Goal: Information Seeking & Learning: Compare options

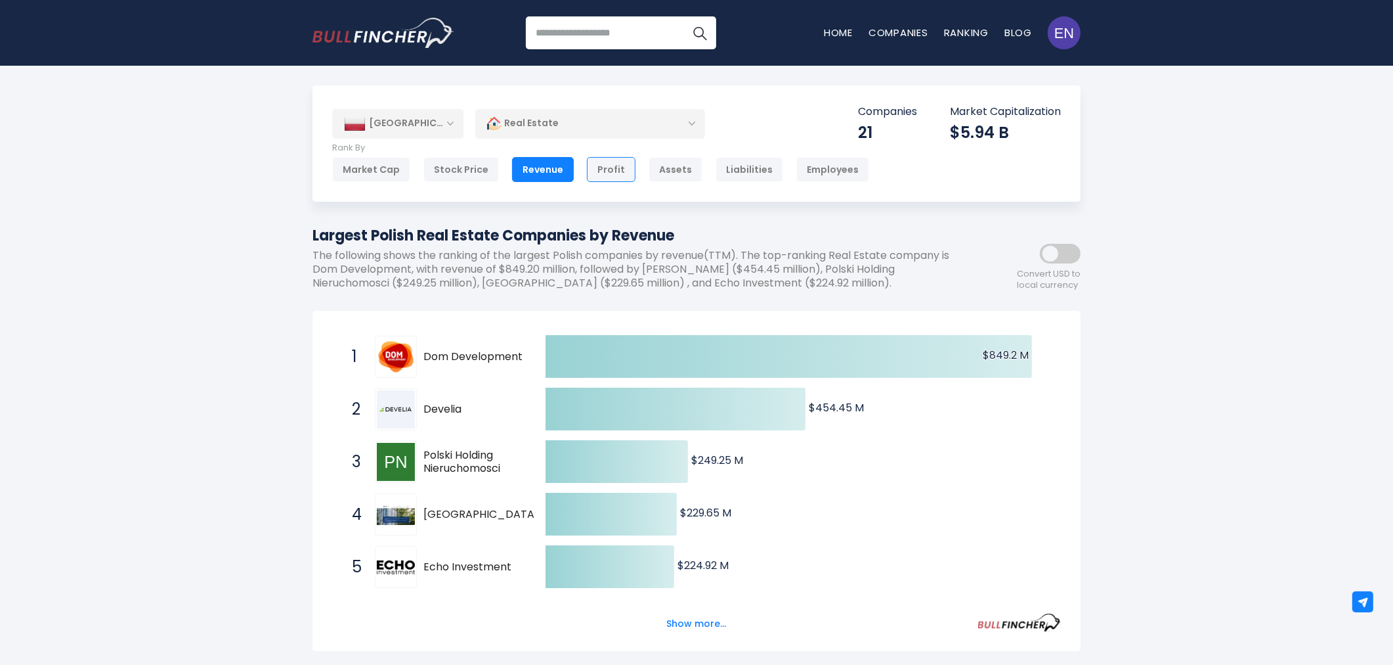
click at [616, 166] on div "Profit" at bounding box center [611, 169] width 49 height 25
click at [653, 171] on div "Assets" at bounding box center [676, 169] width 54 height 25
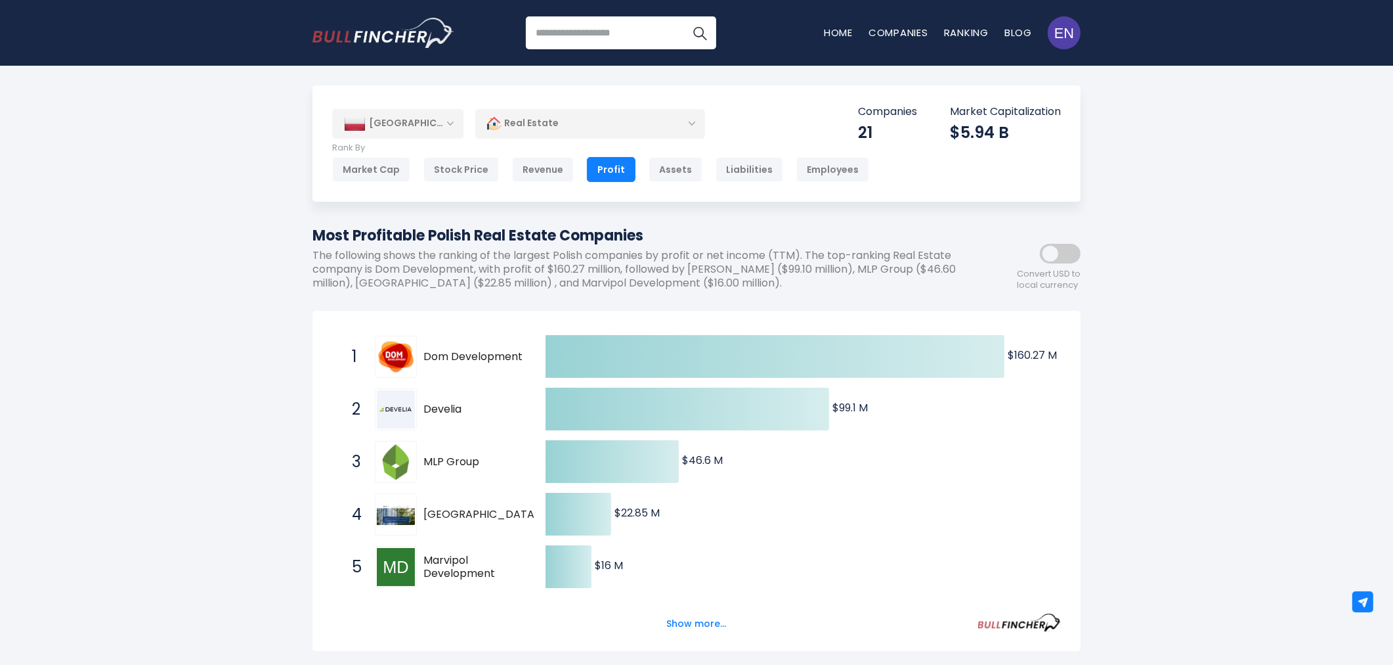
click at [431, 135] on div "[GEOGRAPHIC_DATA]" at bounding box center [397, 123] width 131 height 29
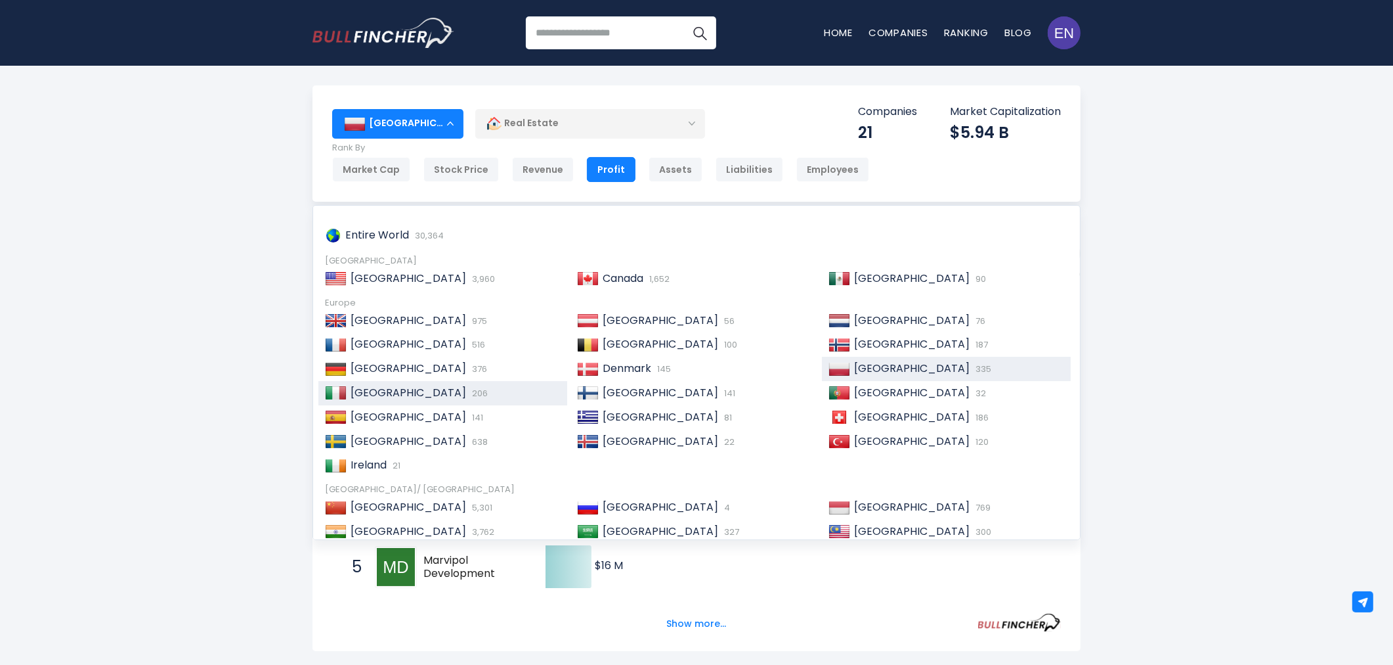
click at [431, 389] on div "[GEOGRAPHIC_DATA] 206" at bounding box center [454, 393] width 214 height 14
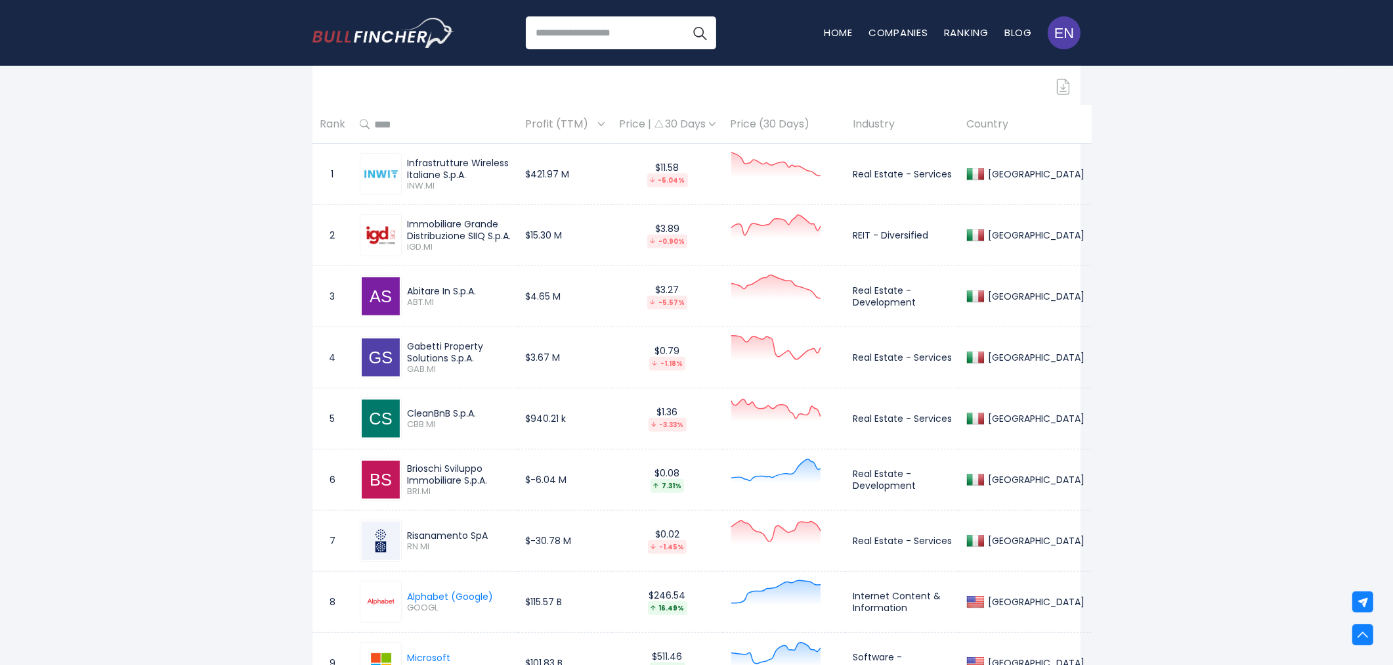
scroll to position [657, 0]
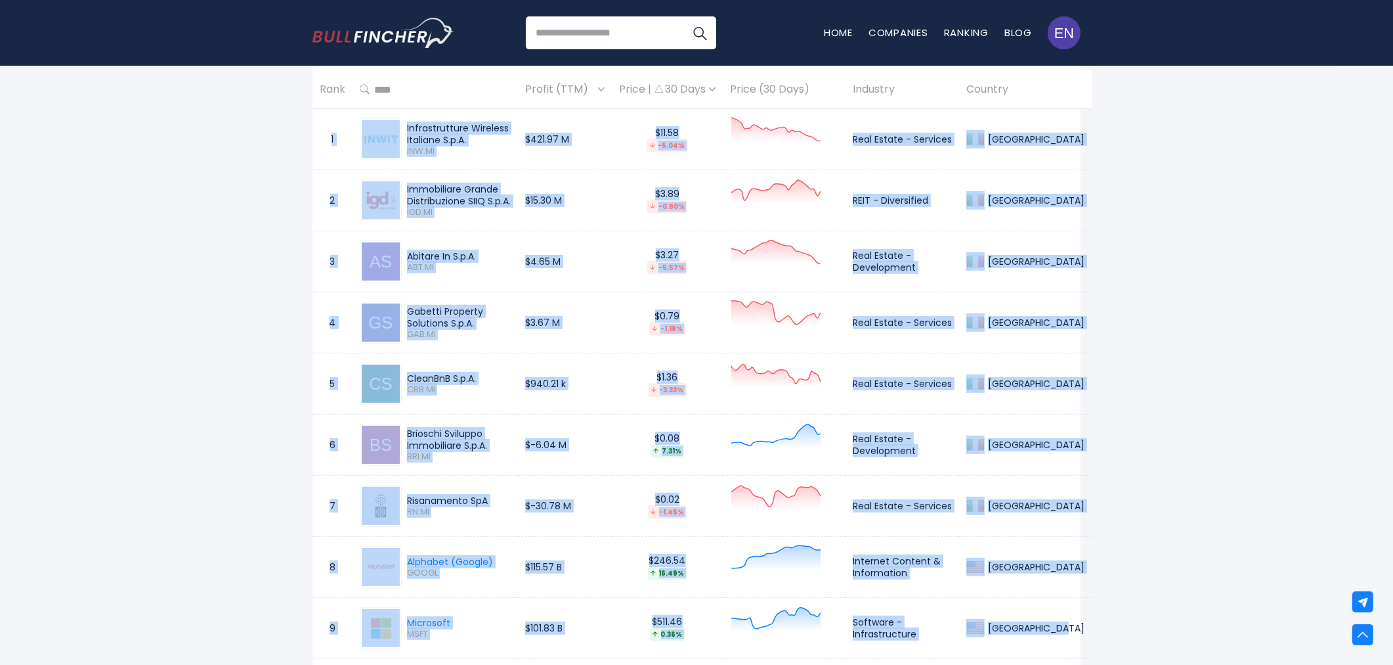
drag, startPoint x: 326, startPoint y: 139, endPoint x: 1043, endPoint y: 636, distance: 872.0
click at [1047, 368] on td "[GEOGRAPHIC_DATA]" at bounding box center [1025, 383] width 133 height 61
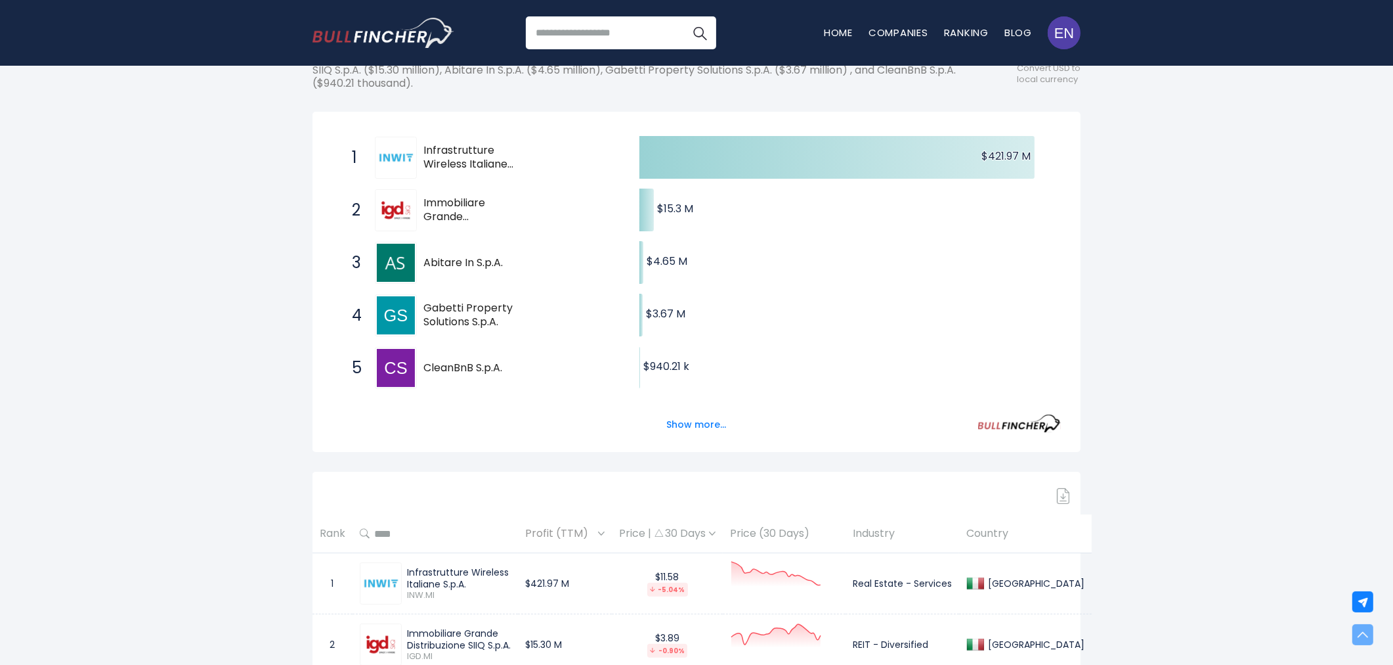
scroll to position [146, 0]
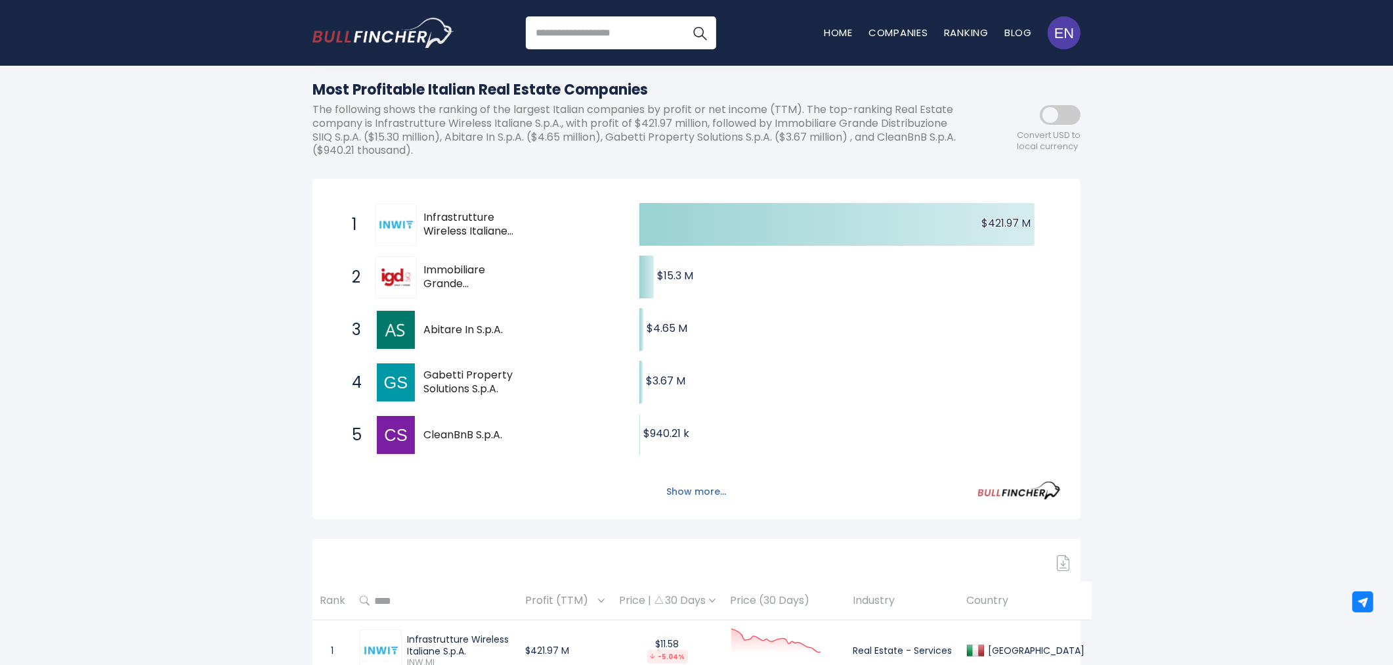
click at [678, 486] on button "Show more..." at bounding box center [697, 492] width 76 height 22
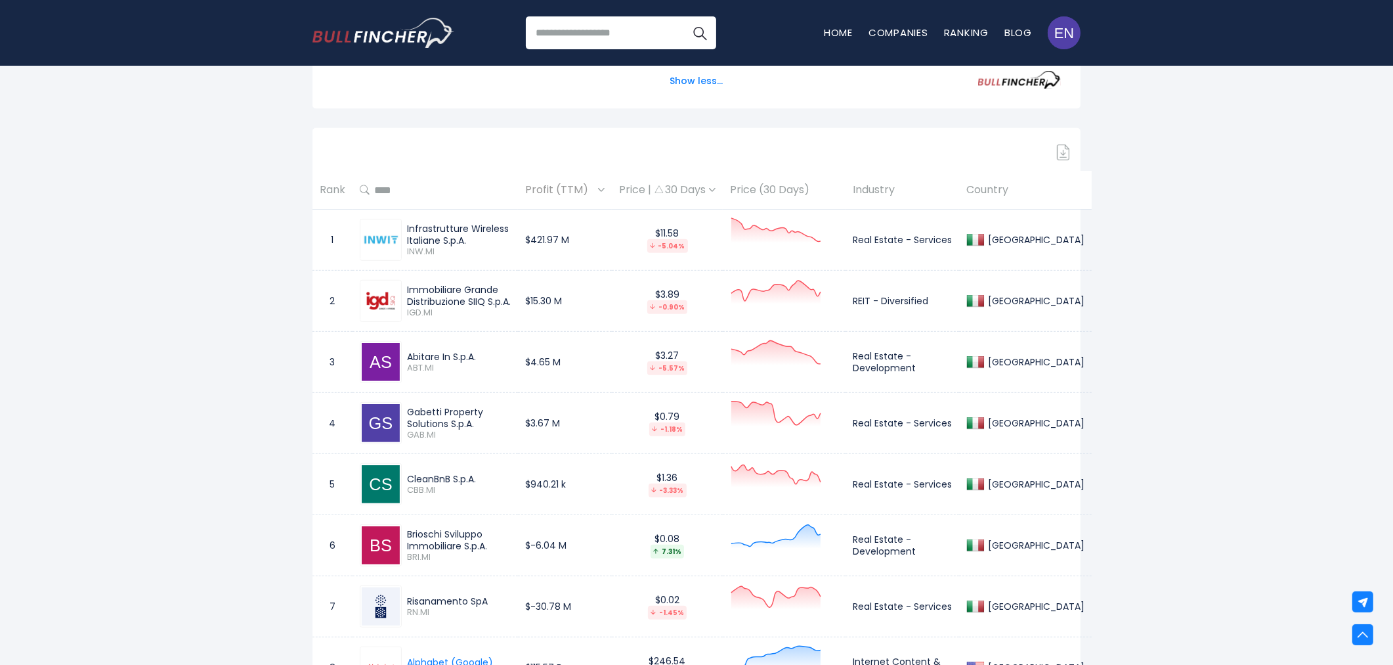
scroll to position [730, 0]
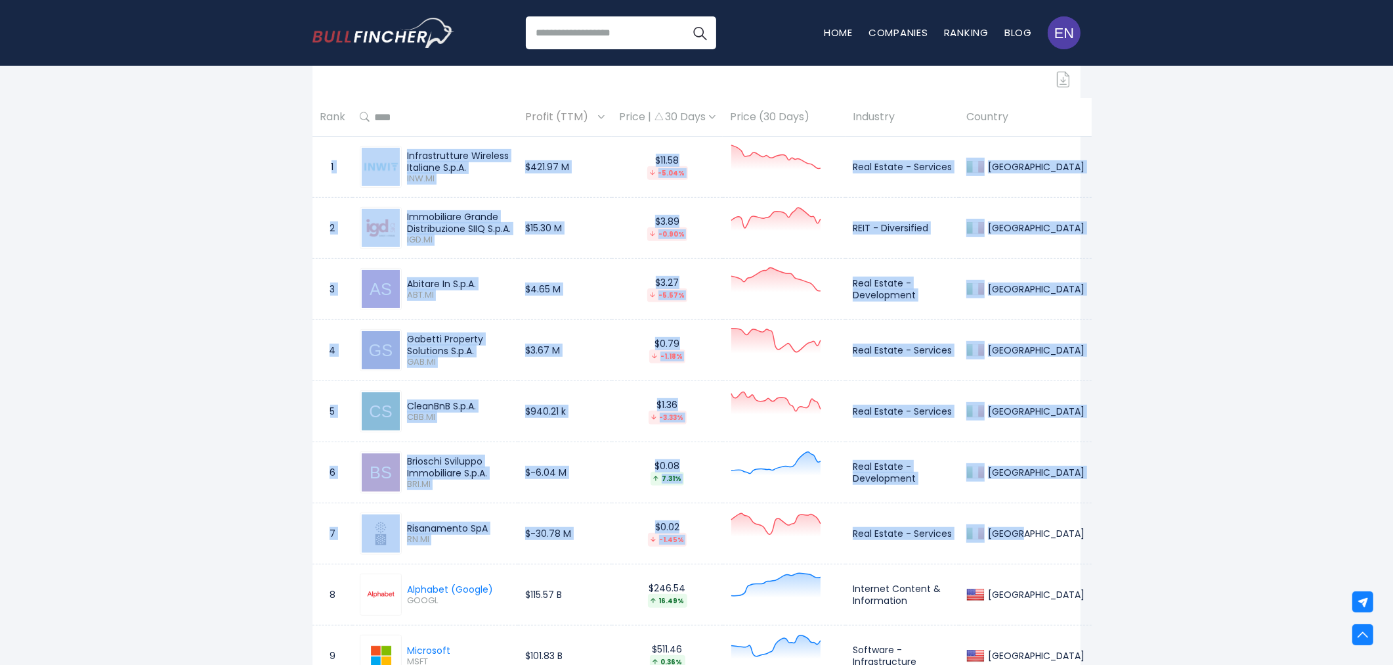
drag, startPoint x: 326, startPoint y: 166, endPoint x: 1010, endPoint y: 535, distance: 776.5
copy tbody "1 Infrastrutture Wireless Italiane S.p.A. INW.MI $421.97 M $11.58 -5.04% Real E…"
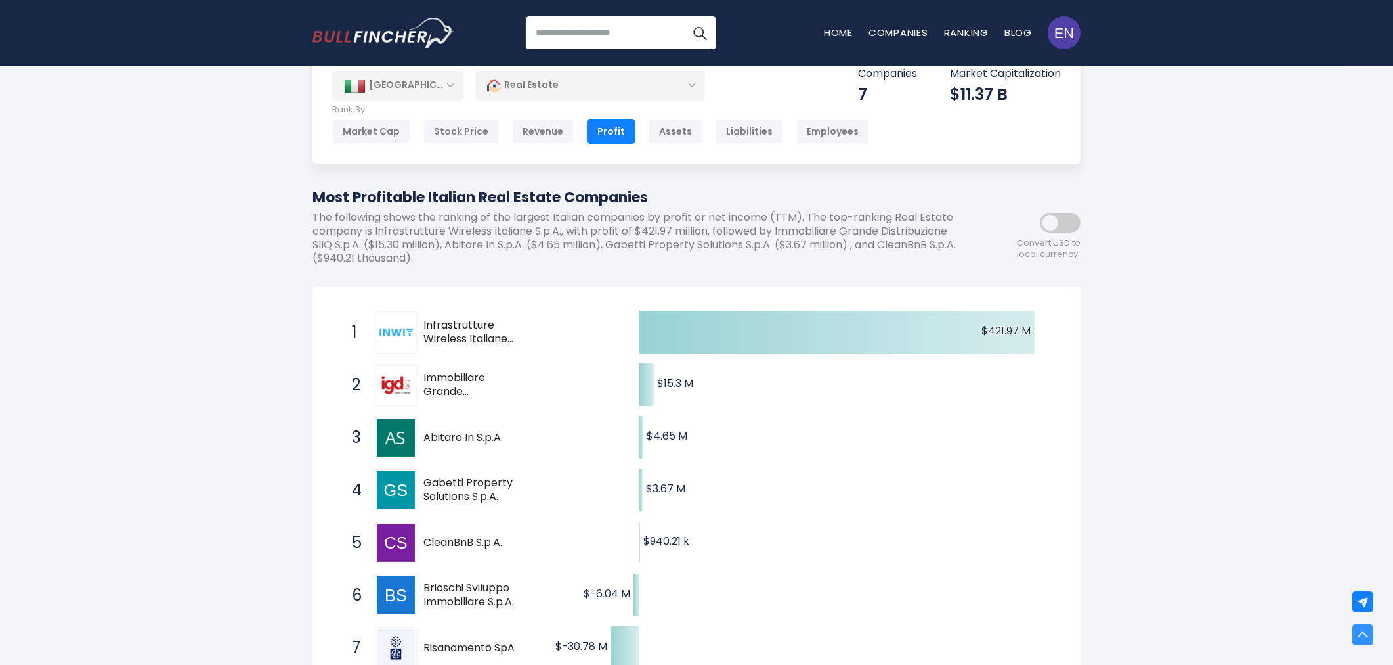
scroll to position [0, 0]
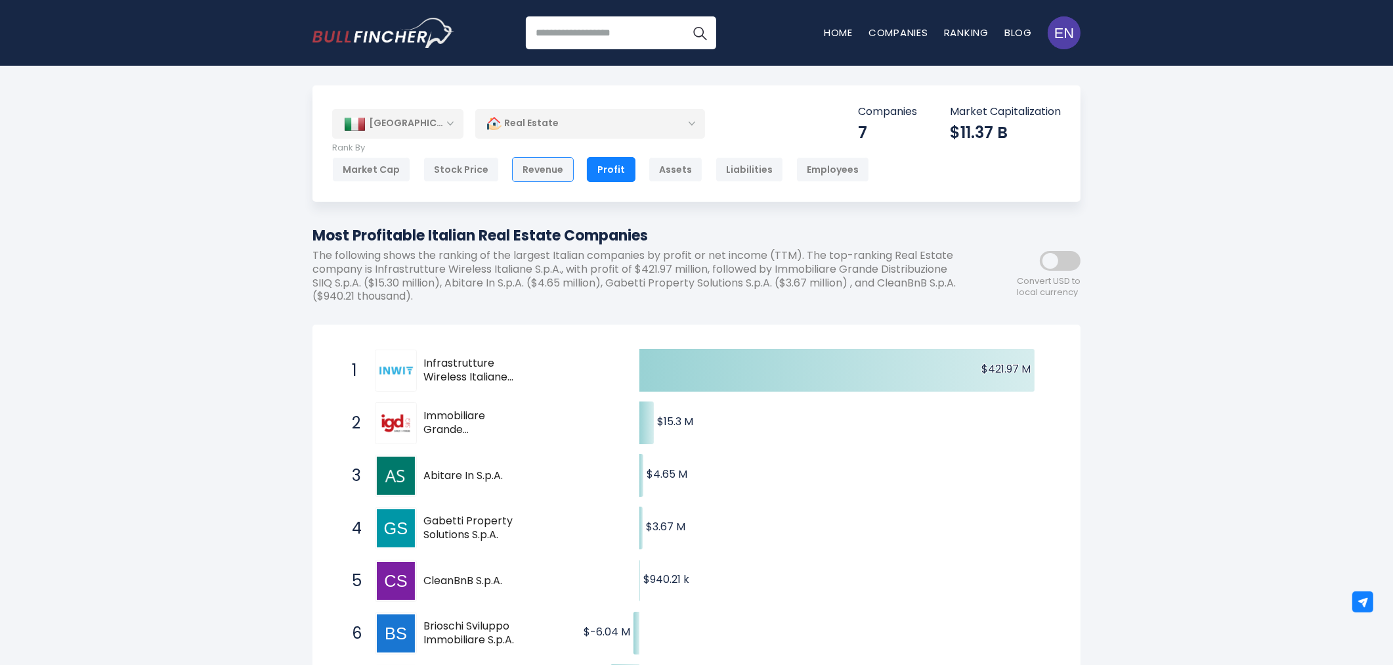
click at [535, 171] on div "Revenue" at bounding box center [543, 169] width 62 height 25
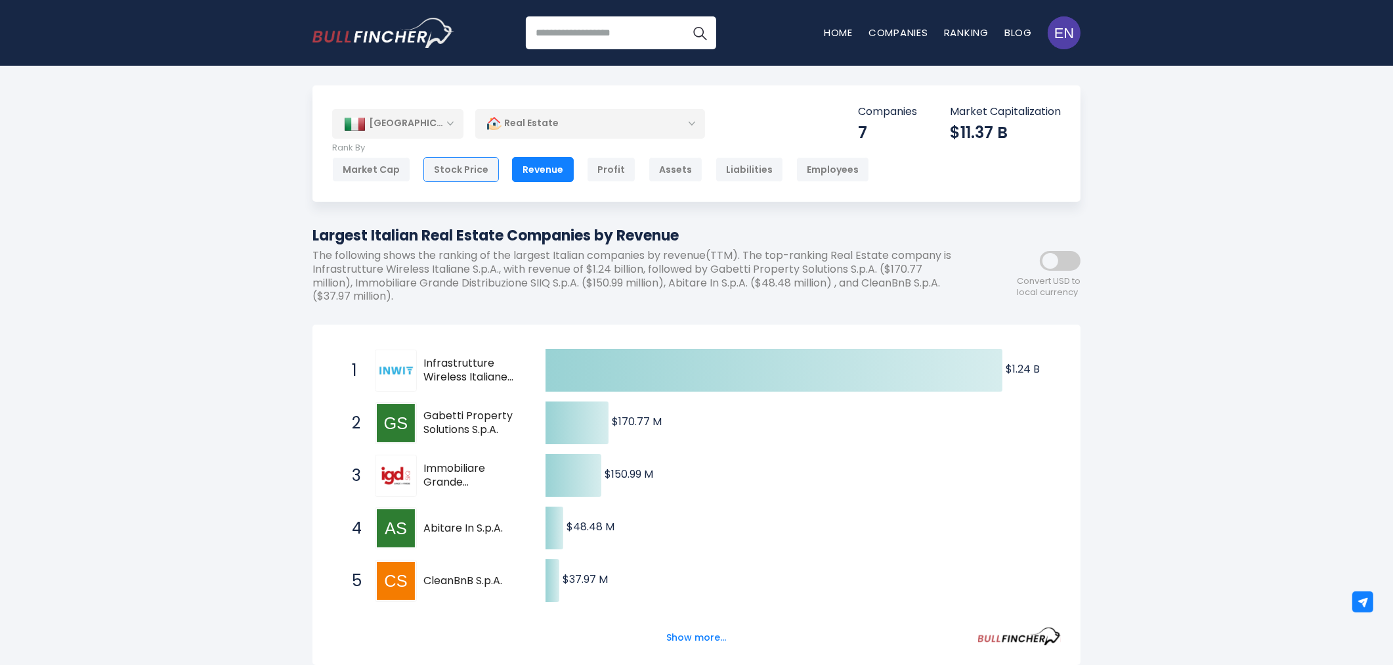
click at [463, 162] on div "Stock Price" at bounding box center [462, 169] width 76 height 25
click at [547, 165] on div "Revenue" at bounding box center [543, 169] width 62 height 25
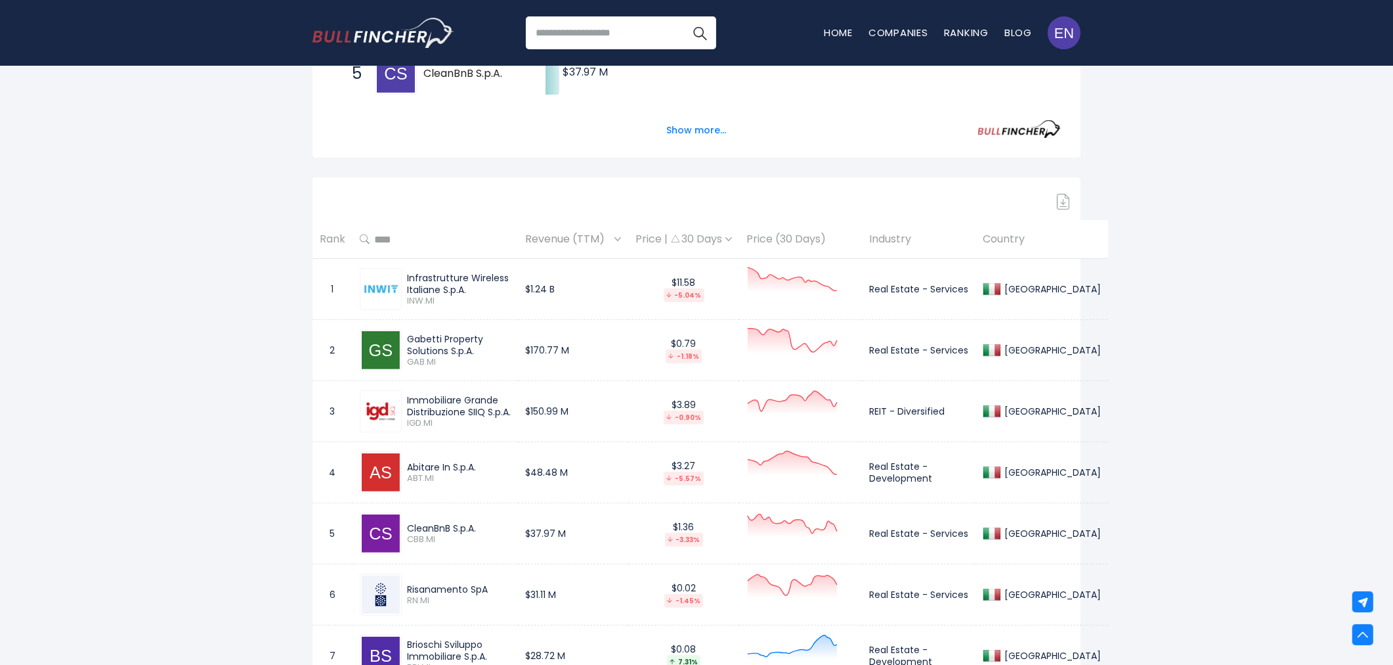
scroll to position [583, 0]
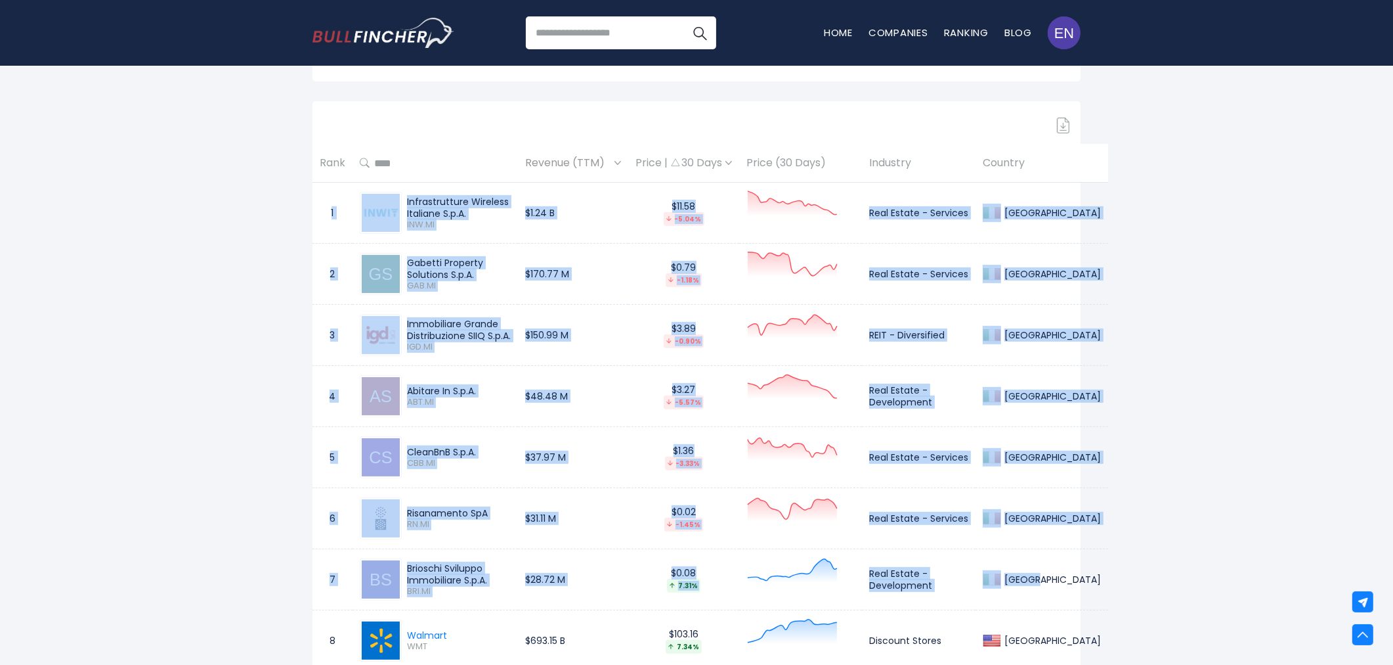
drag, startPoint x: 332, startPoint y: 217, endPoint x: 1032, endPoint y: 591, distance: 794.3
copy tbody "1 Infrastrutture Wireless Italiane S.p.A. INW.MI $1.24 B $11.58 -5.04% Real Est…"
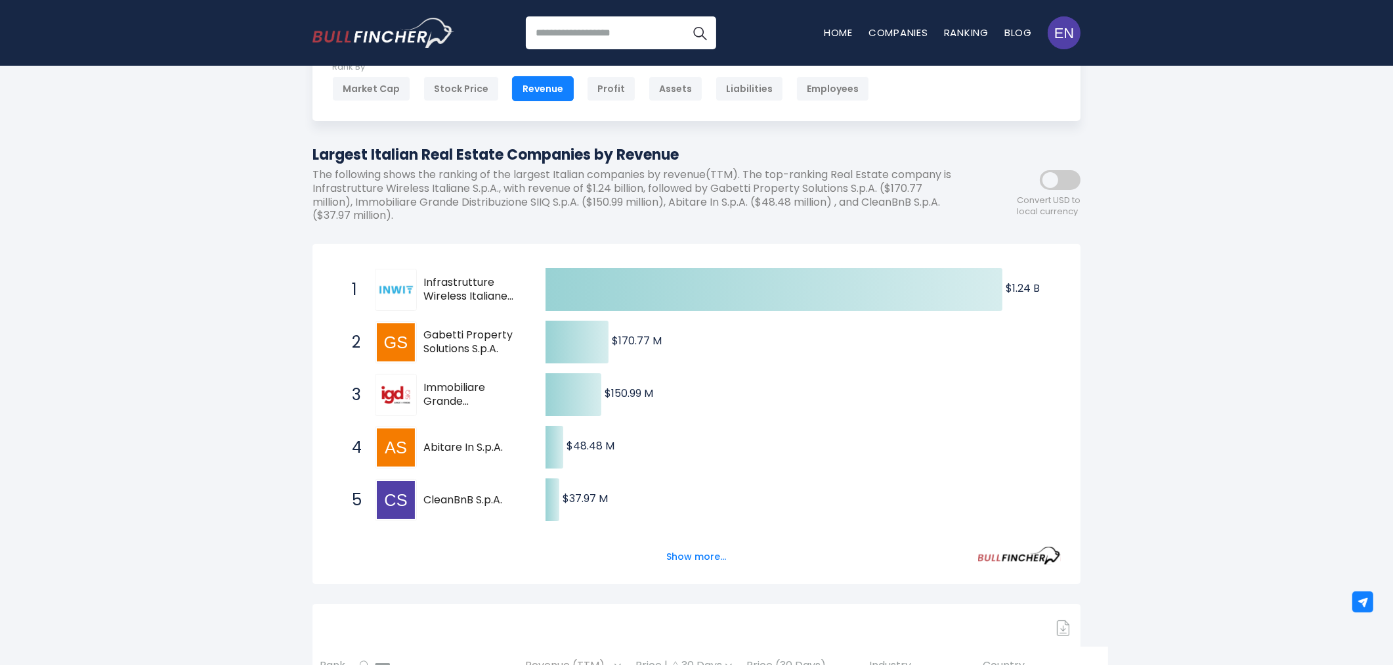
scroll to position [0, 0]
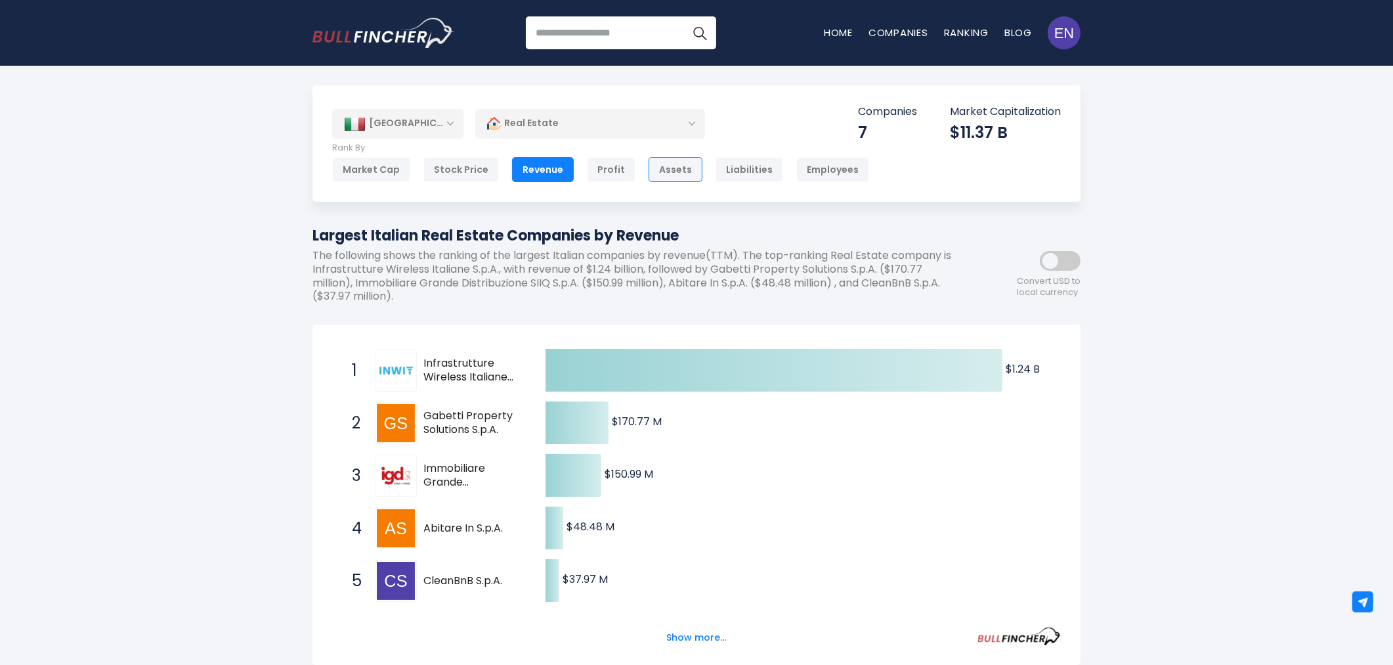
click at [649, 166] on div "Assets" at bounding box center [676, 169] width 54 height 25
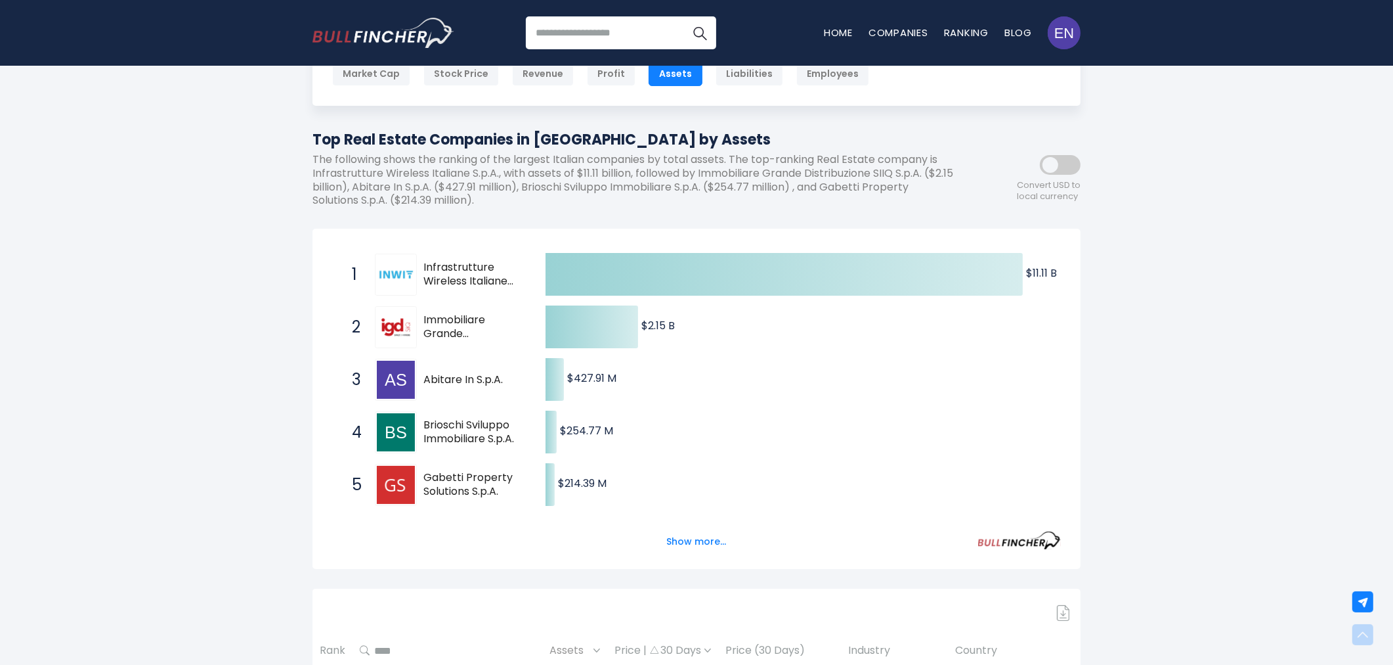
scroll to position [292, 0]
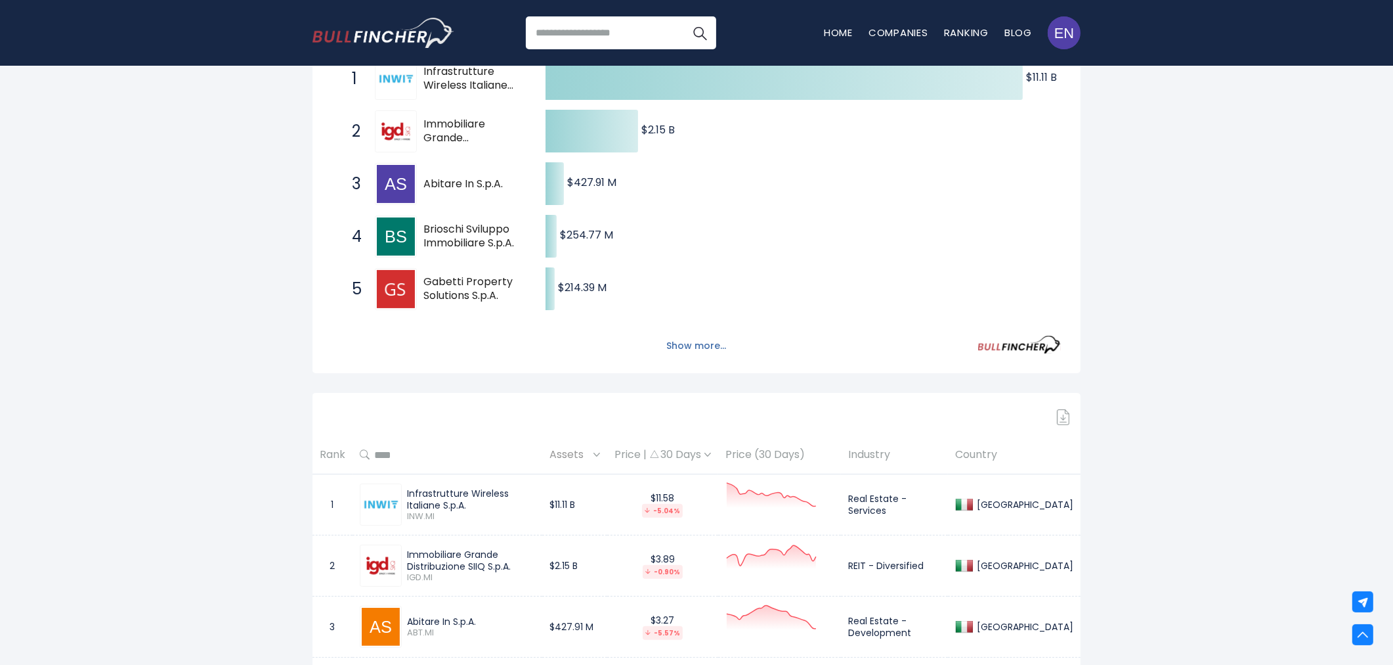
click at [680, 343] on button "Show more..." at bounding box center [697, 346] width 76 height 22
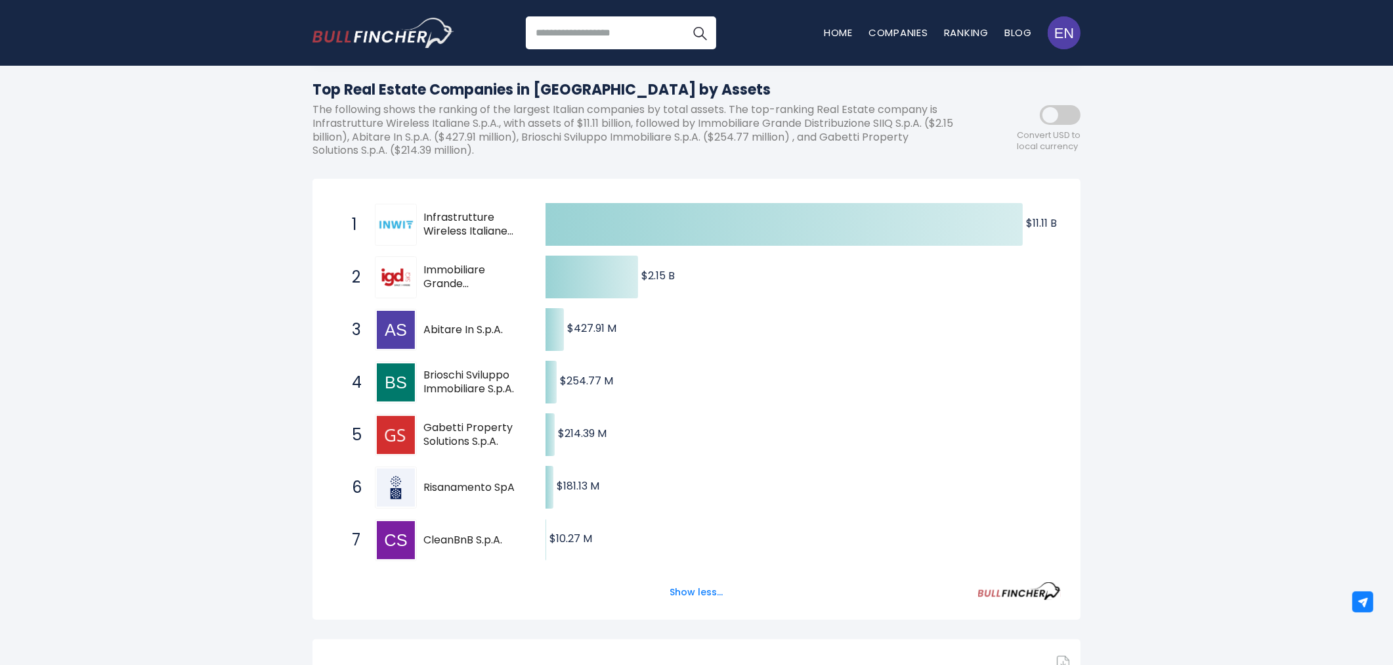
scroll to position [0, 0]
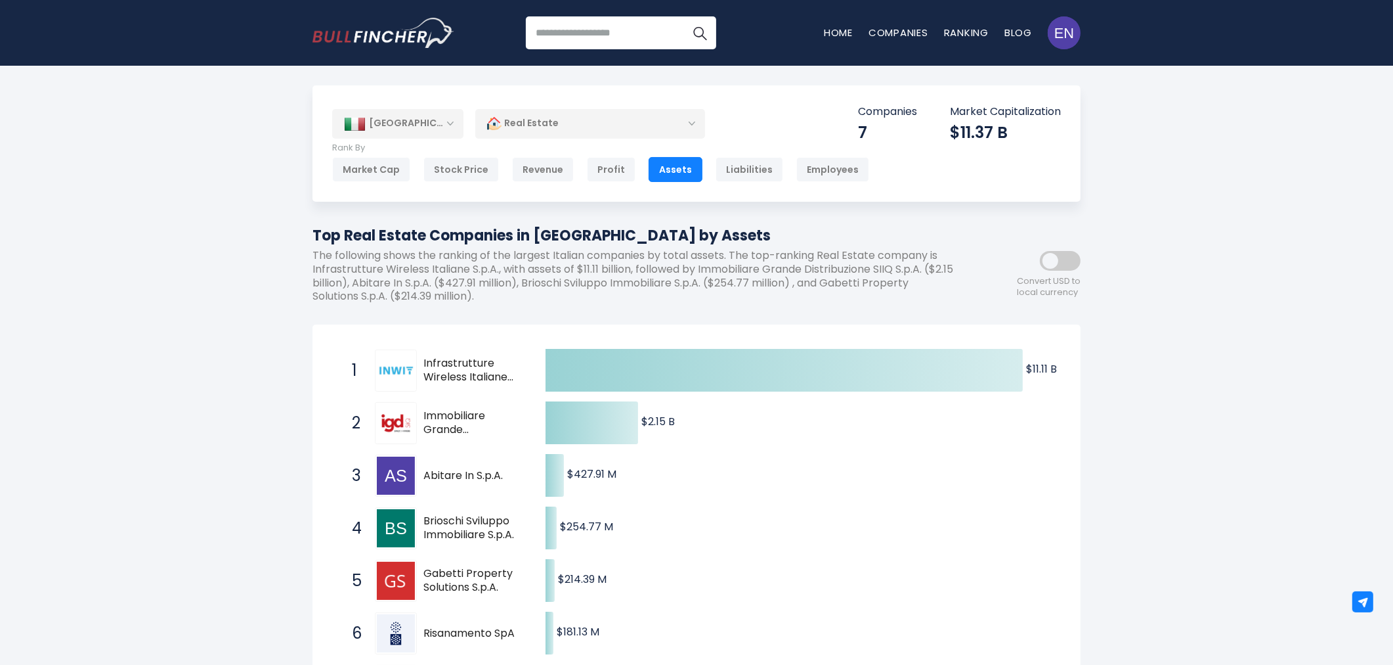
click at [427, 133] on div "[GEOGRAPHIC_DATA]" at bounding box center [397, 123] width 131 height 29
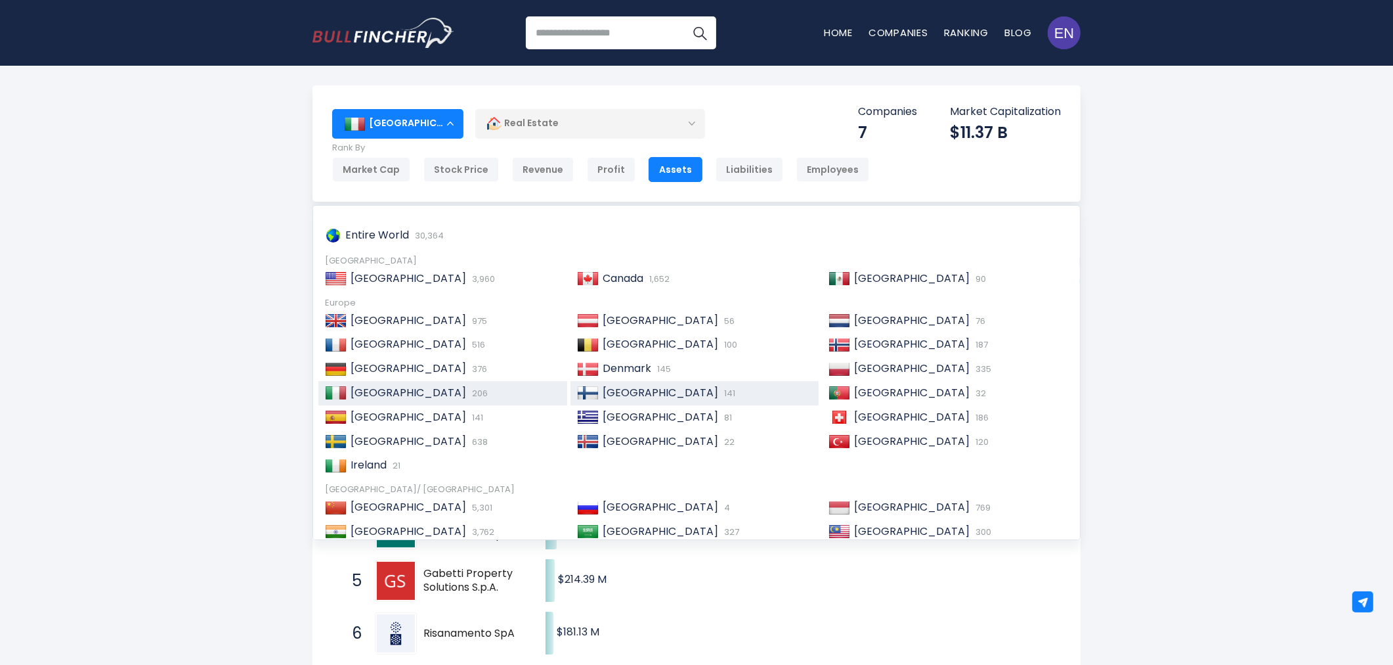
click at [632, 392] on span "[GEOGRAPHIC_DATA]" at bounding box center [661, 392] width 116 height 15
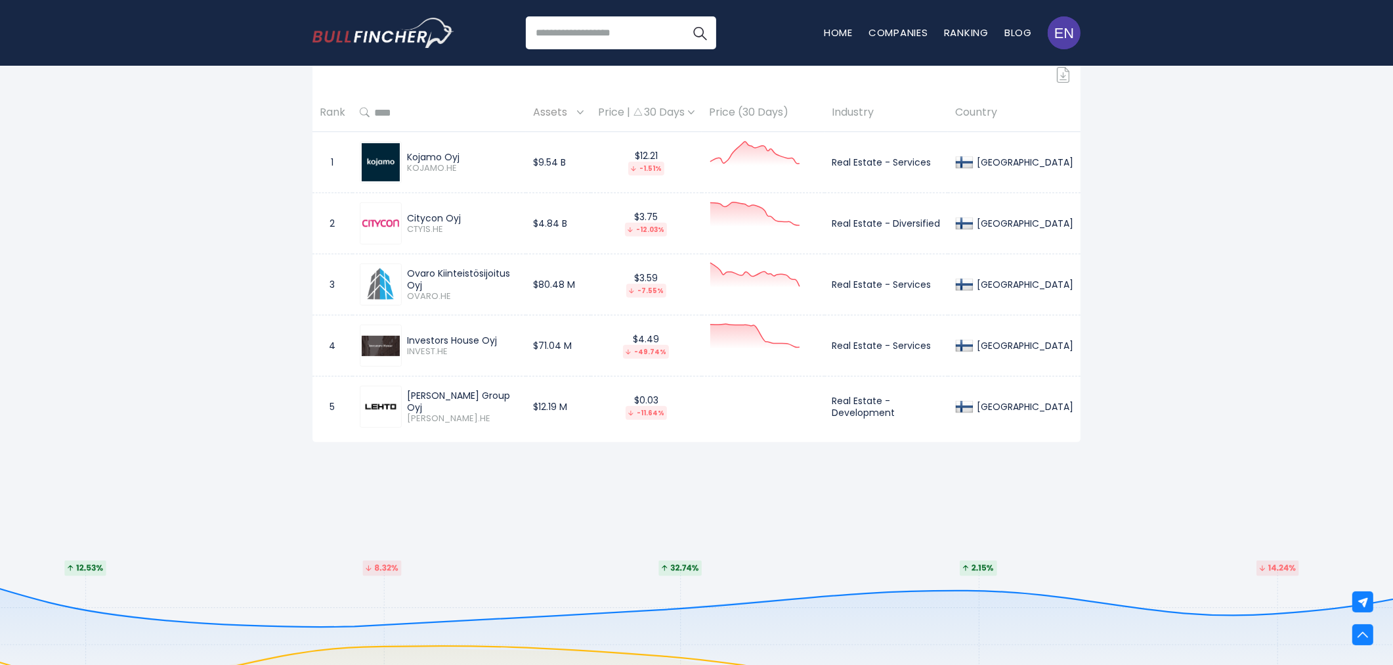
scroll to position [510, 0]
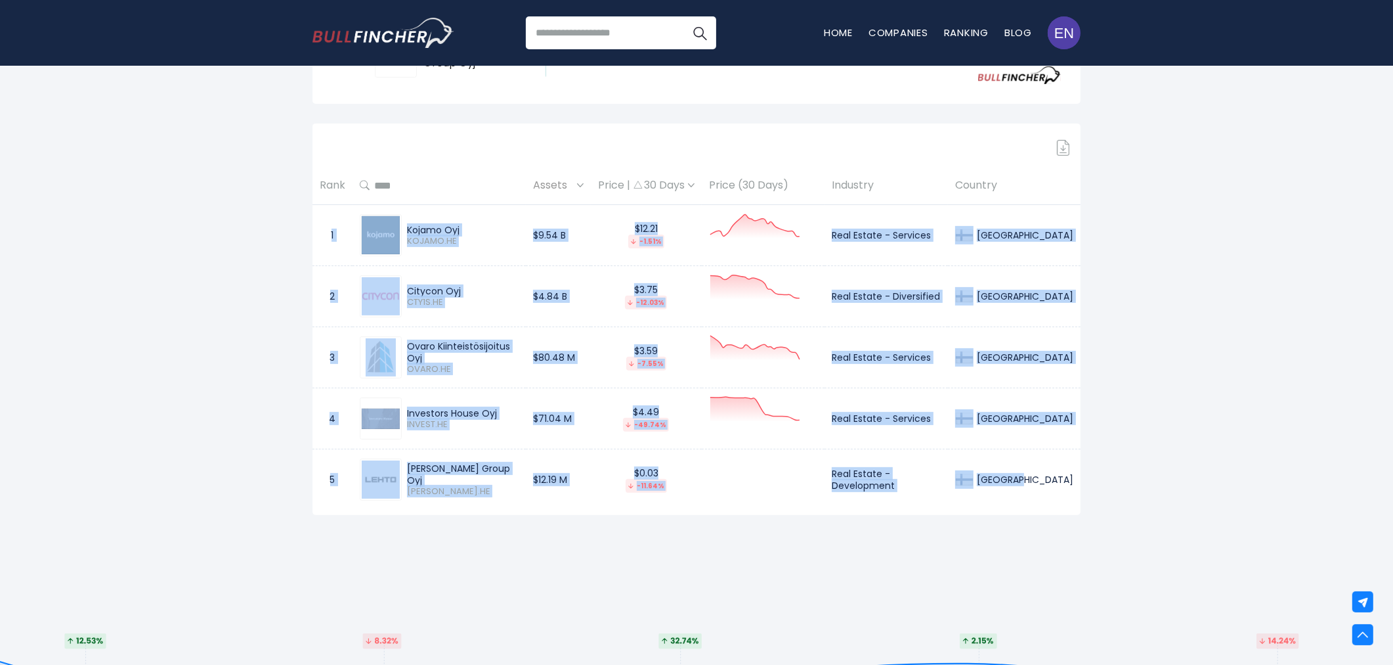
drag, startPoint x: 332, startPoint y: 235, endPoint x: 1067, endPoint y: 488, distance: 777.7
click at [1067, 488] on tbody "1 Kojamo Oyj KOJAMO.HE $9.54 B $12.21 -1.51% Real Estate - Services [GEOGRAPHIC…" at bounding box center [697, 357] width 768 height 305
copy tbody "8 Loremi Dol SITAME.CO $0.41 A $05.65 -7.79% Elit Seddoe - Temporin Utlabor 0 E…"
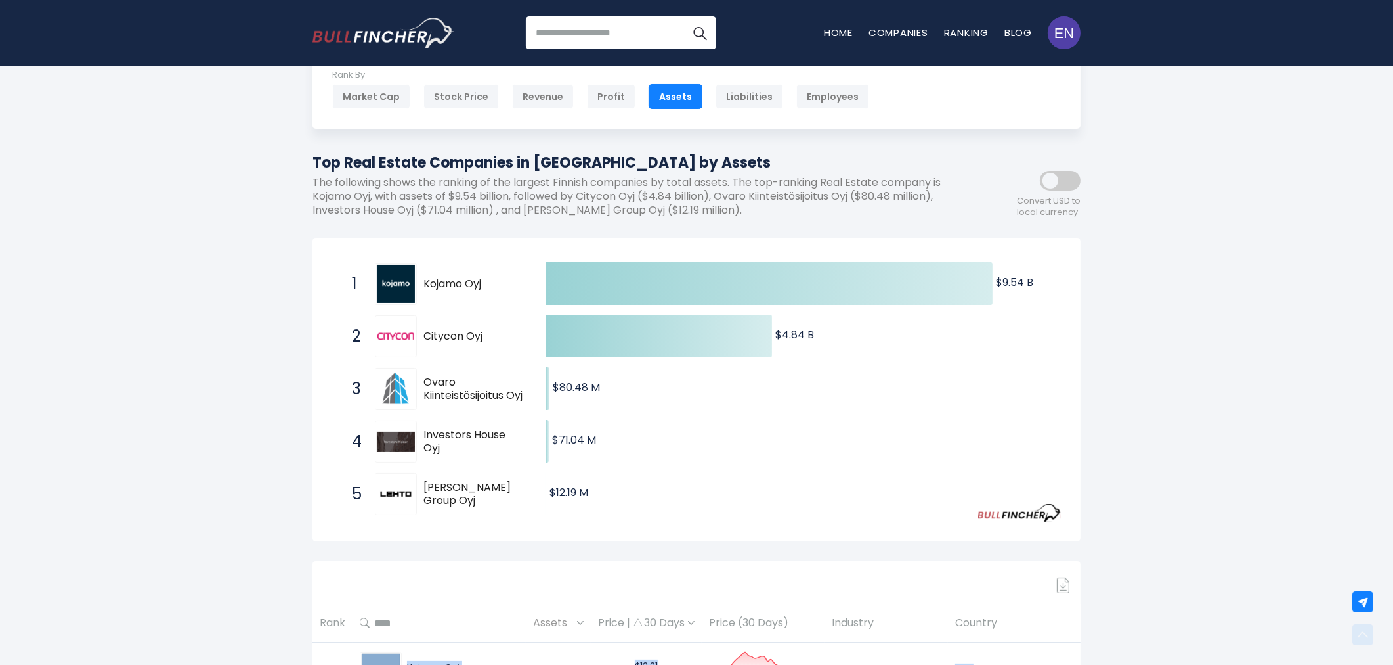
scroll to position [0, 0]
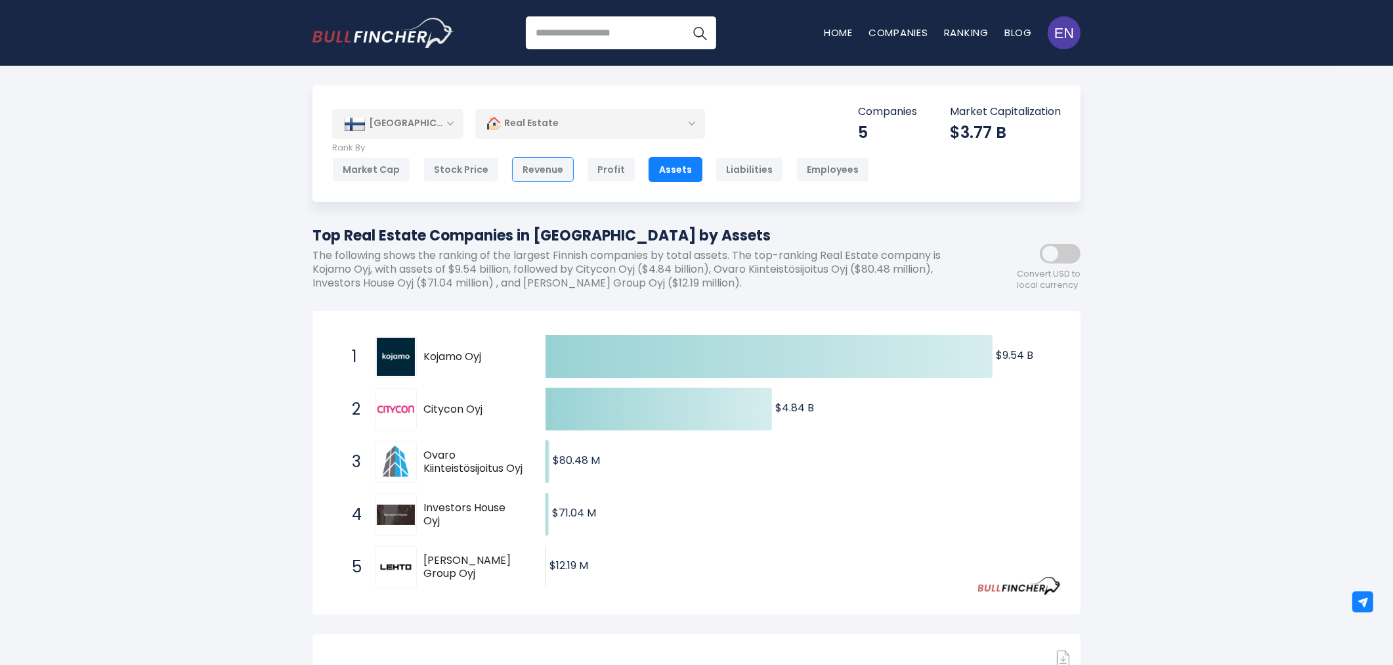
click at [541, 164] on div "Revenue" at bounding box center [543, 169] width 62 height 25
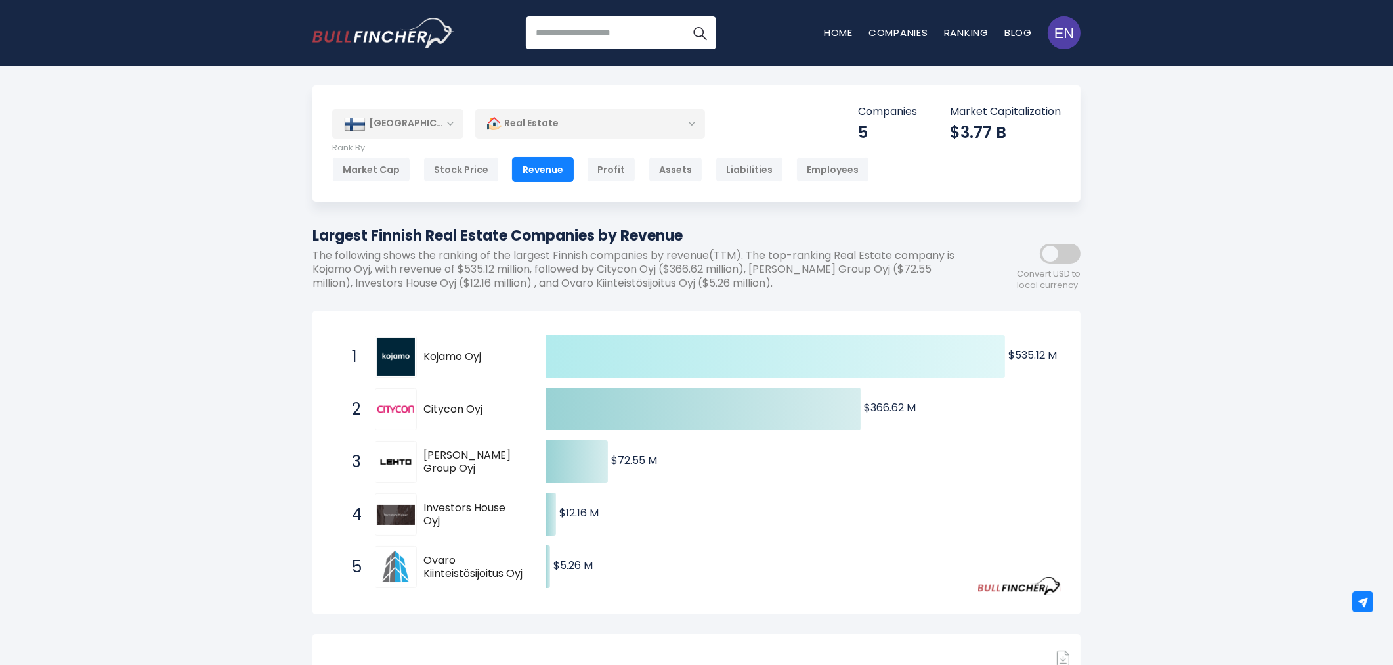
scroll to position [73, 0]
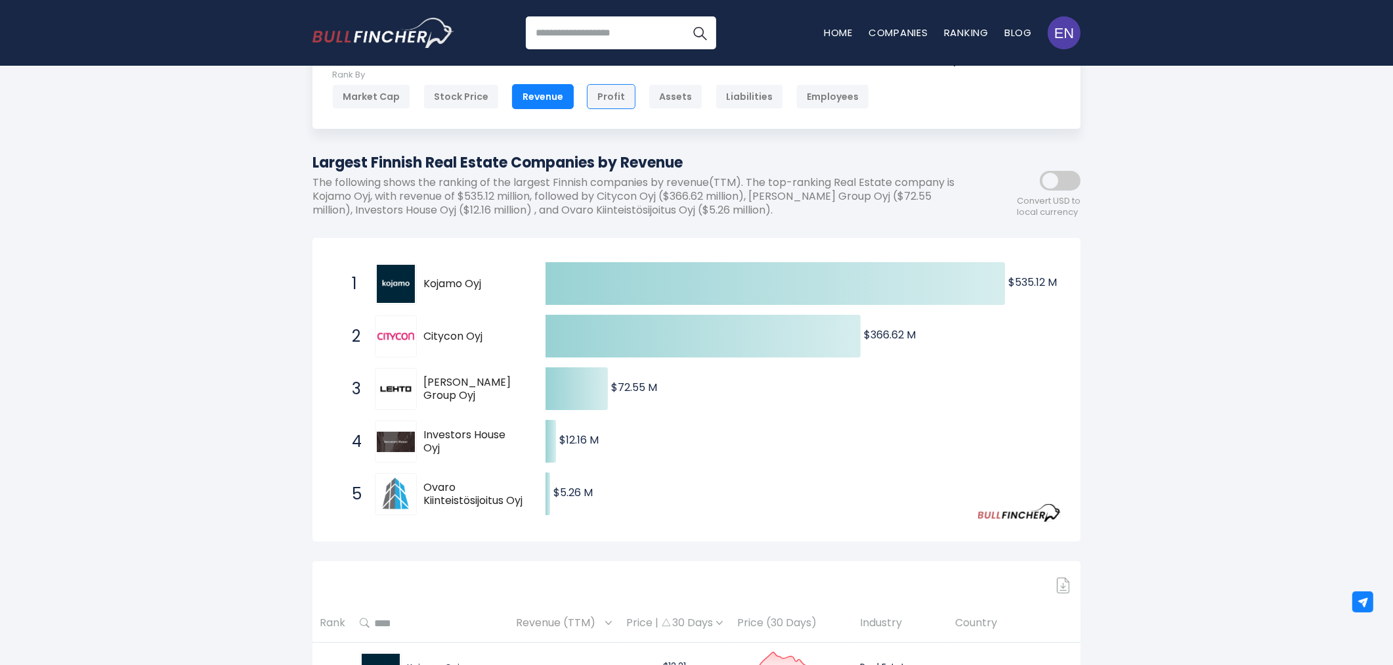
click at [596, 87] on div "Profit" at bounding box center [611, 96] width 49 height 25
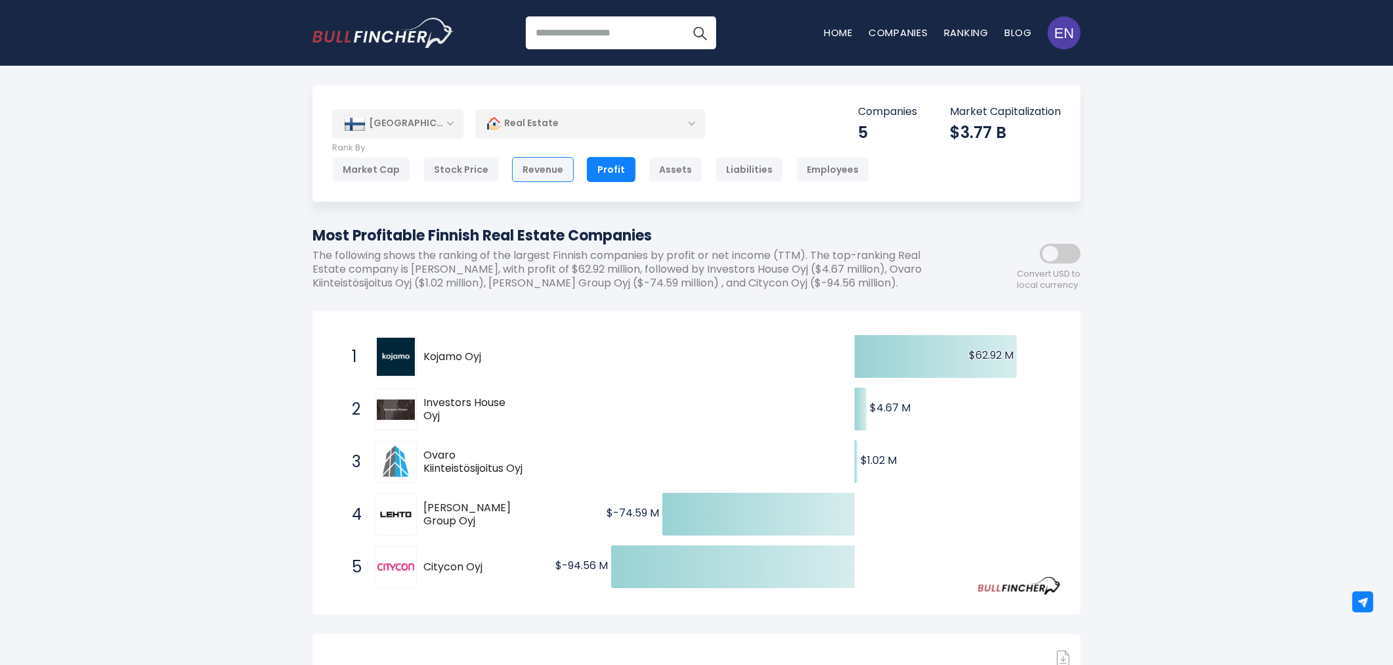
click at [550, 169] on div "Revenue" at bounding box center [543, 169] width 62 height 25
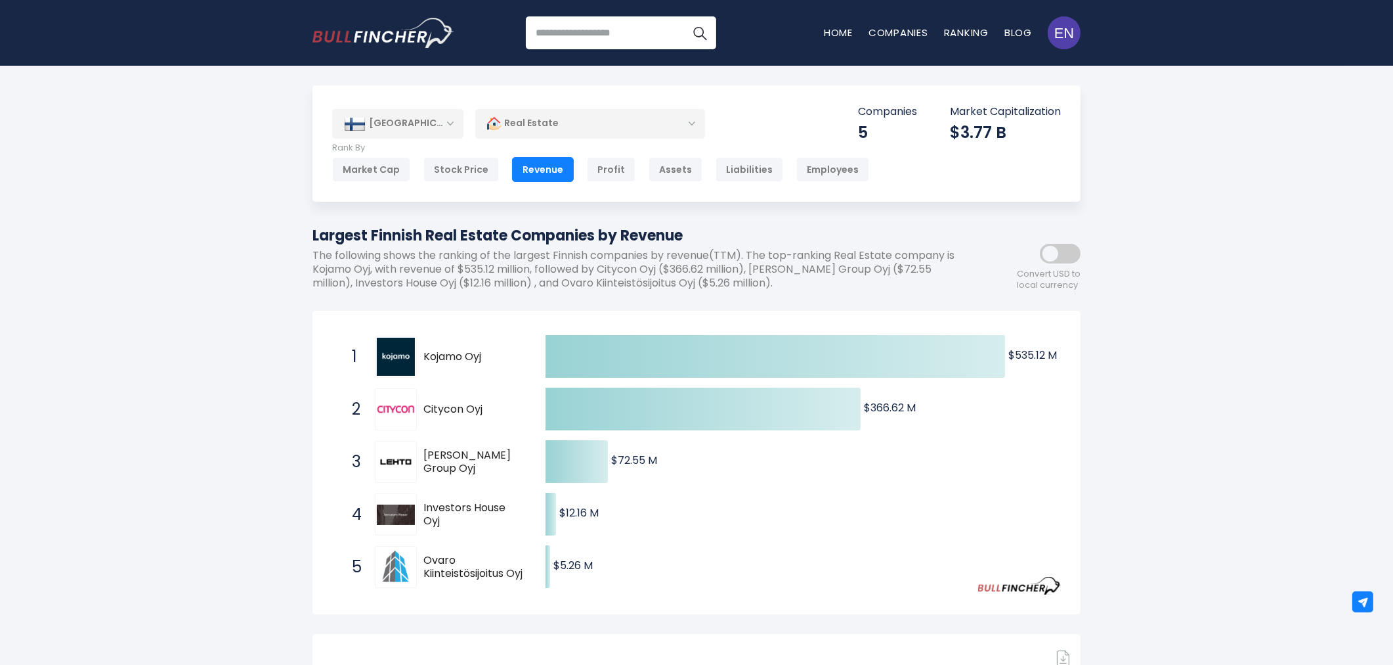
click at [410, 127] on div "[GEOGRAPHIC_DATA]" at bounding box center [397, 123] width 131 height 29
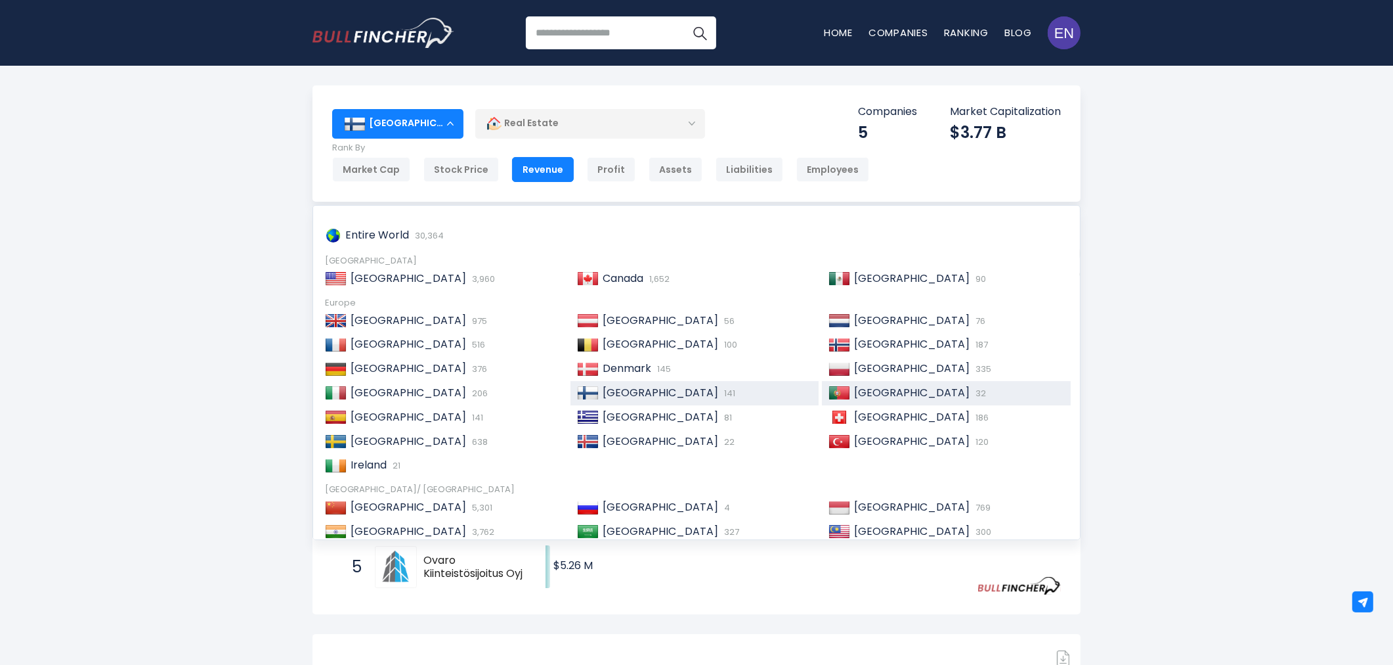
click at [867, 398] on span "[GEOGRAPHIC_DATA]" at bounding box center [912, 392] width 116 height 15
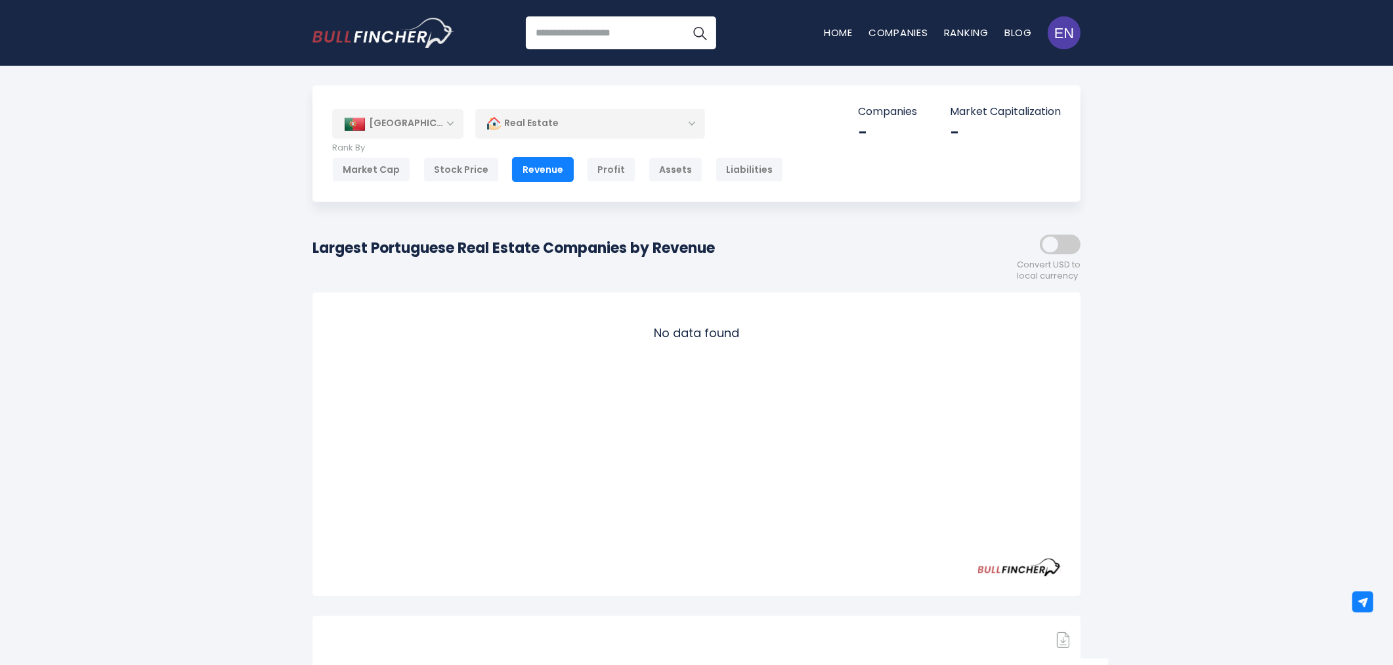
click at [444, 122] on div "[GEOGRAPHIC_DATA]" at bounding box center [397, 123] width 131 height 29
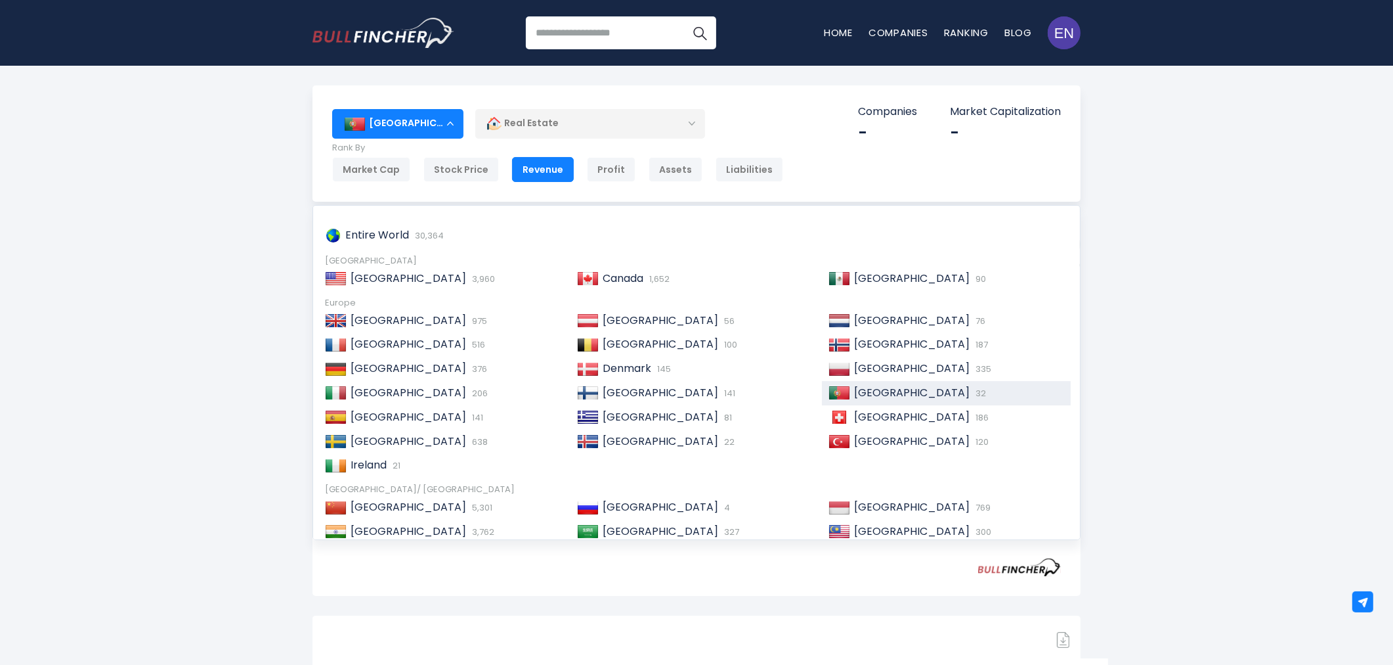
click at [856, 395] on span "[GEOGRAPHIC_DATA]" at bounding box center [912, 392] width 116 height 15
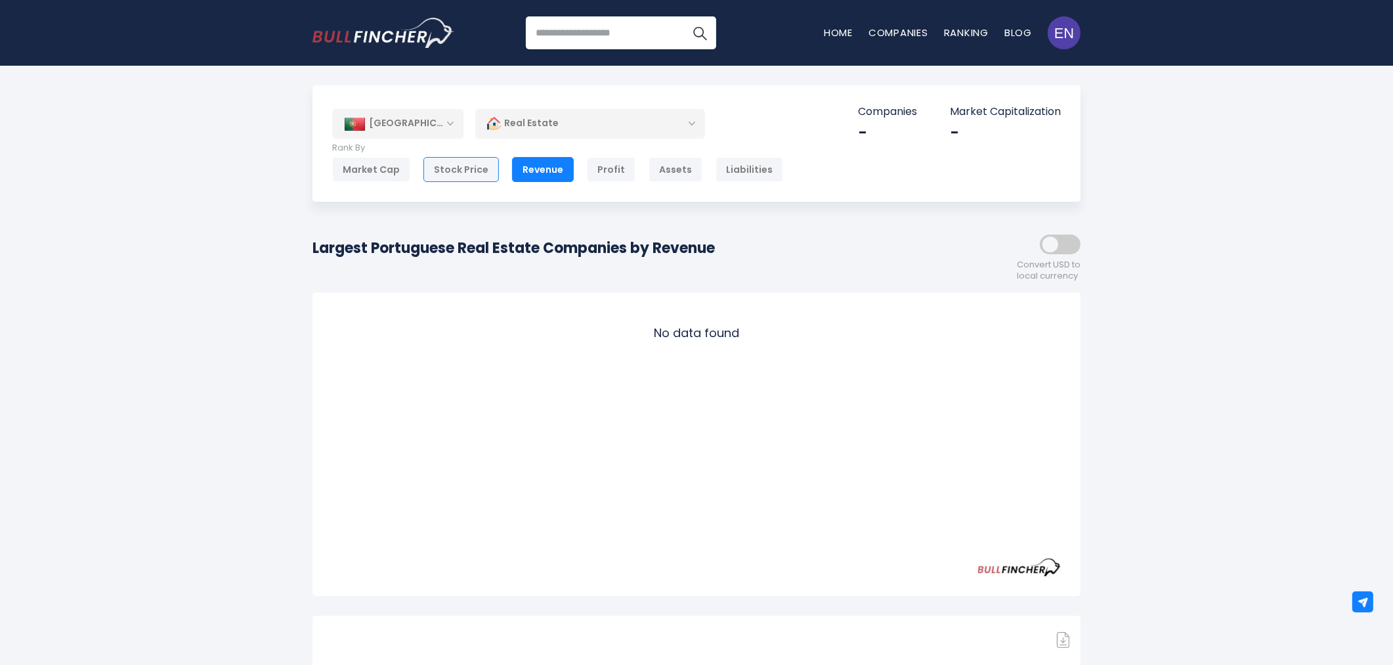
click at [473, 171] on div "Stock Price" at bounding box center [462, 169] width 76 height 25
click at [588, 169] on div "Profit" at bounding box center [611, 169] width 49 height 25
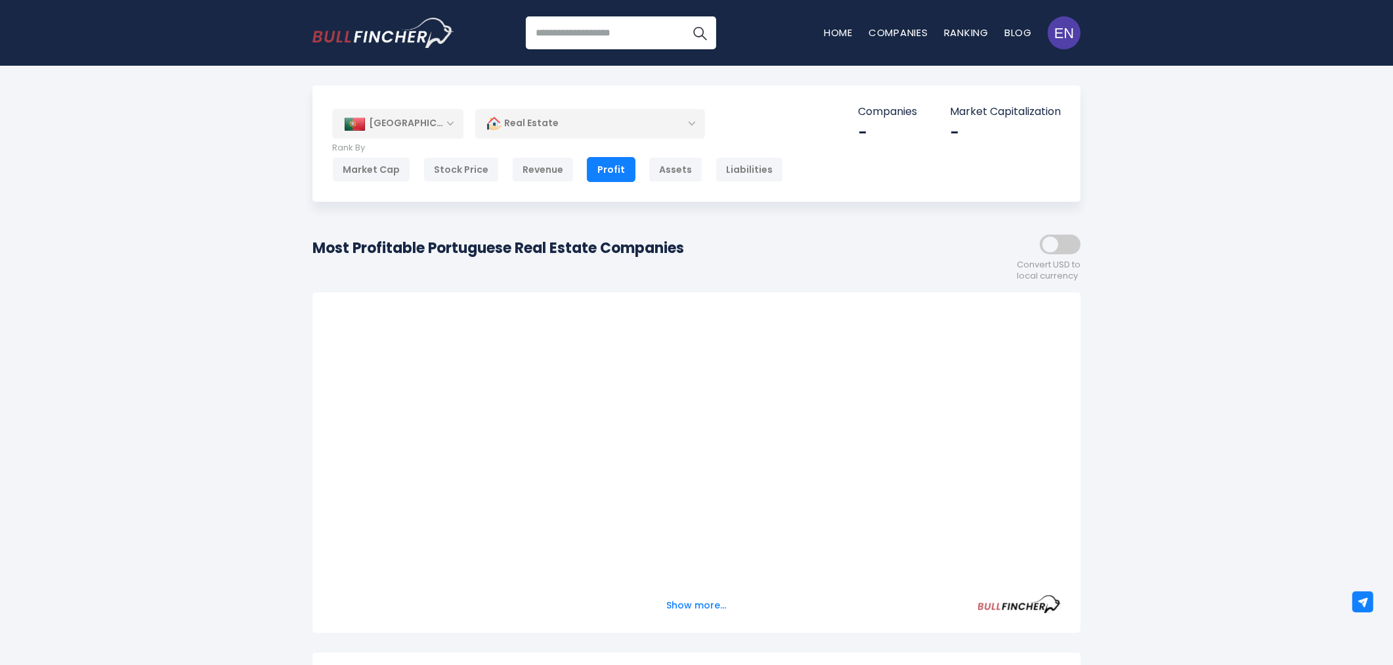
click at [424, 129] on div "[GEOGRAPHIC_DATA]" at bounding box center [397, 123] width 131 height 29
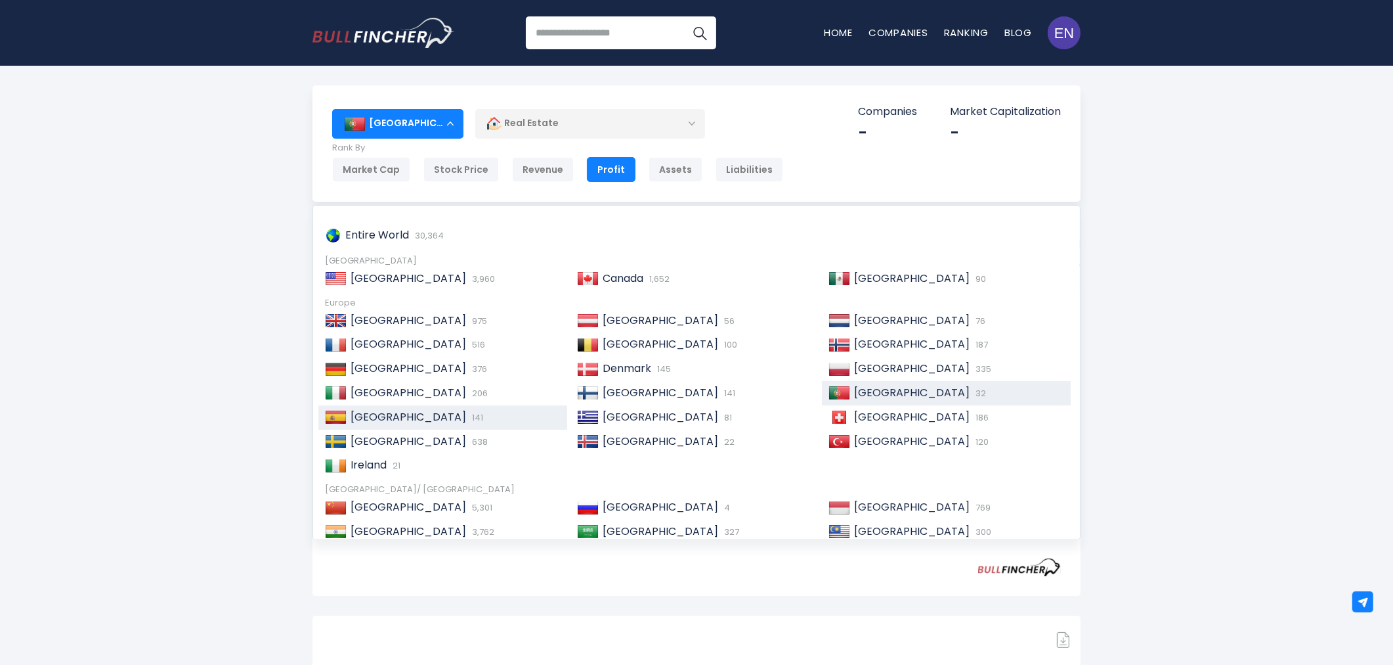
click at [468, 414] on div "[GEOGRAPHIC_DATA] 141" at bounding box center [454, 417] width 214 height 14
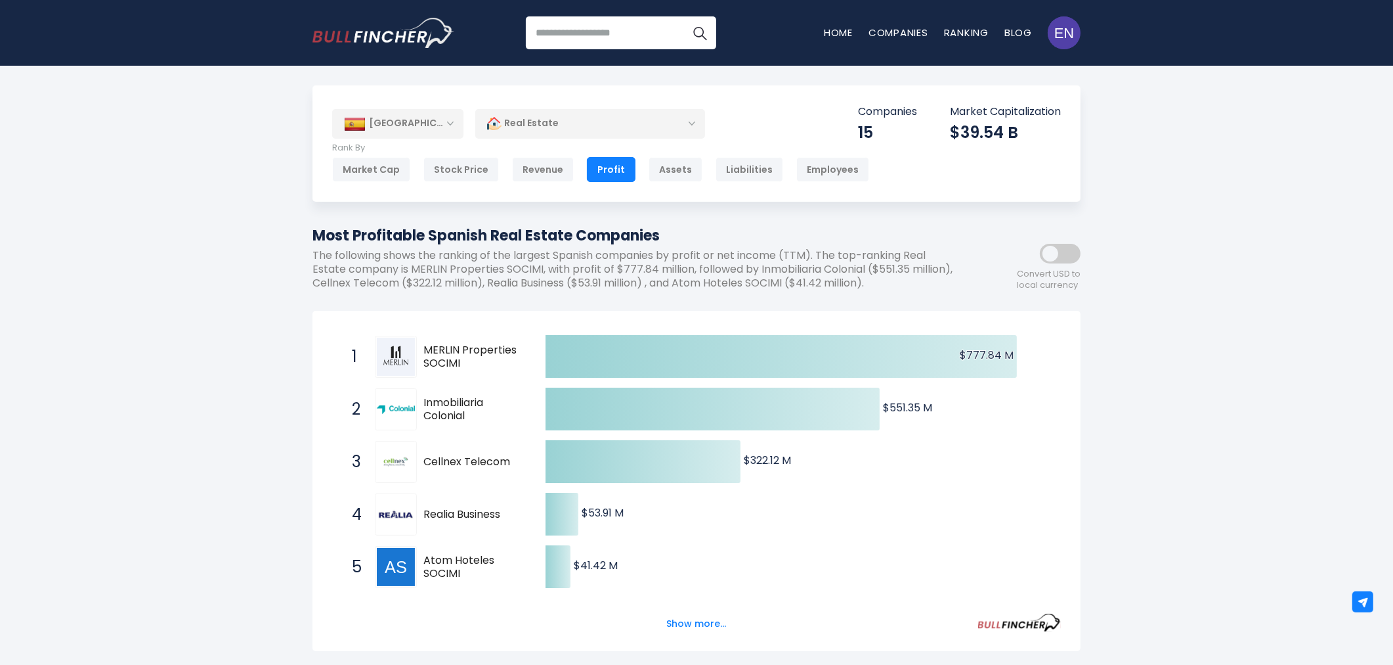
click at [417, 129] on div "[GEOGRAPHIC_DATA]" at bounding box center [397, 123] width 131 height 29
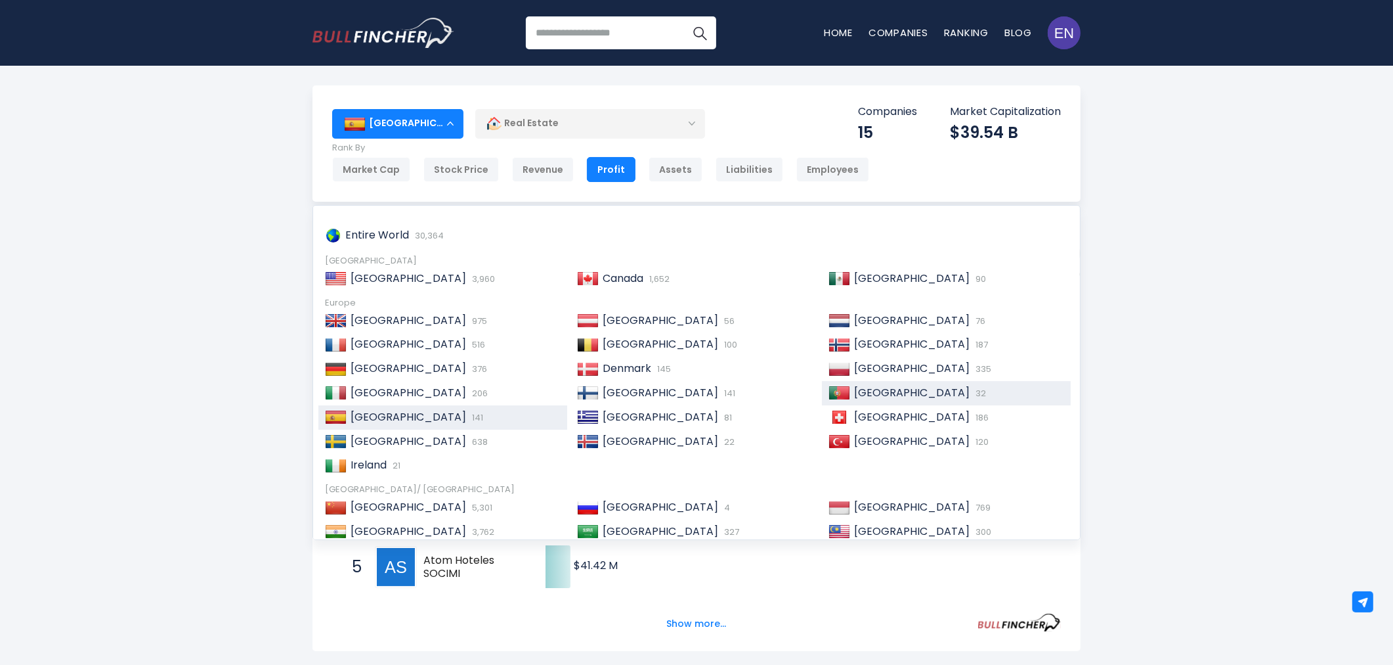
click at [842, 391] on img at bounding box center [840, 392] width 22 height 13
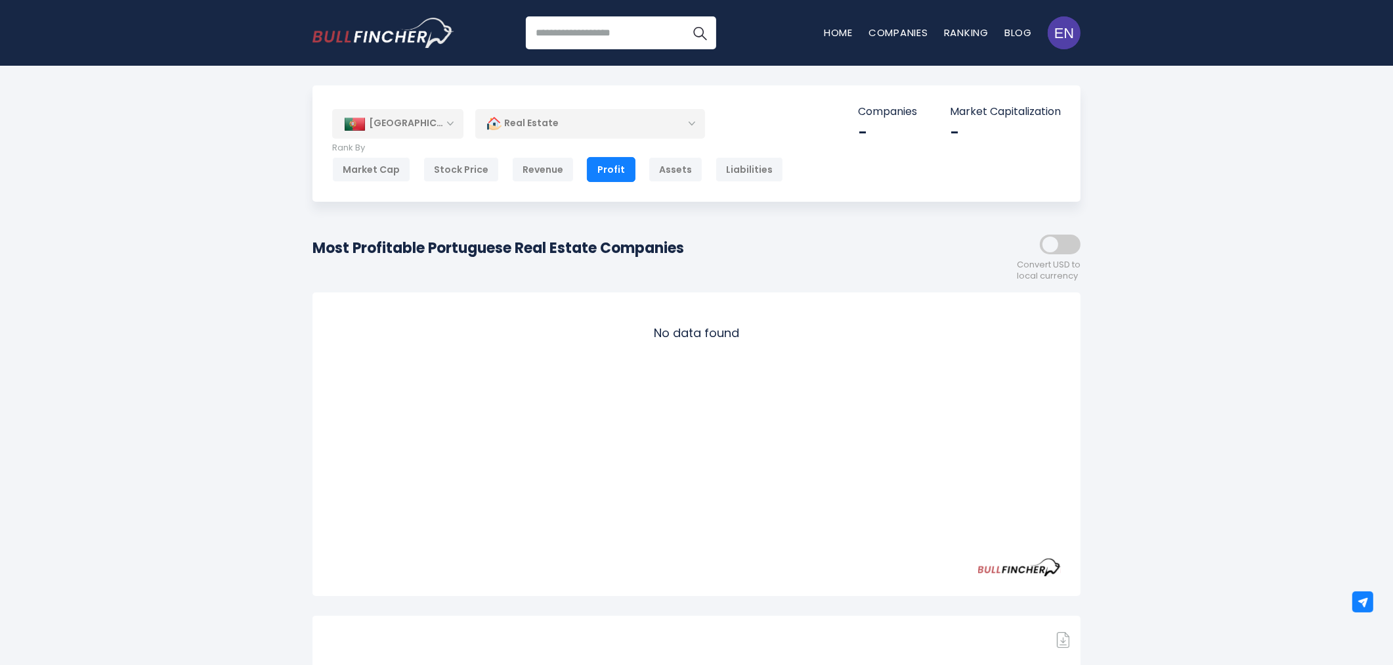
click at [410, 123] on div "[GEOGRAPHIC_DATA]" at bounding box center [397, 123] width 131 height 29
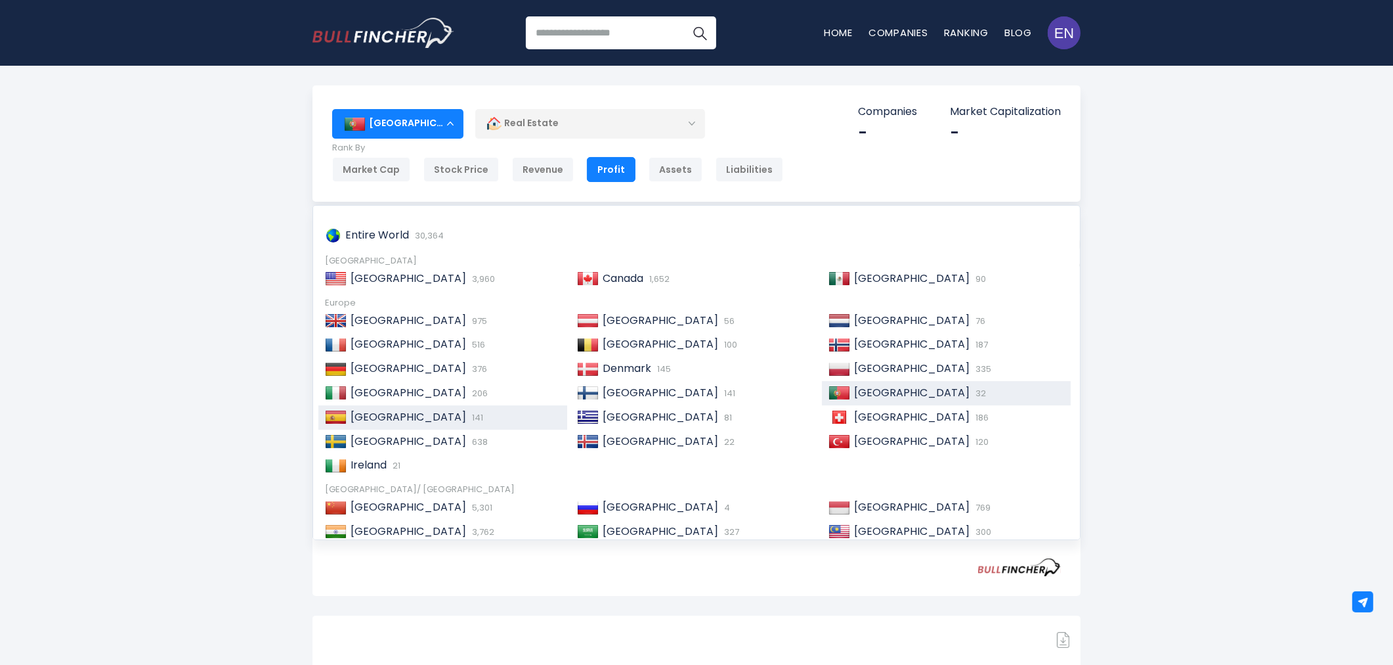
click at [427, 416] on div "[GEOGRAPHIC_DATA] 141" at bounding box center [454, 417] width 214 height 14
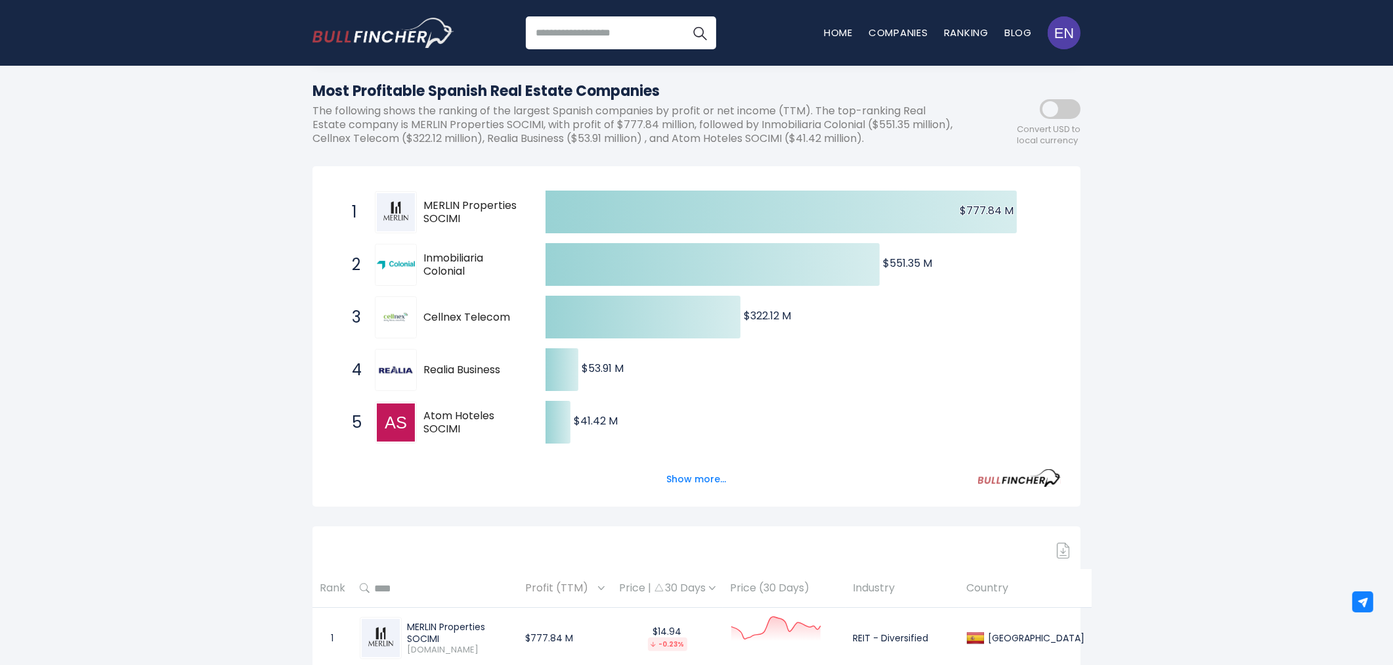
scroll to position [146, 0]
click at [724, 473] on button "Show more..." at bounding box center [697, 478] width 76 height 22
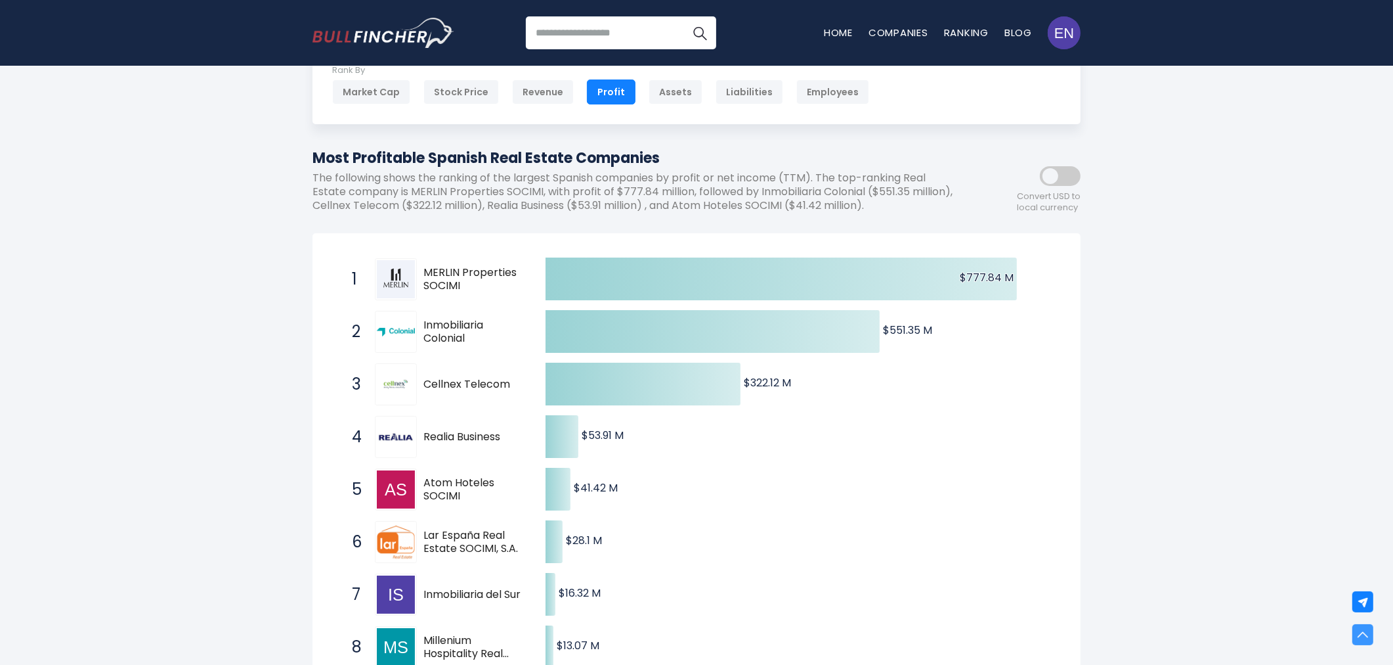
scroll to position [0, 0]
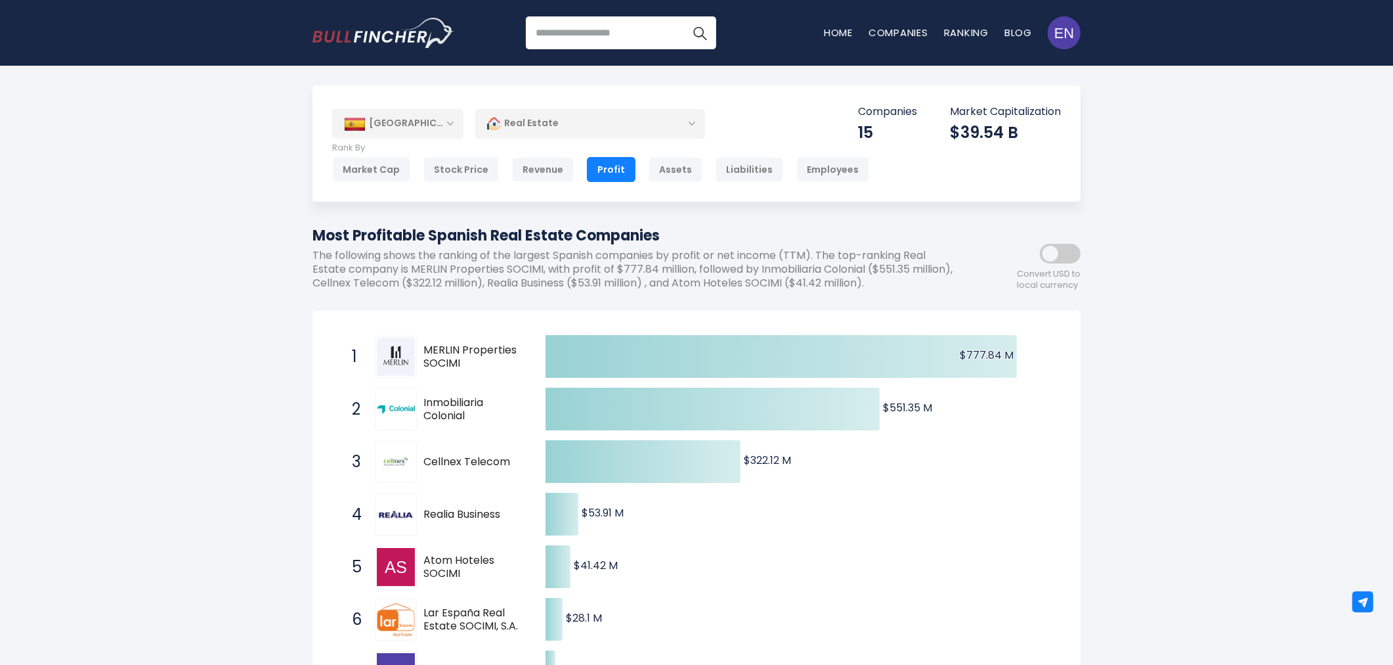
click at [542, 154] on div "Rank By Market Cap Stock Price Revenue Profit Assets Liabilities Employees" at bounding box center [600, 161] width 537 height 39
click at [533, 179] on div "Revenue" at bounding box center [543, 169] width 62 height 25
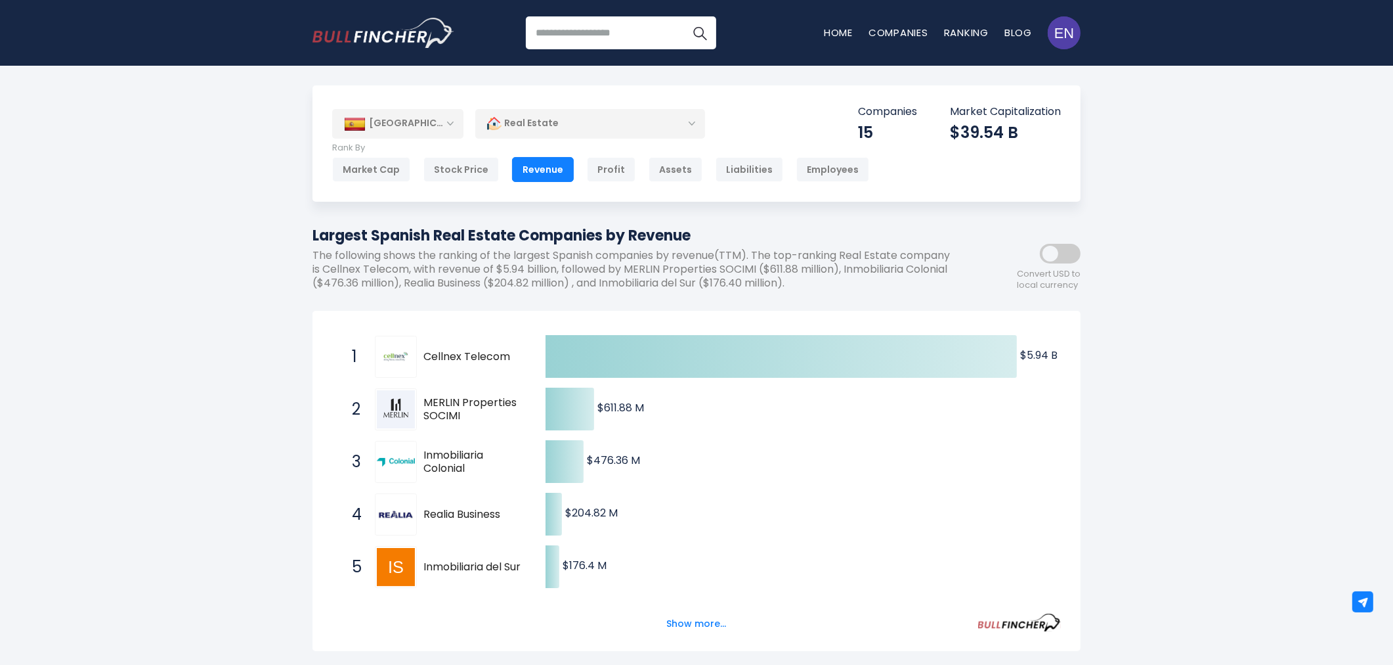
click at [397, 120] on div "[GEOGRAPHIC_DATA]" at bounding box center [397, 123] width 131 height 29
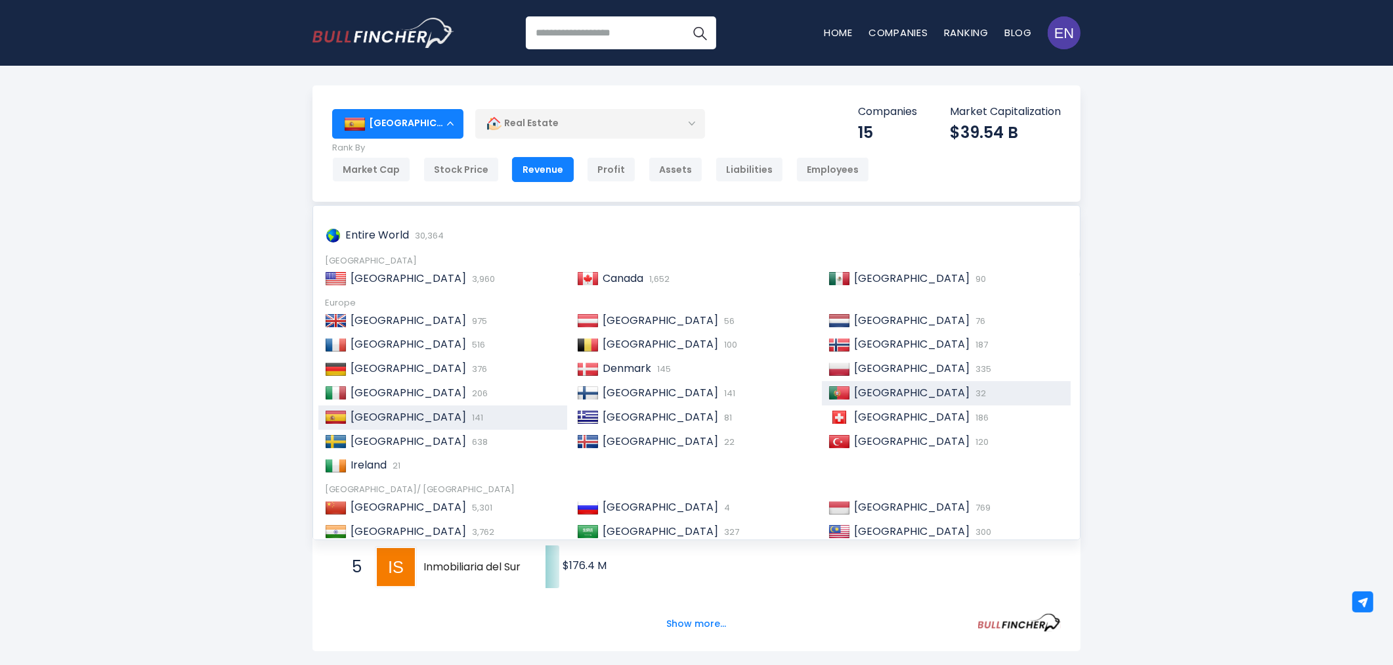
click at [867, 386] on span "[GEOGRAPHIC_DATA]" at bounding box center [912, 392] width 116 height 15
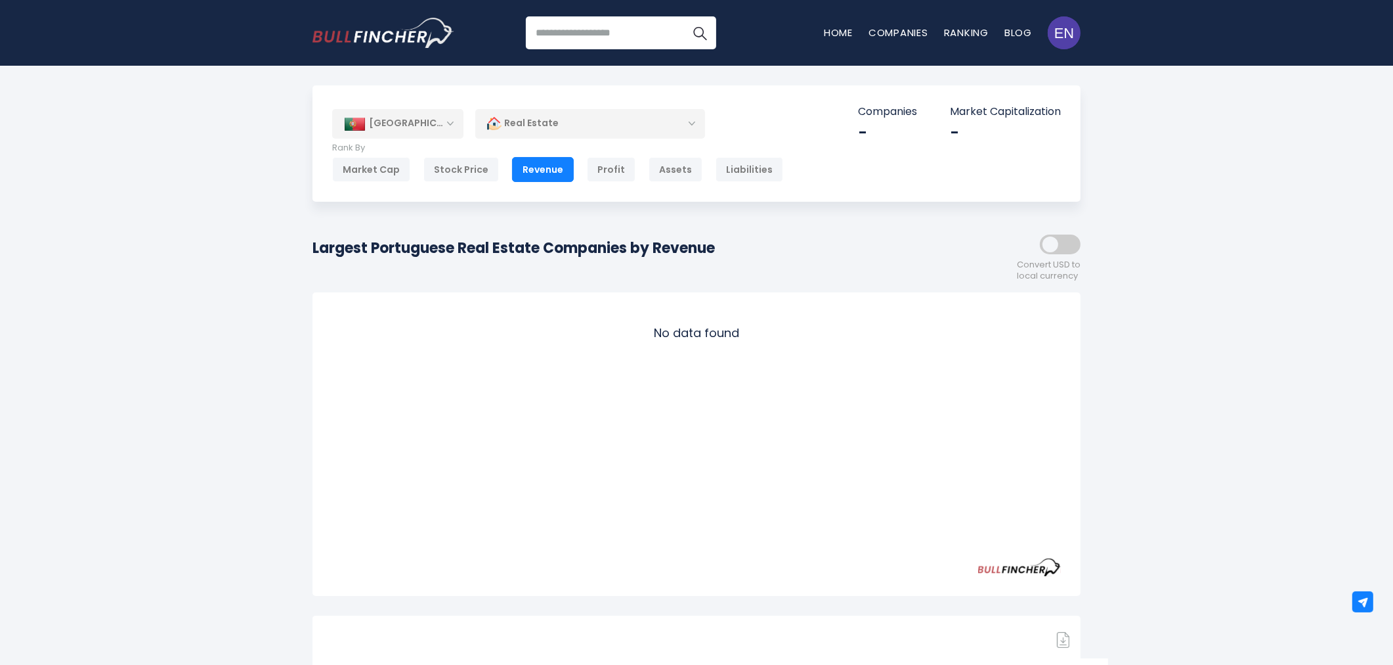
click at [408, 127] on div "[GEOGRAPHIC_DATA]" at bounding box center [397, 123] width 131 height 29
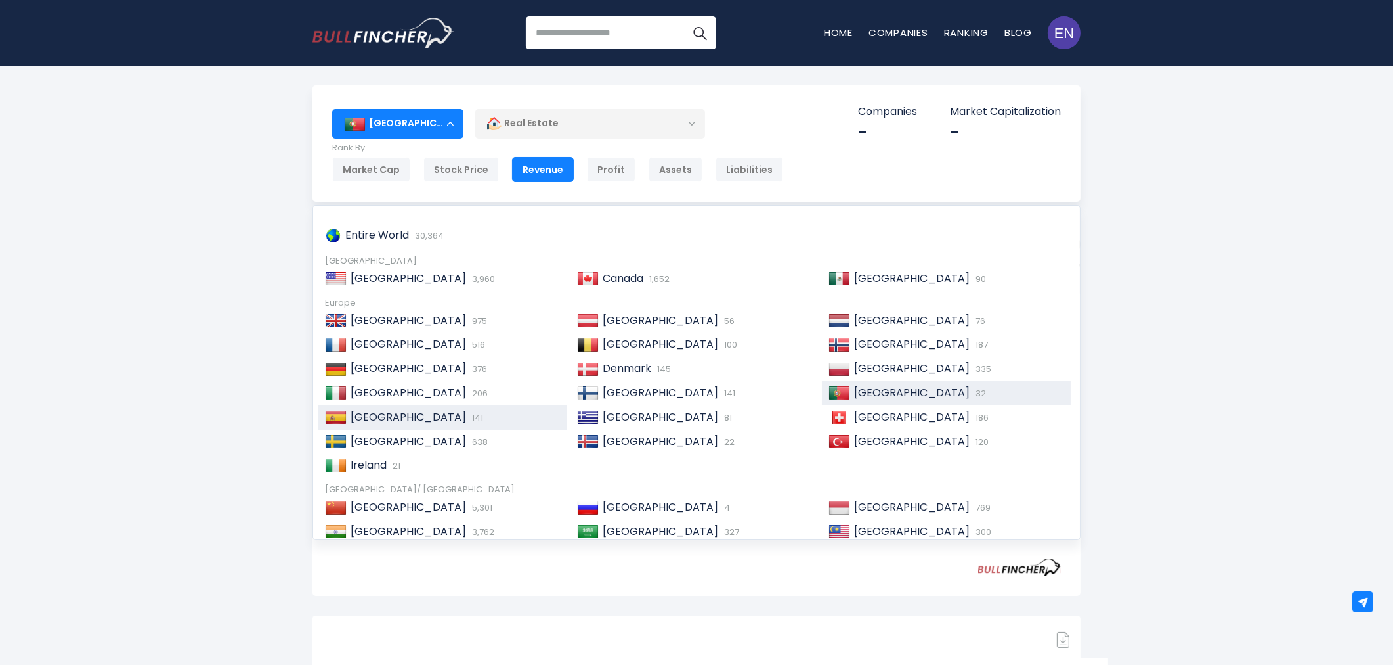
click at [497, 420] on div "Spain 141" at bounding box center [454, 417] width 214 height 14
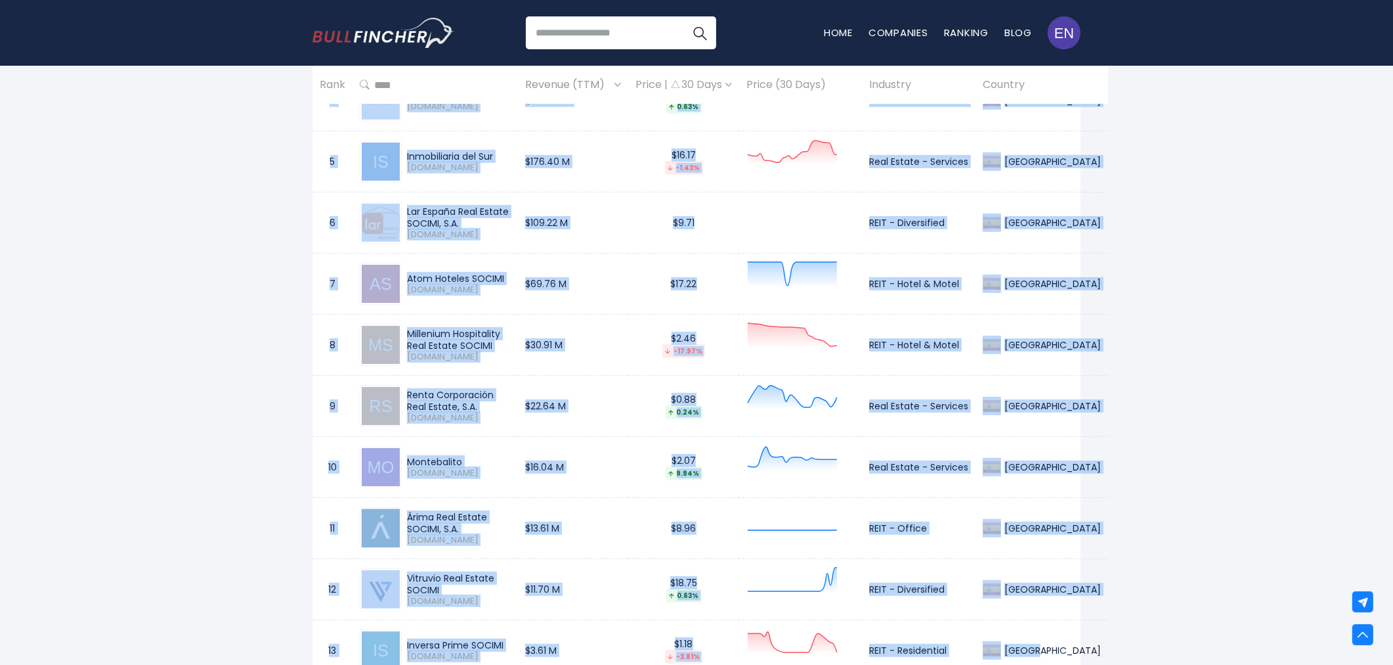
scroll to position [873, 0]
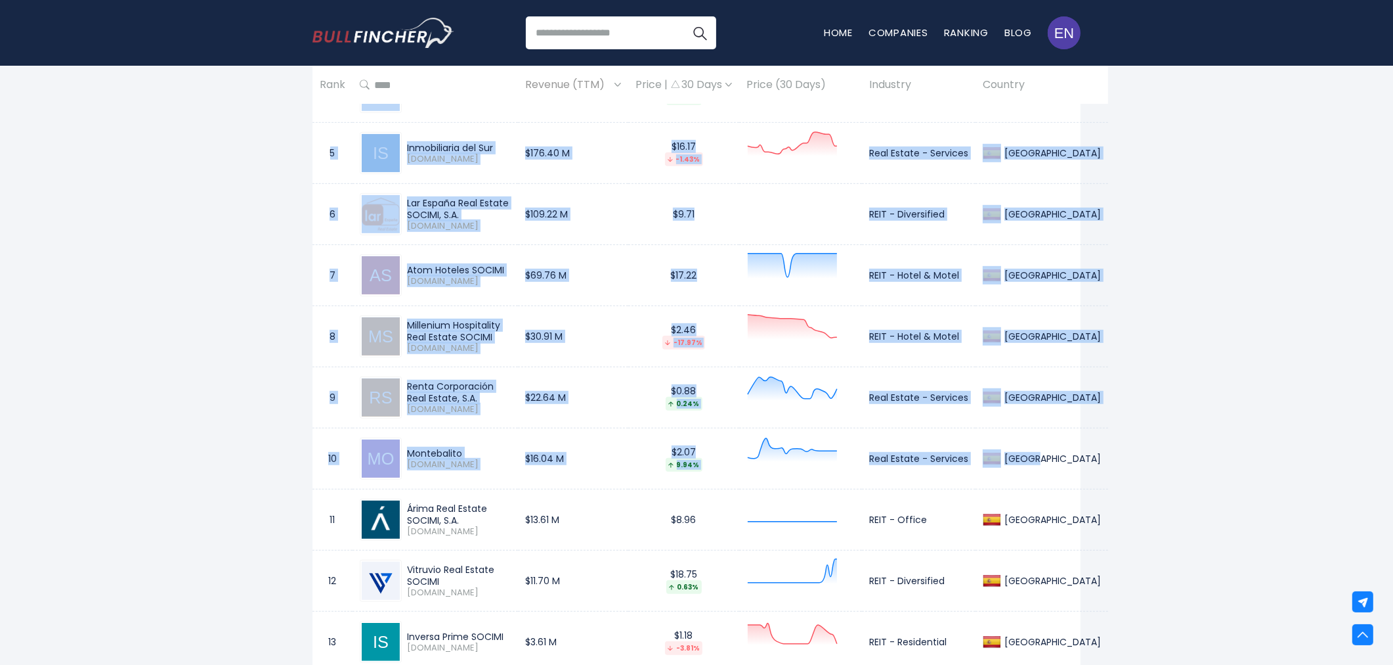
drag, startPoint x: 331, startPoint y: 125, endPoint x: 1041, endPoint y: 473, distance: 790.9
copy tbody "1 Cellnex Telecom [DOMAIN_NAME] $5.94 B $33.60 -7.60% Real Estate - Services [G…"
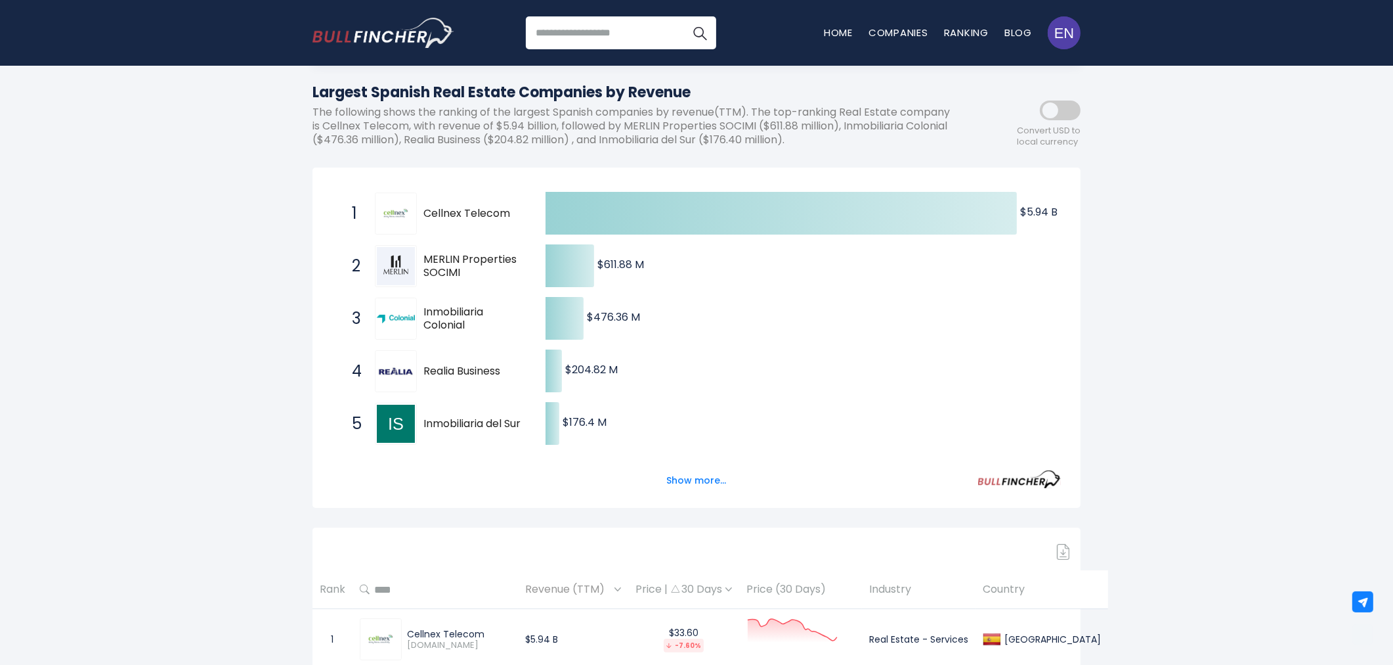
scroll to position [0, 0]
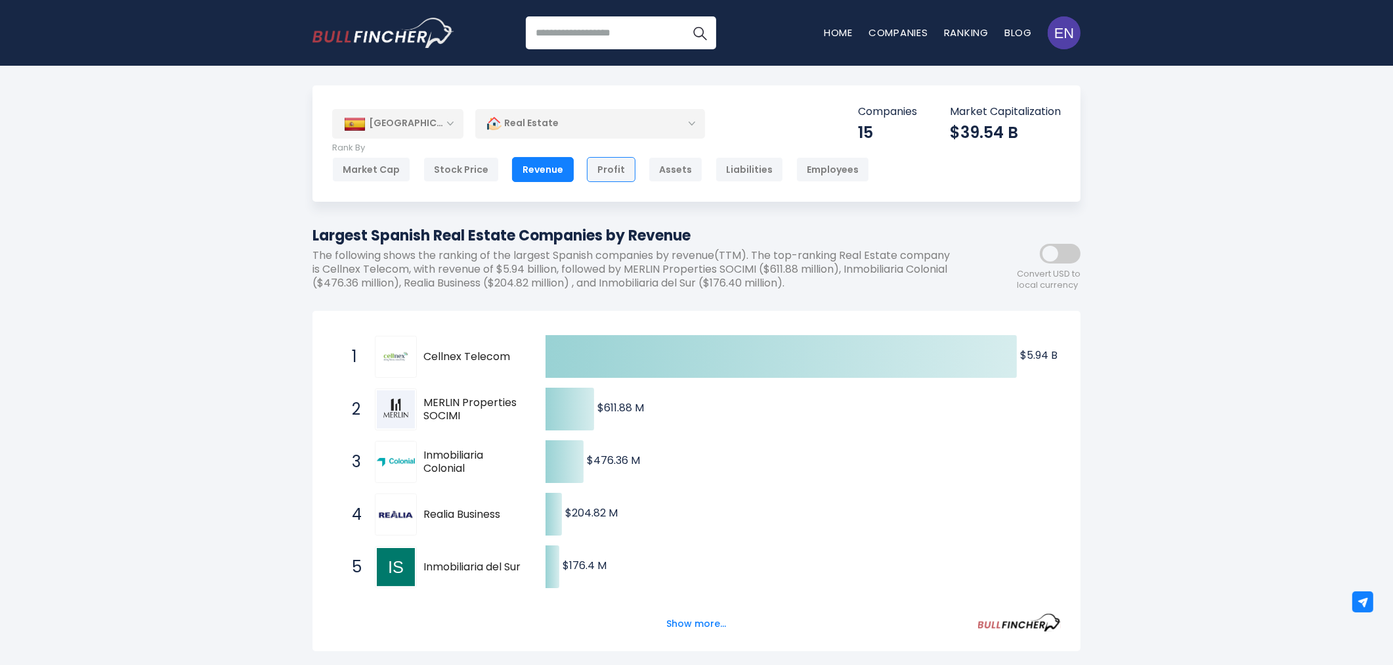
click at [611, 162] on div "Profit" at bounding box center [611, 169] width 49 height 25
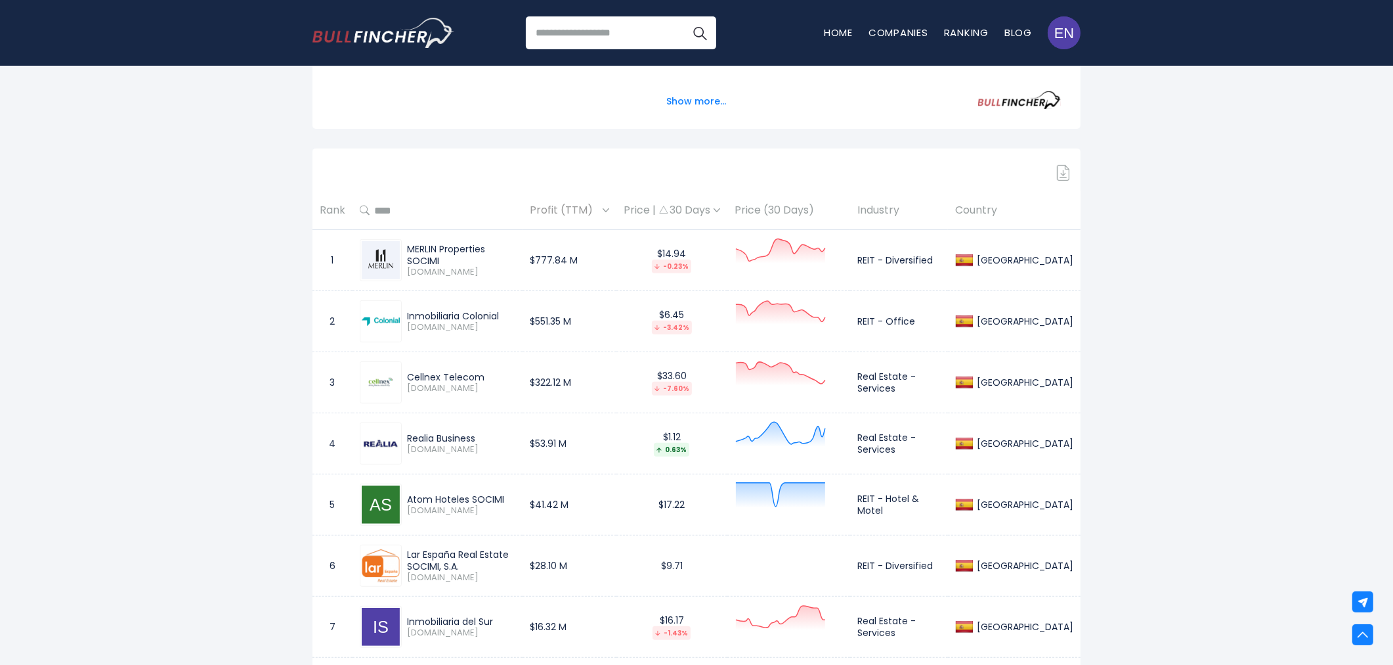
scroll to position [583, 0]
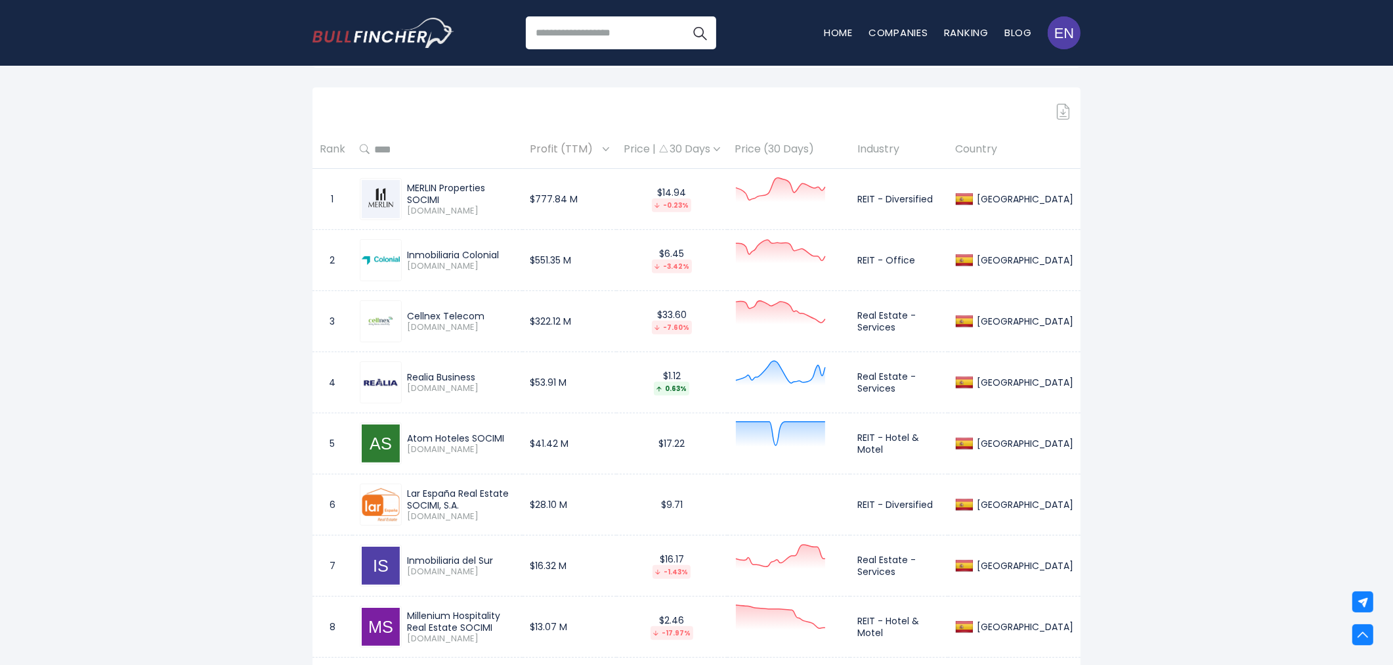
drag, startPoint x: 766, startPoint y: 277, endPoint x: 156, endPoint y: 134, distance: 626.6
click at [156, 134] on div "Spain Entire World 30,364 North America" at bounding box center [696, 328] width 1393 height 1653
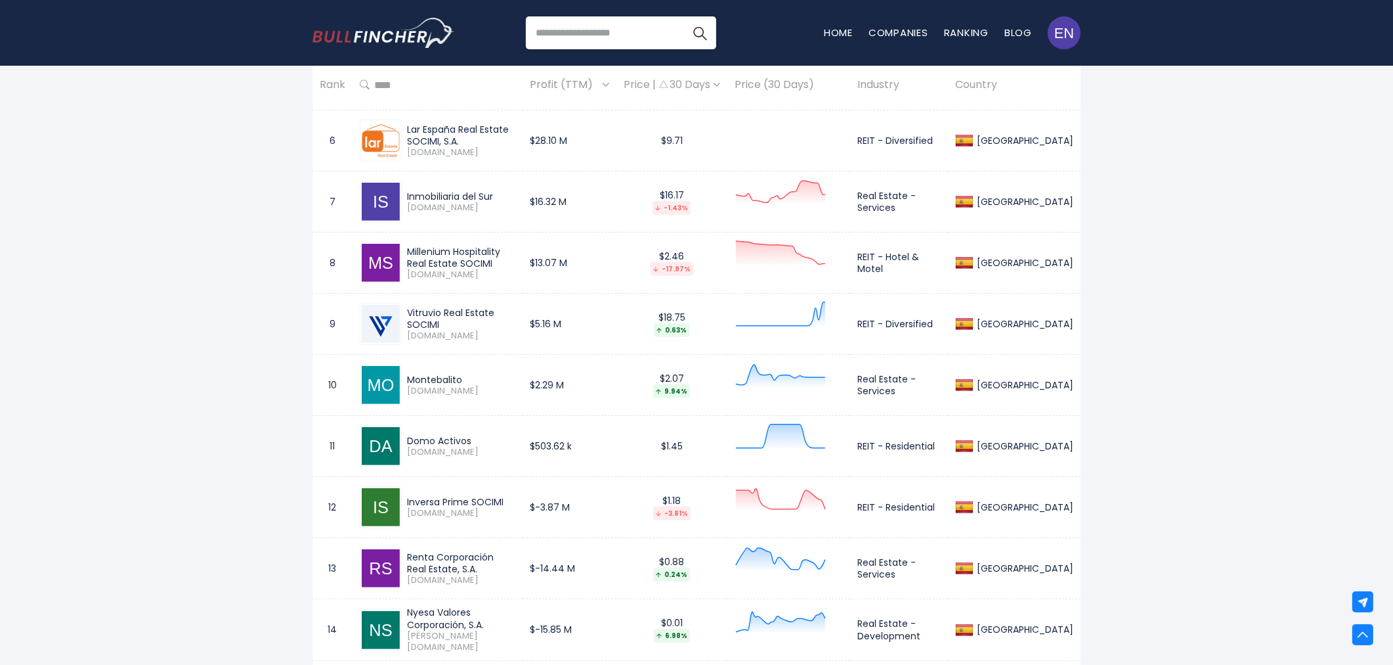
scroll to position [948, 0]
drag, startPoint x: 408, startPoint y: 317, endPoint x: 529, endPoint y: 315, distance: 120.8
click at [515, 315] on div "Vitruvio Real Estate SOCIMI" at bounding box center [461, 317] width 108 height 24
copy div "Vitruvio Real Estate SOCIMI"
drag, startPoint x: 900, startPoint y: 322, endPoint x: 977, endPoint y: 322, distance: 76.8
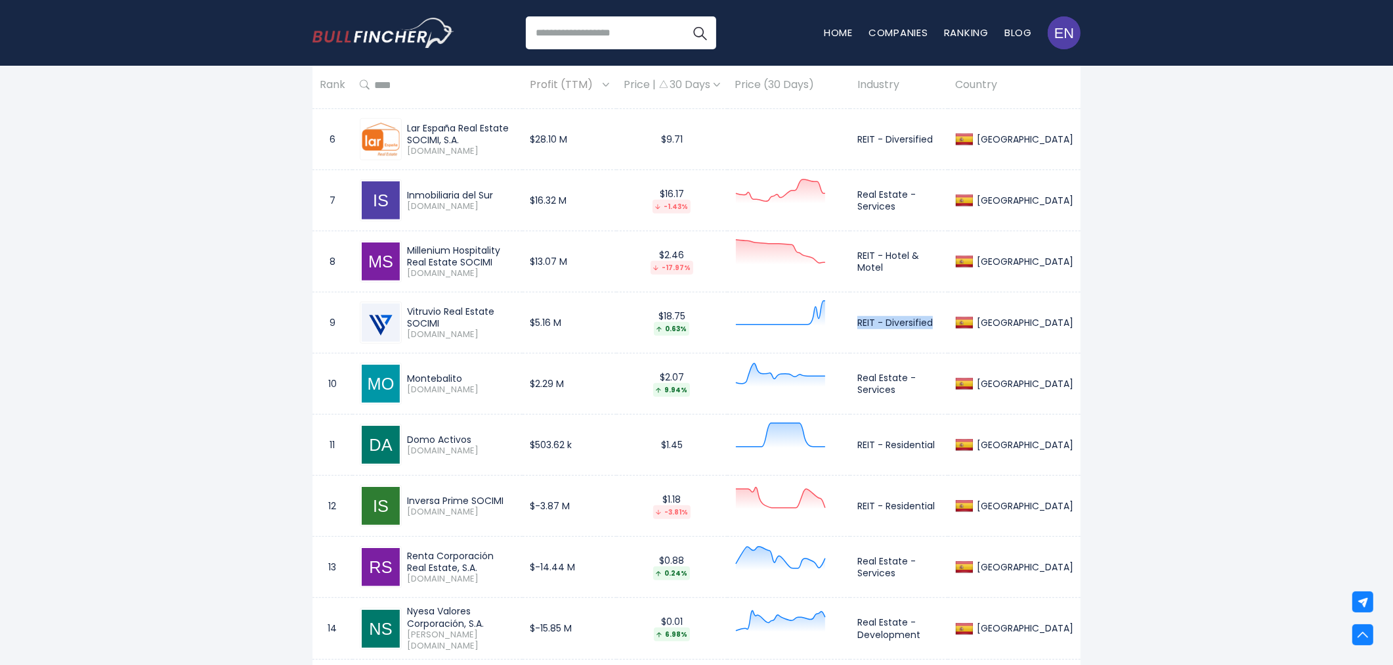
click at [948, 322] on td "REIT - Diversified" at bounding box center [899, 322] width 98 height 61
copy td "REIT - Diversified"
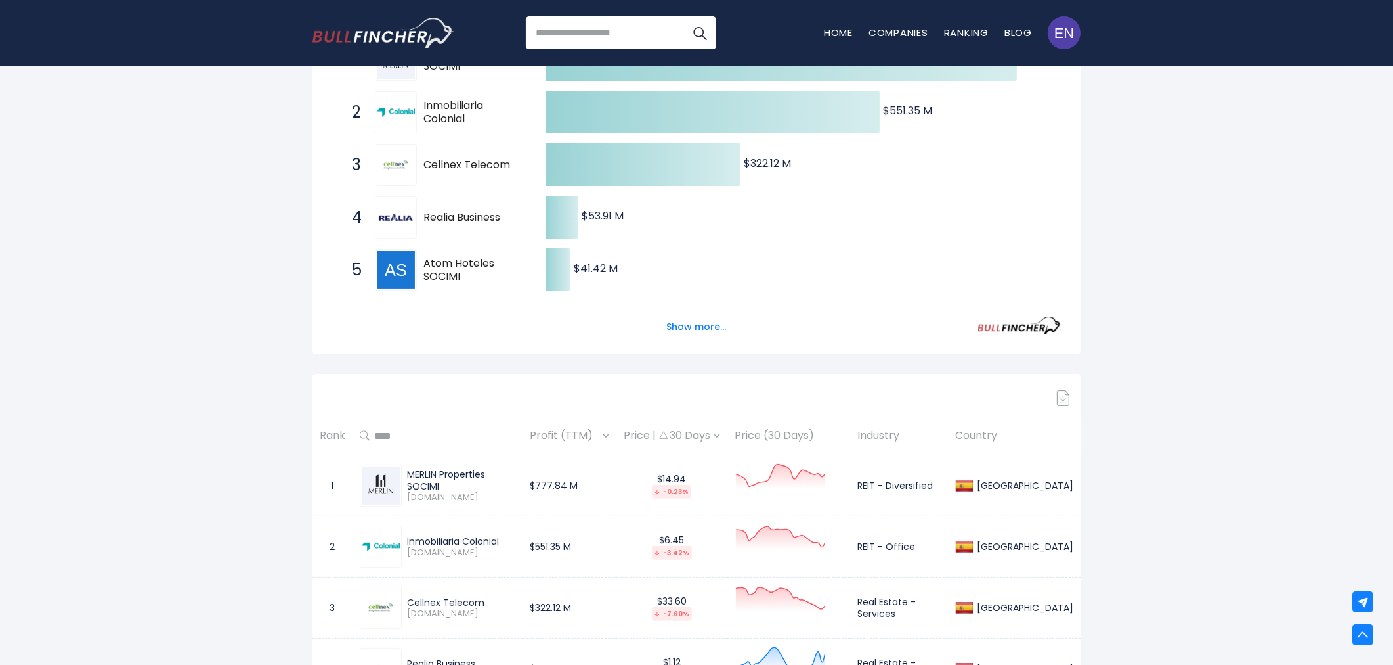
scroll to position [0, 0]
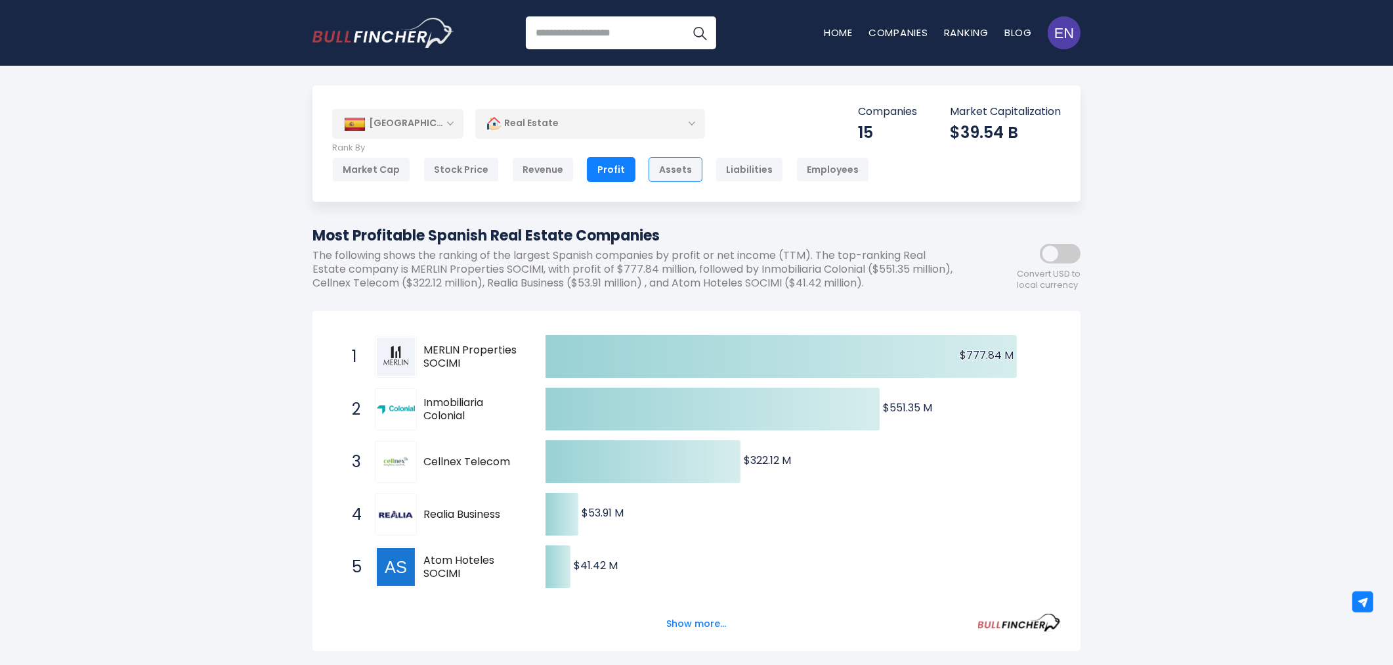
click at [691, 164] on div "Assets" at bounding box center [676, 169] width 54 height 25
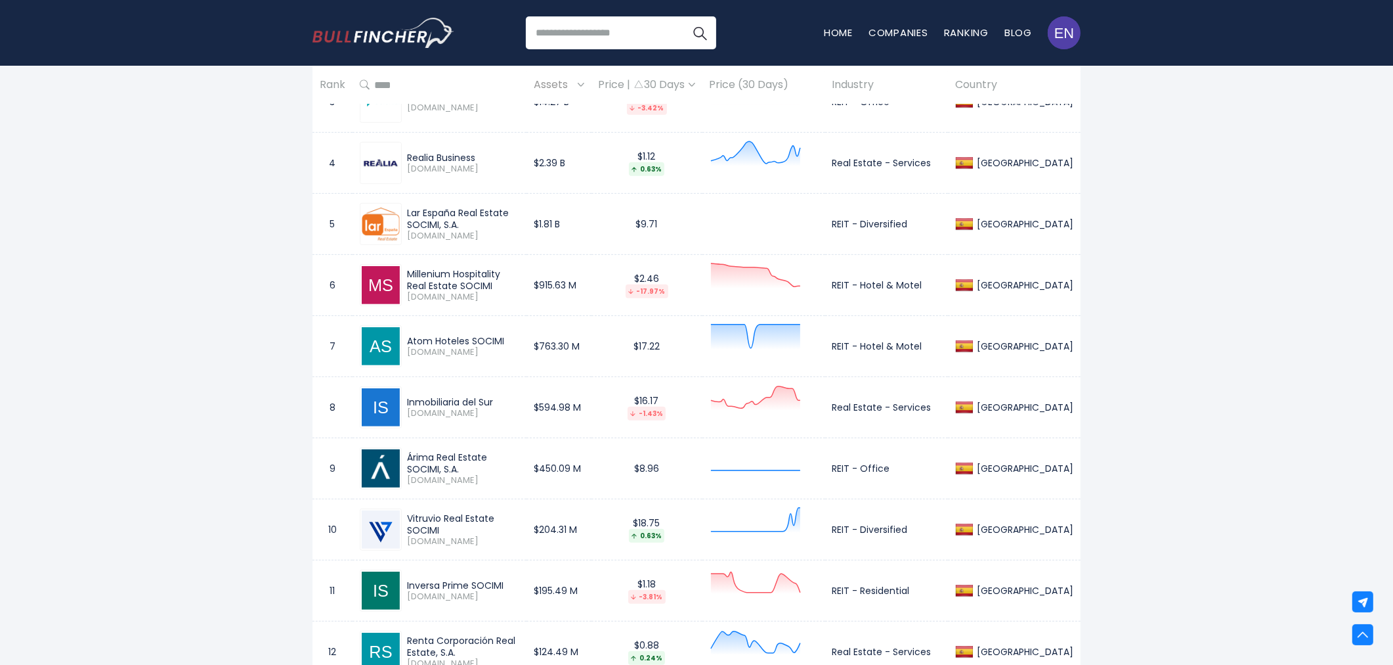
scroll to position [875, 0]
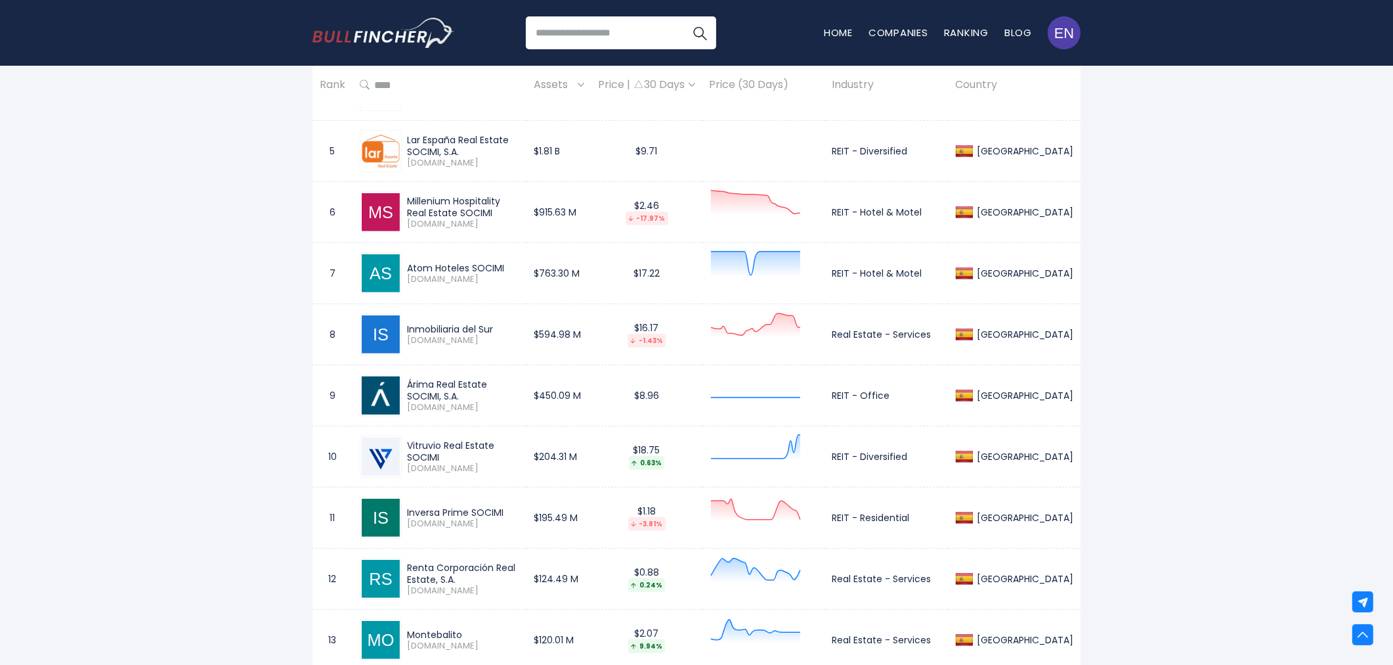
drag, startPoint x: 407, startPoint y: 389, endPoint x: 468, endPoint y: 399, distance: 61.3
click at [468, 399] on div "Árima Real Estate SOCIMI, S.A." at bounding box center [463, 390] width 112 height 24
copy div "Árima Real Estate SOCIMI, S.A."
drag, startPoint x: 829, startPoint y: 398, endPoint x: 894, endPoint y: 396, distance: 65.7
click at [894, 396] on td "REIT - Office" at bounding box center [886, 395] width 123 height 61
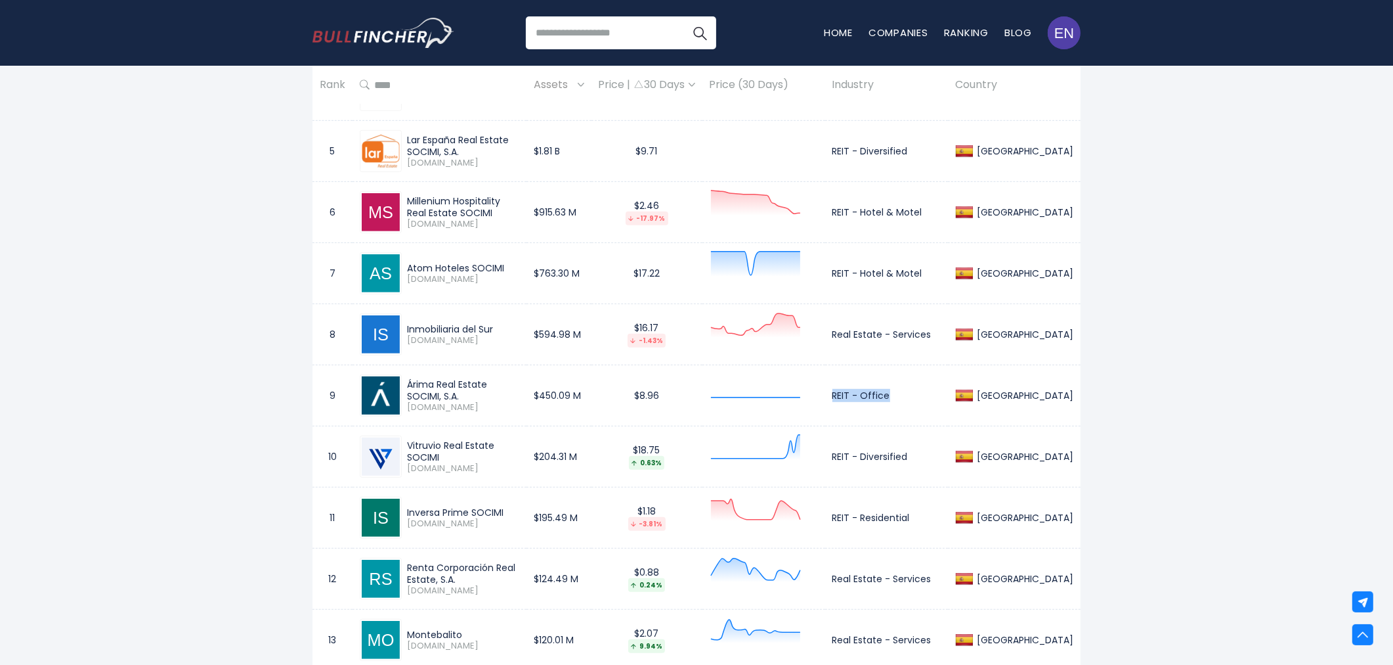
copy td "REIT - Office"
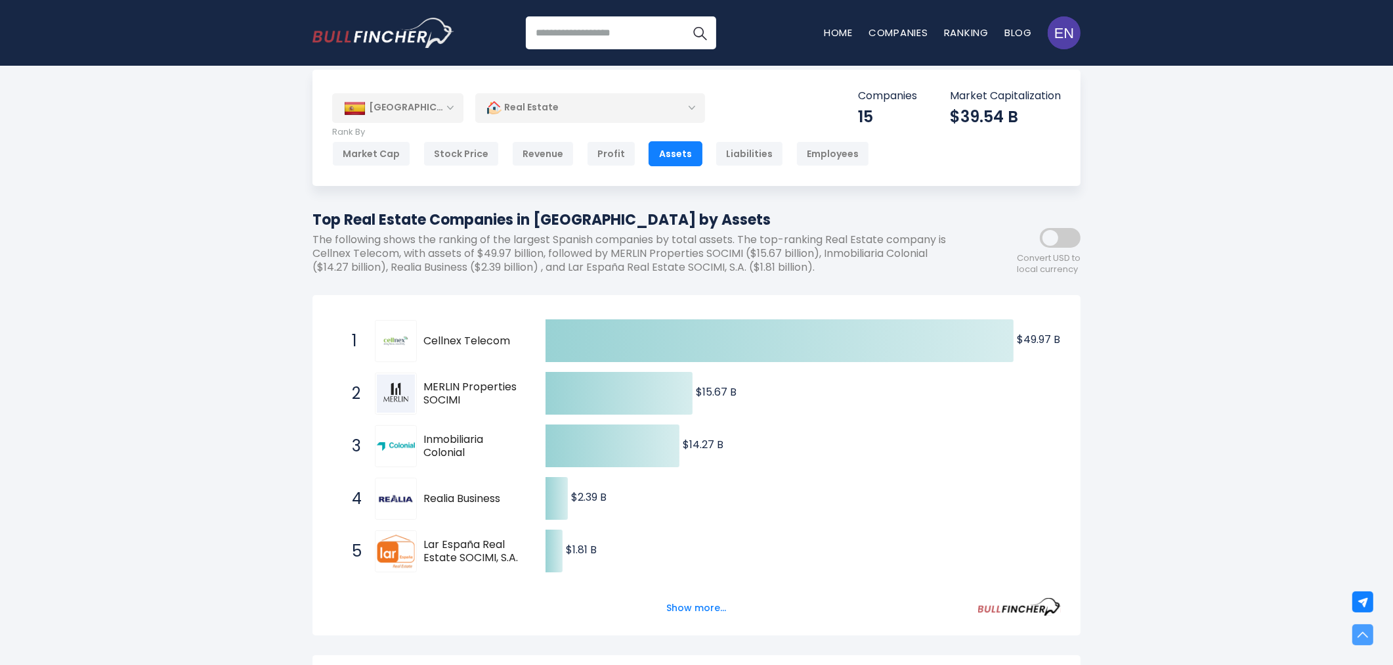
scroll to position [0, 0]
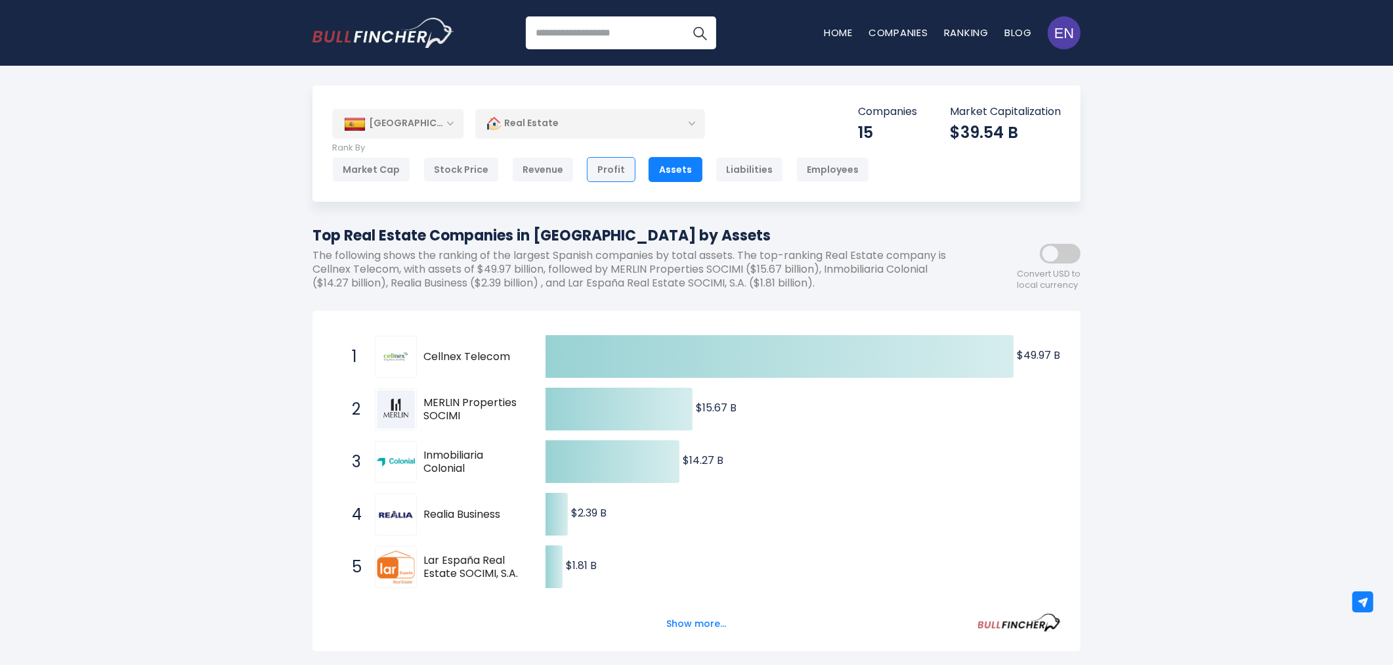
click at [613, 165] on div "Profit" at bounding box center [611, 169] width 49 height 25
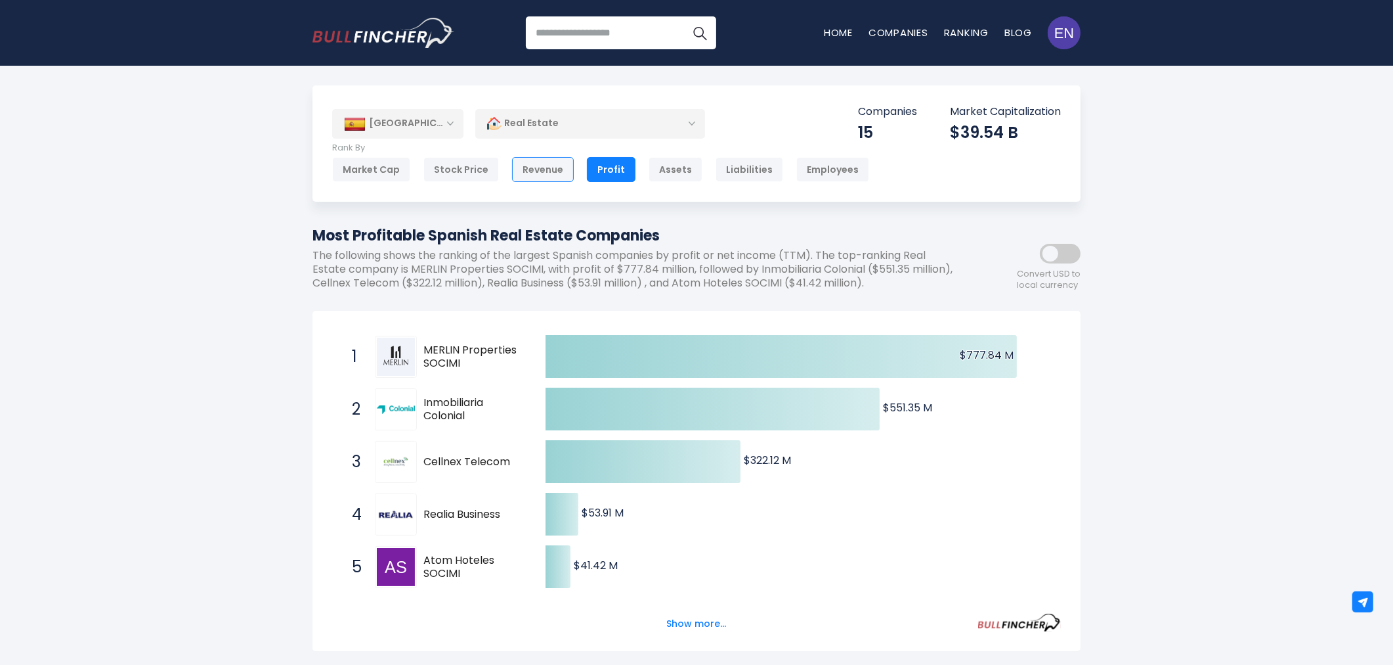
click at [556, 176] on div "Revenue" at bounding box center [543, 169] width 62 height 25
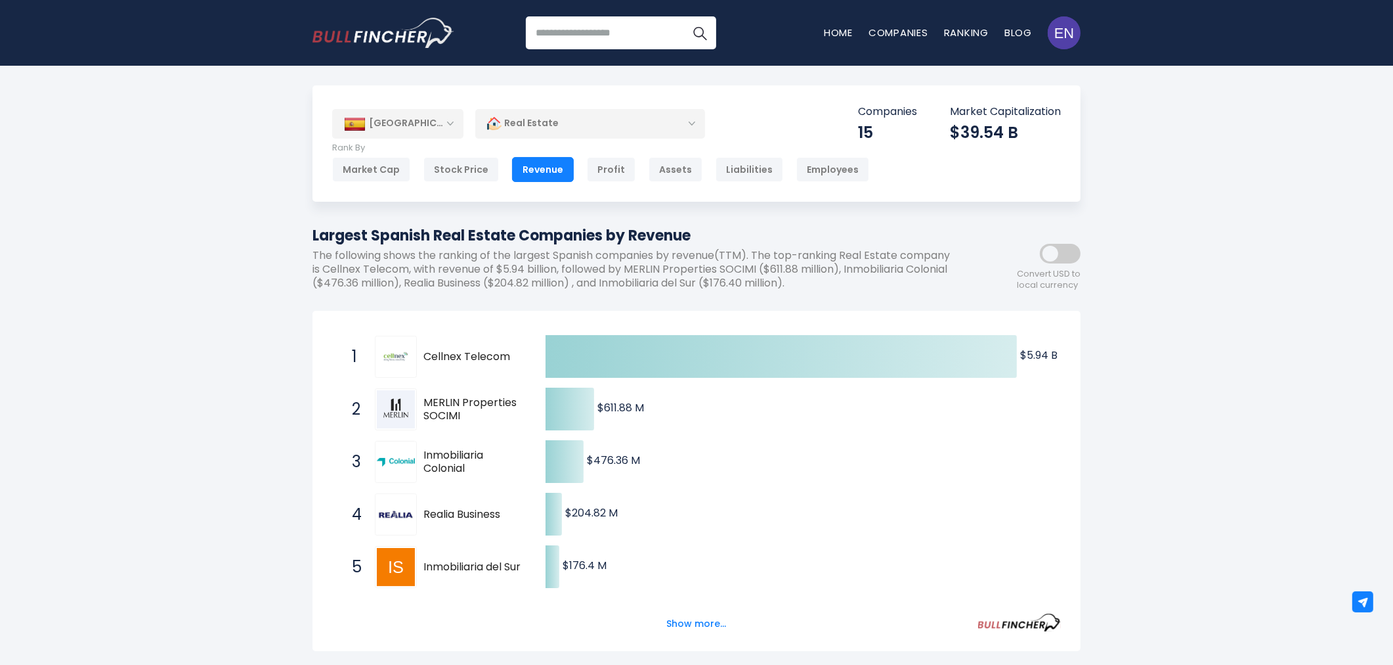
click at [416, 136] on div "[GEOGRAPHIC_DATA]" at bounding box center [397, 123] width 131 height 29
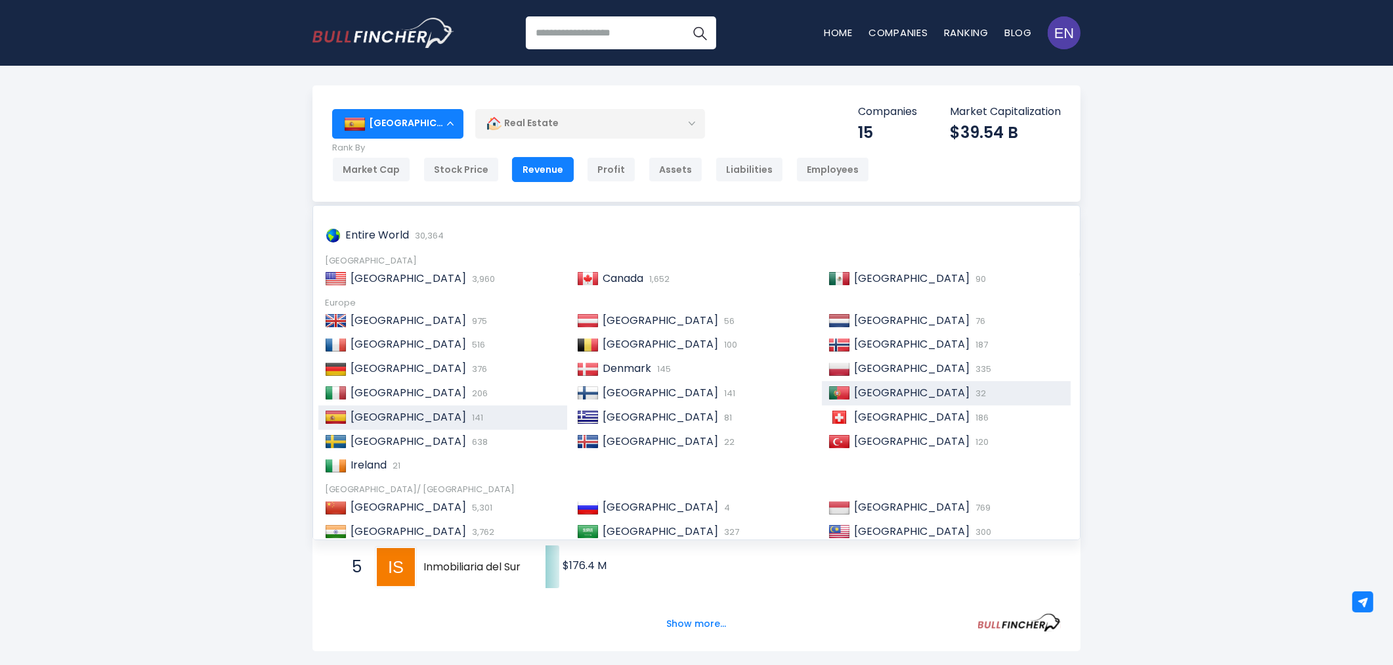
click at [871, 386] on span "[GEOGRAPHIC_DATA]" at bounding box center [912, 392] width 116 height 15
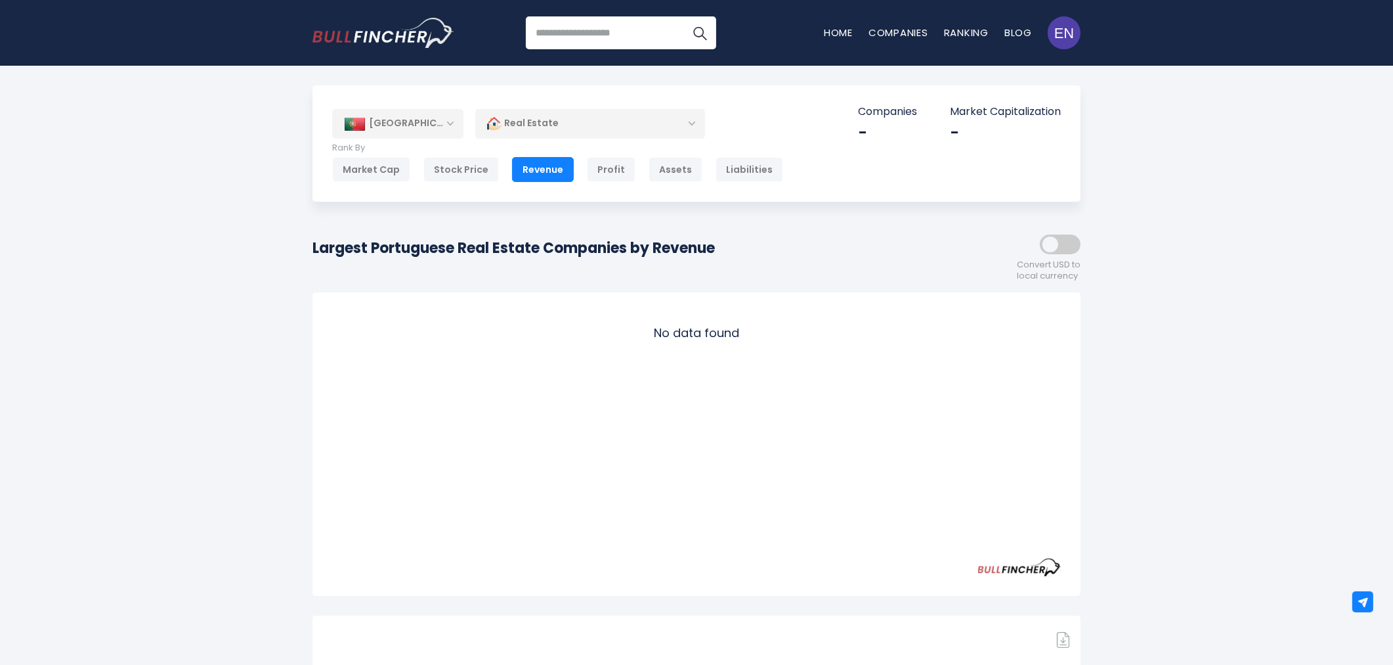
click at [422, 119] on div "[GEOGRAPHIC_DATA]" at bounding box center [397, 123] width 131 height 29
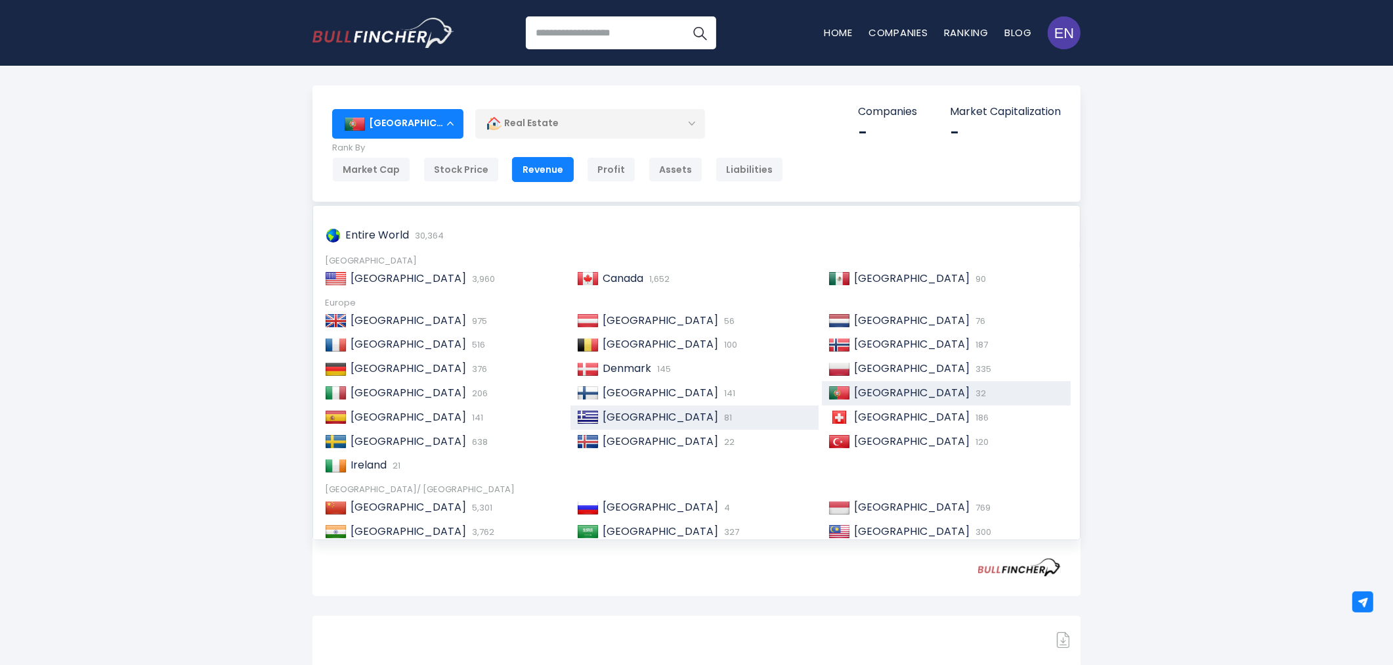
click at [608, 415] on span "[GEOGRAPHIC_DATA]" at bounding box center [661, 416] width 116 height 15
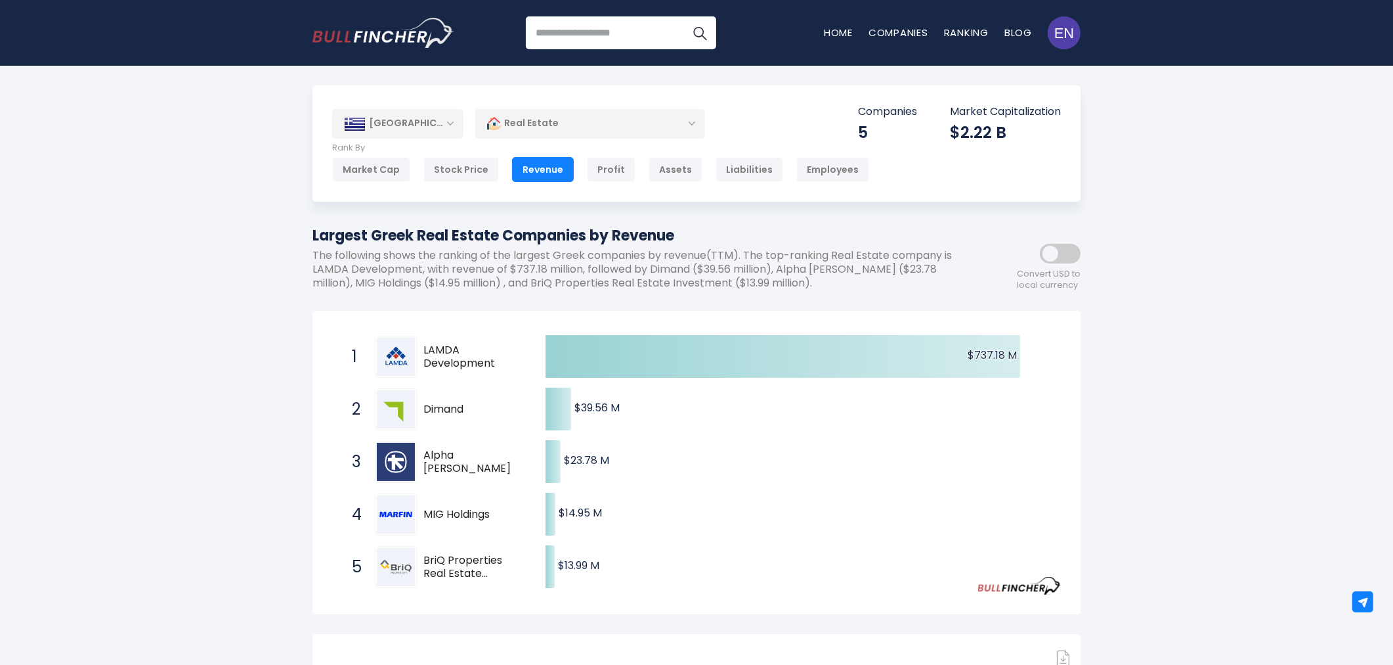
scroll to position [510, 0]
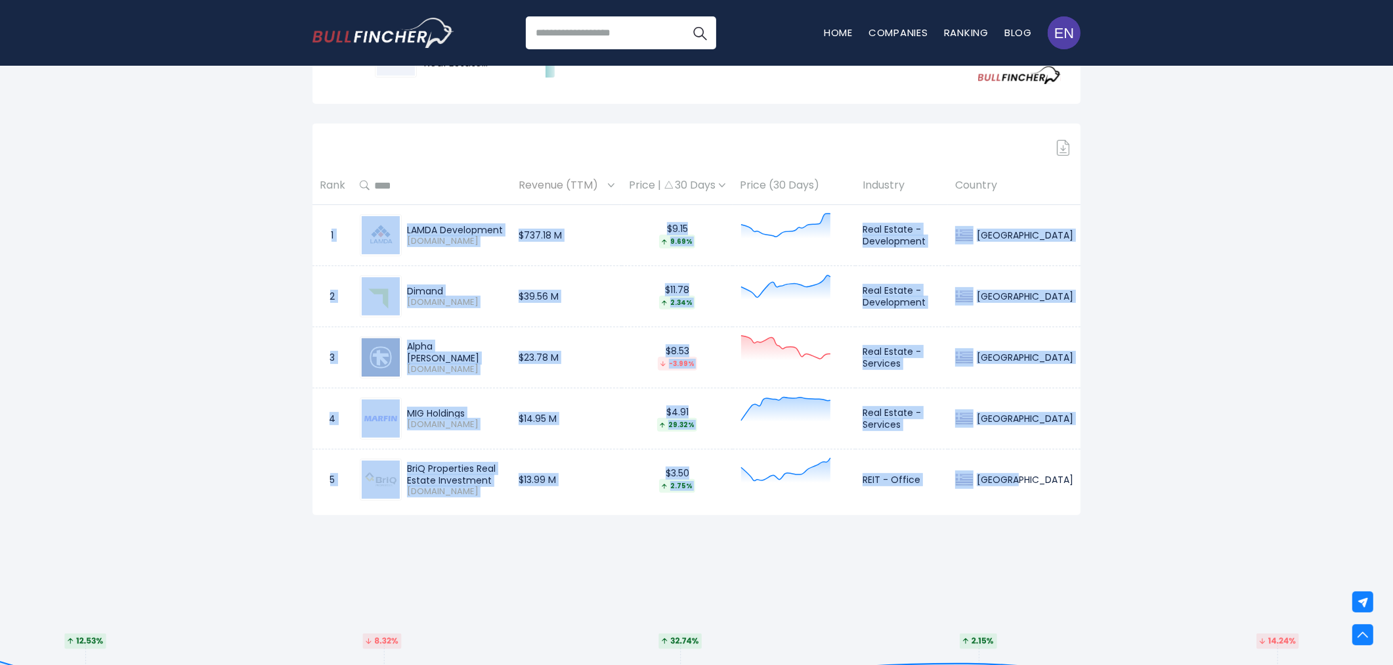
drag, startPoint x: 330, startPoint y: 233, endPoint x: 1072, endPoint y: 491, distance: 786.2
click at [1072, 491] on tbody "1 LAMDA Development LAMDA.AT $737.18 M $9.15 9.69% Real Estate - Development Gr…" at bounding box center [697, 357] width 768 height 305
copy tbody "1 LAMDA Development LAMDA.AT $737.18 M $9.15 9.69% Real Estate - Development Gr…"
click at [733, 432] on td "$4.91 29.32%" at bounding box center [677, 418] width 111 height 61
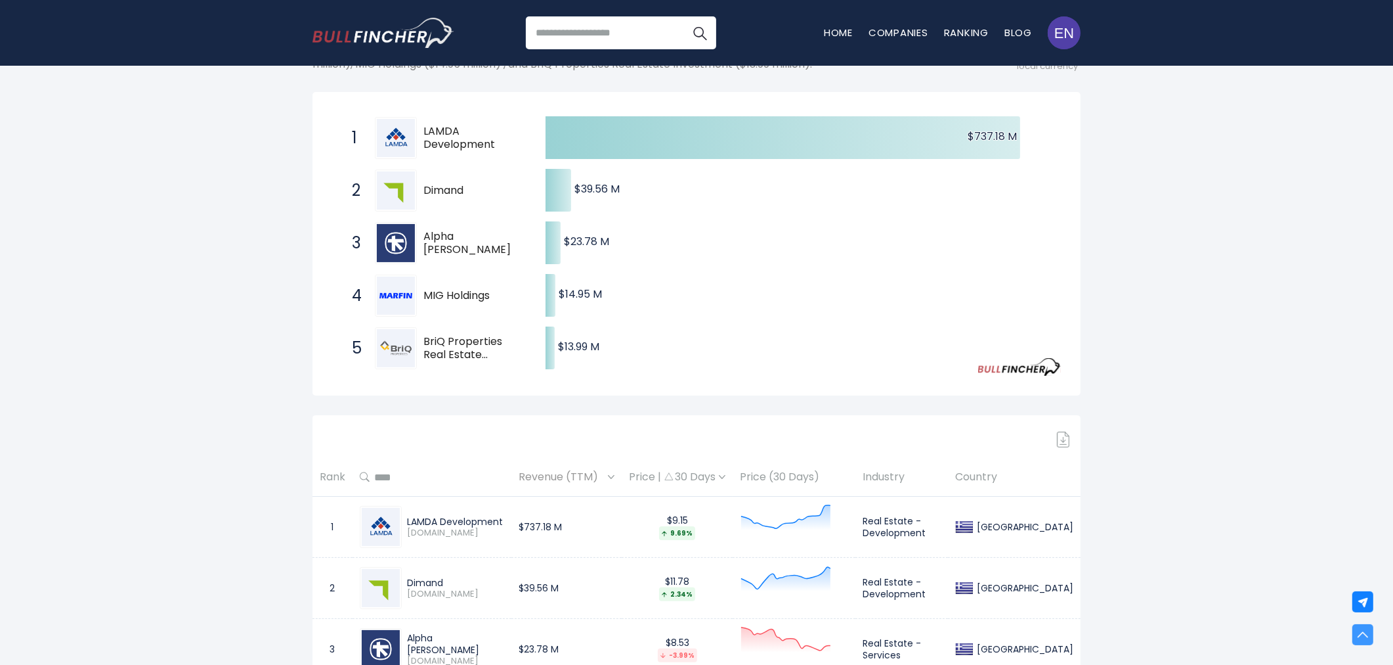
scroll to position [0, 0]
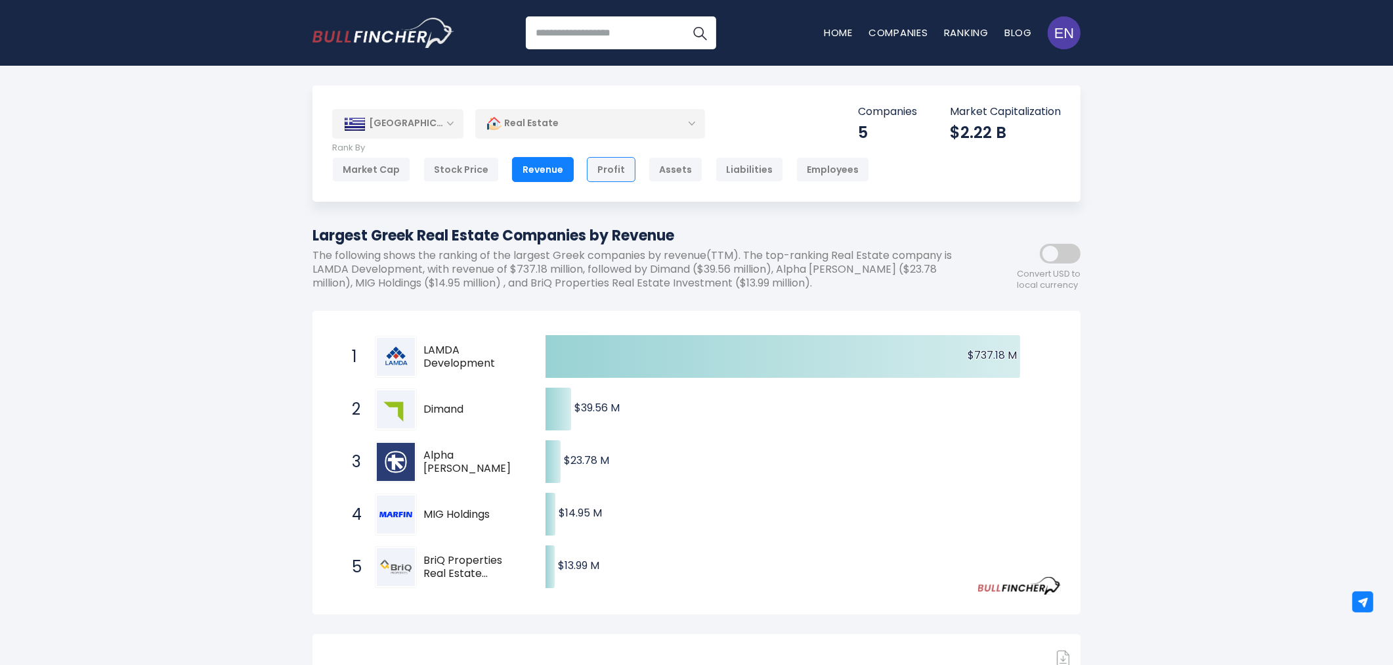
click at [599, 167] on div "Profit" at bounding box center [611, 169] width 49 height 25
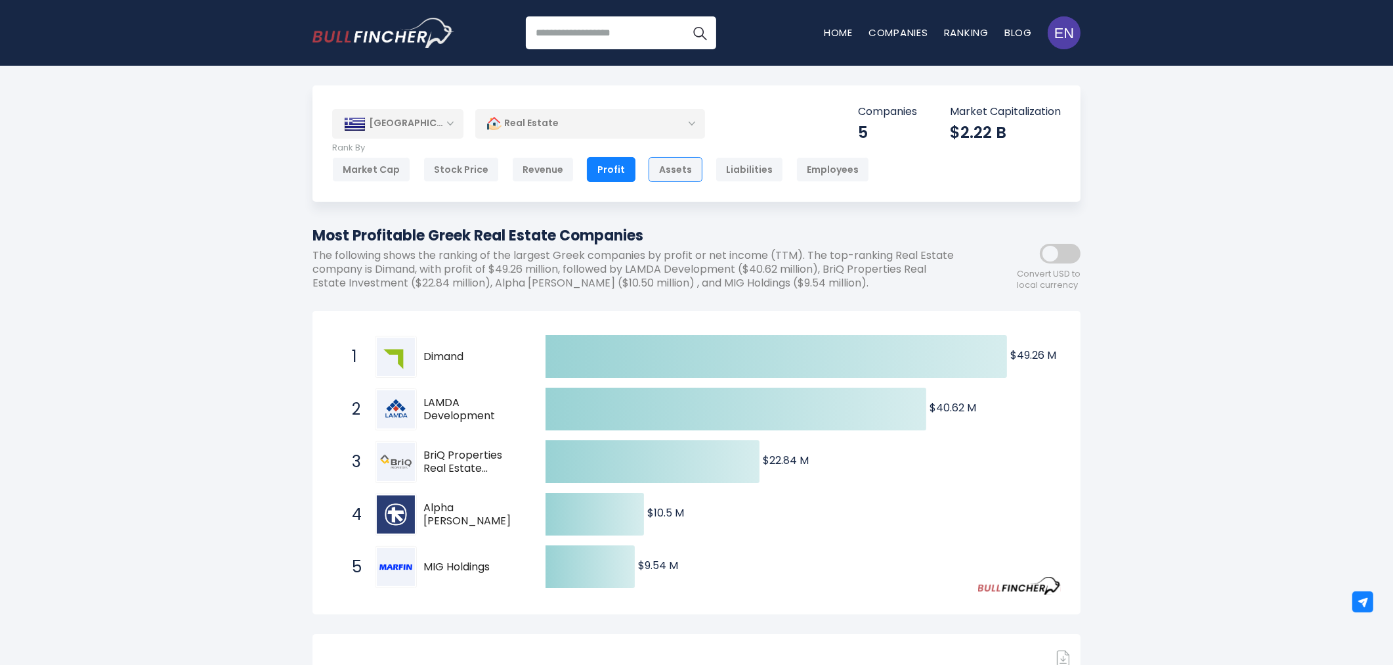
click at [657, 171] on div "Assets" at bounding box center [676, 169] width 54 height 25
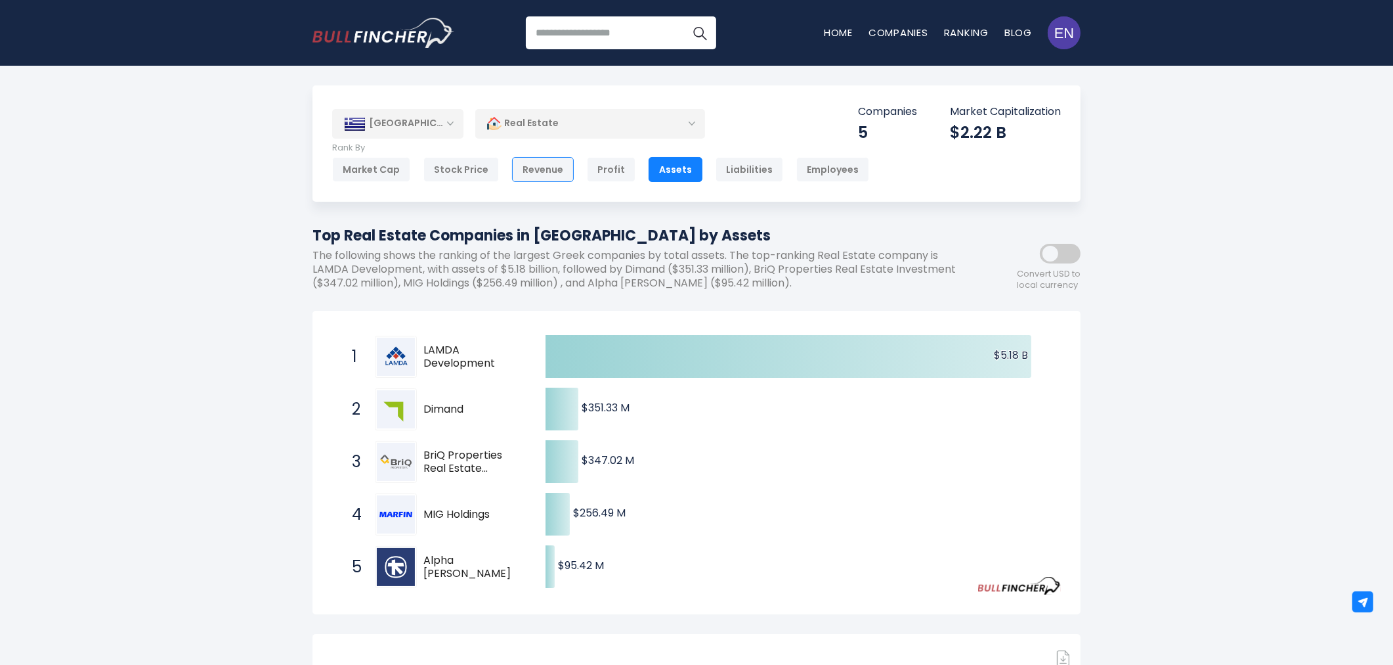
click at [530, 172] on div "Revenue" at bounding box center [543, 169] width 62 height 25
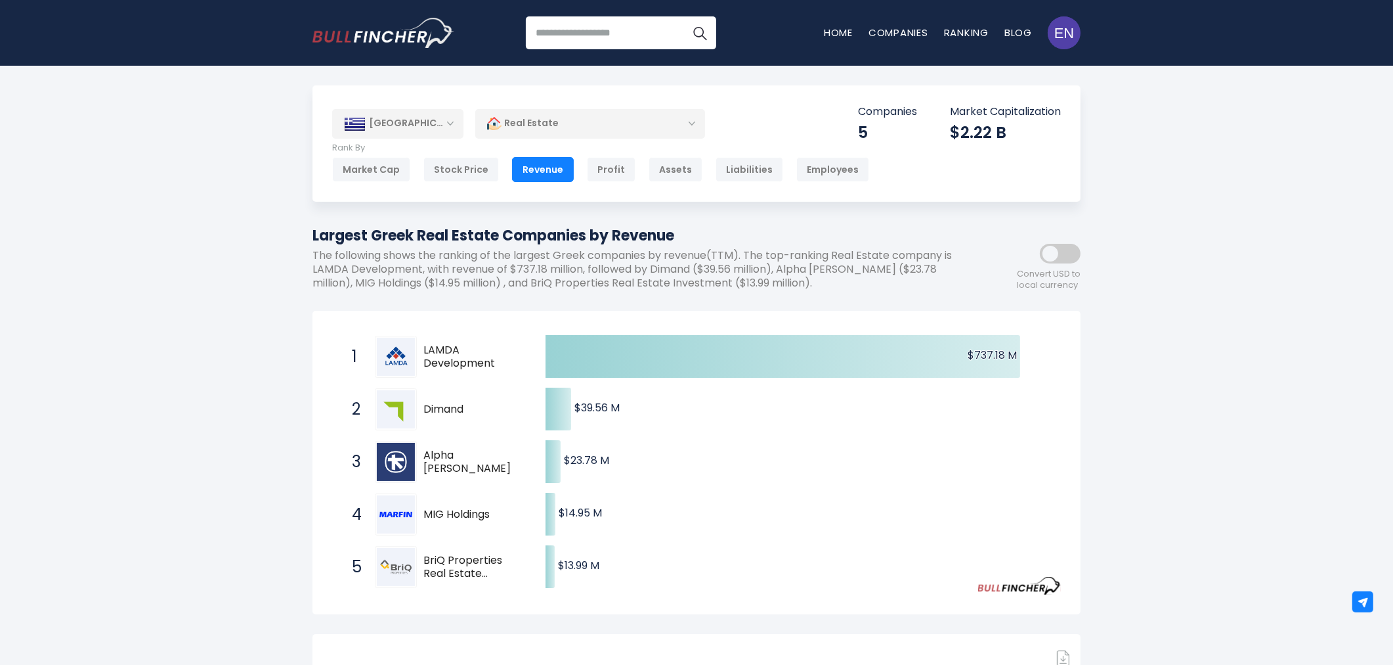
click at [408, 129] on div "[GEOGRAPHIC_DATA]" at bounding box center [397, 123] width 131 height 29
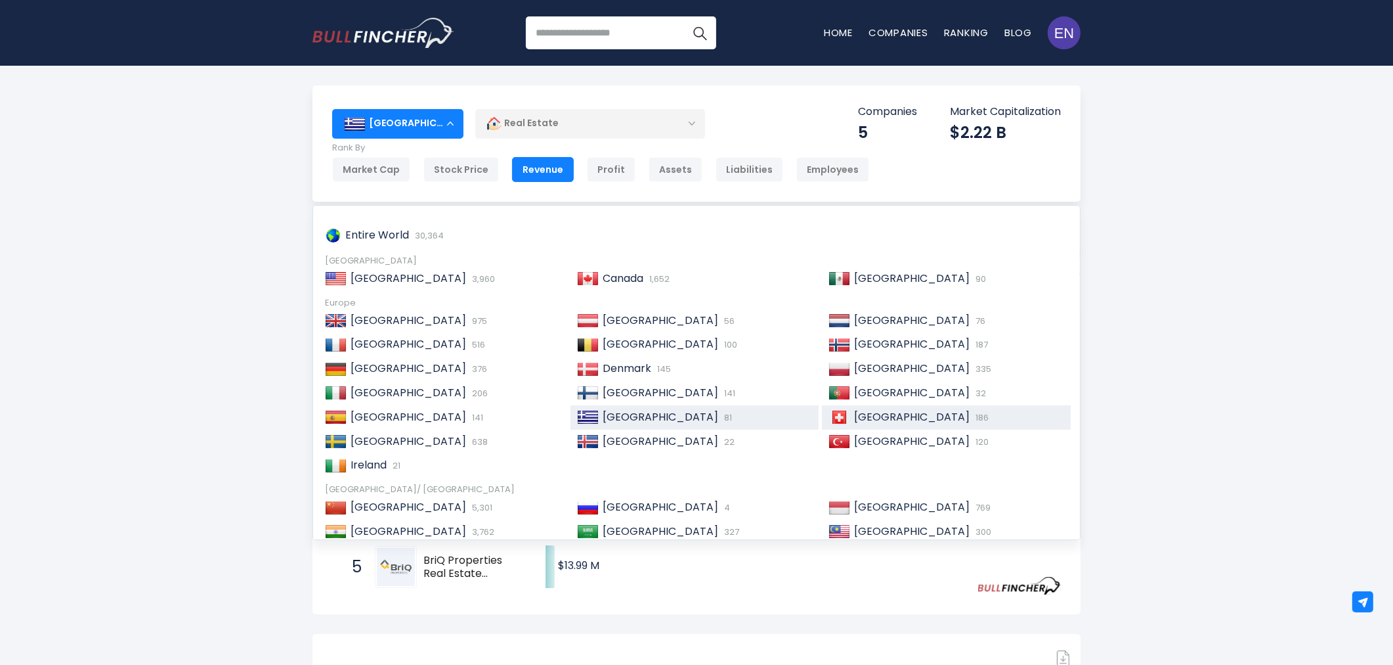
click at [905, 424] on div "Switzerland 186" at bounding box center [946, 417] width 249 height 24
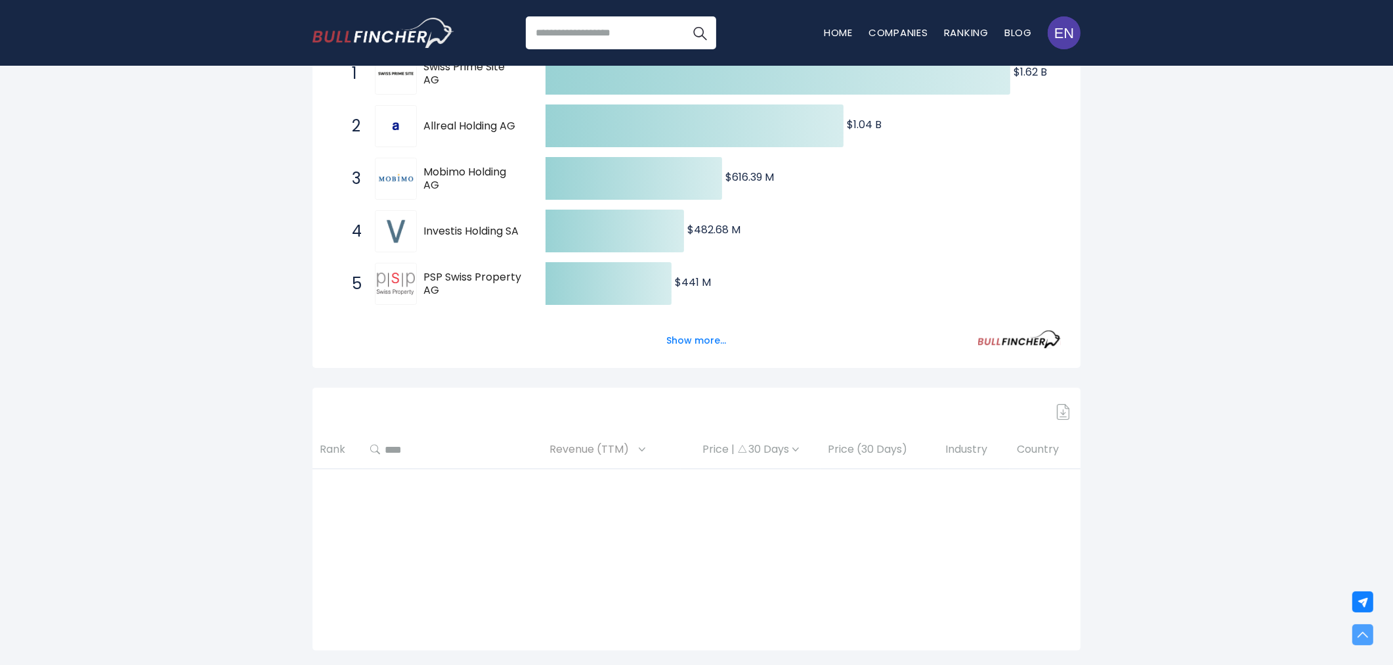
scroll to position [292, 0]
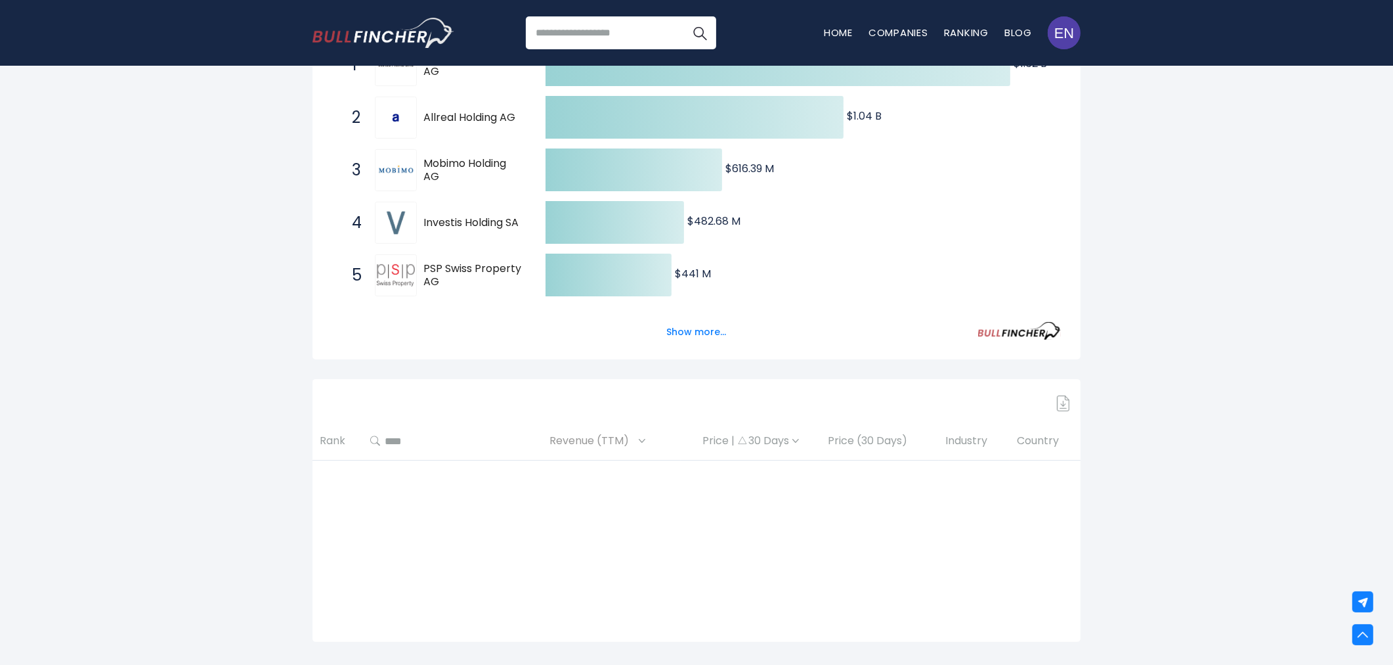
click at [688, 332] on button "Show more..." at bounding box center [697, 332] width 76 height 22
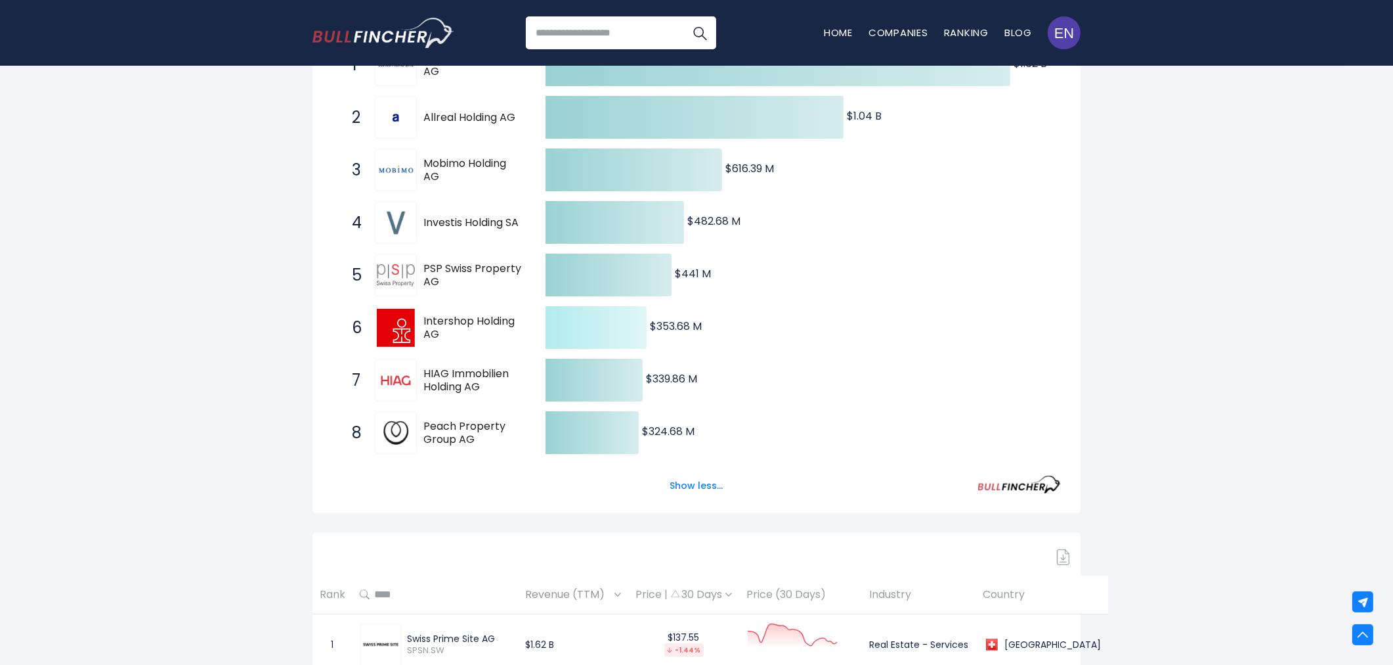
click at [694, 326] on text "$353.68 M ​ $353.68 M" at bounding box center [676, 325] width 52 height 15
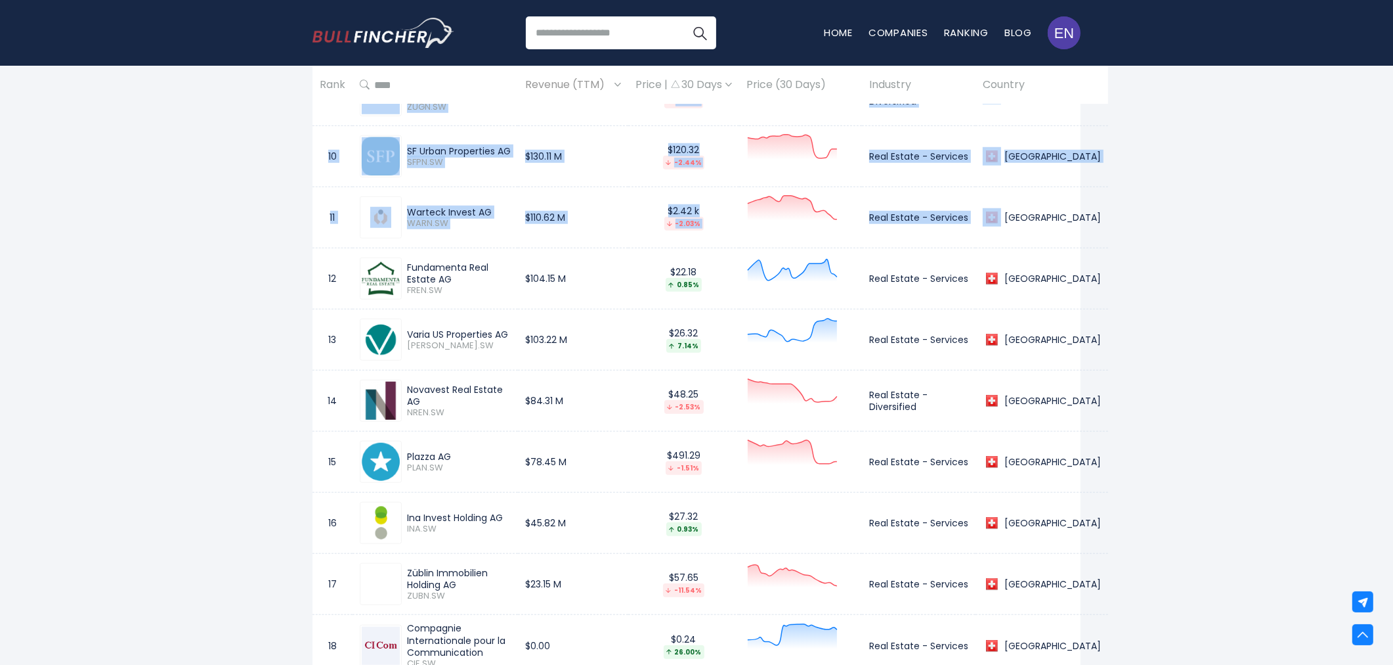
scroll to position [1361, 0]
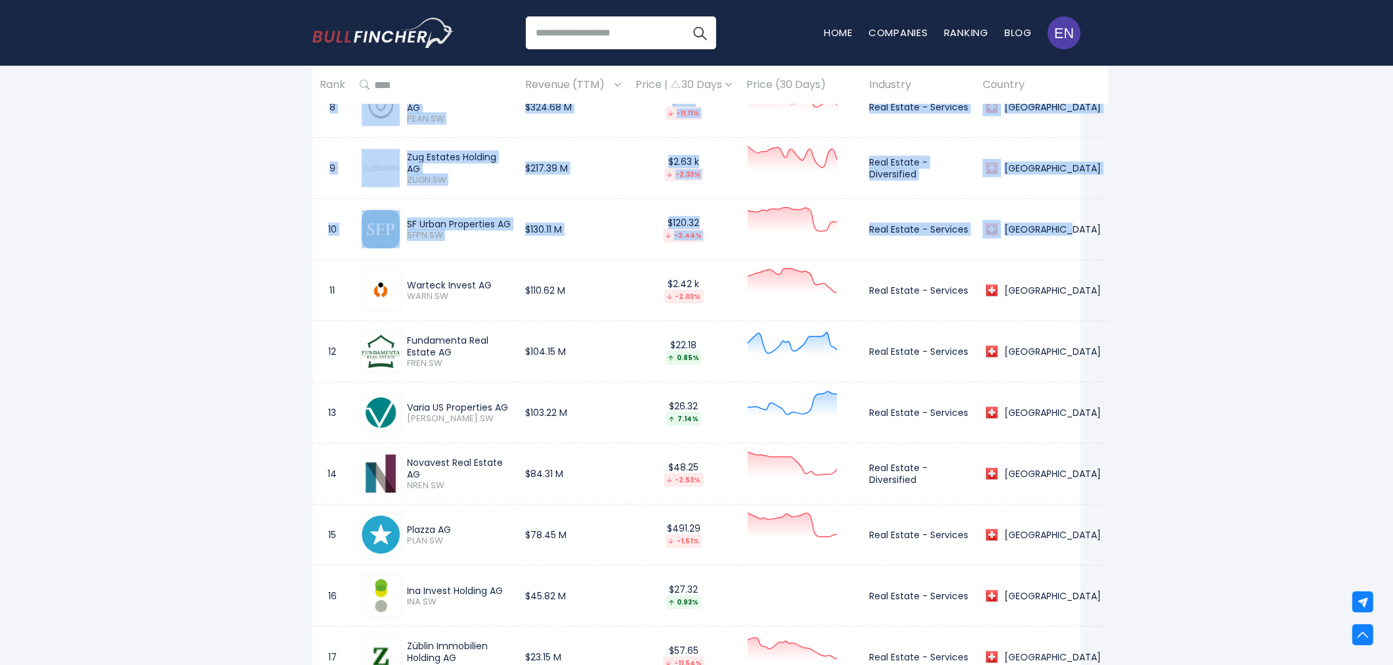
drag, startPoint x: 327, startPoint y: 166, endPoint x: 1066, endPoint y: 254, distance: 743.9
copy tbody "1 Swiss Prime Site AG SPSN.SW $1.62 B $137.55 -1.44% Real Estate - Services Swi…"
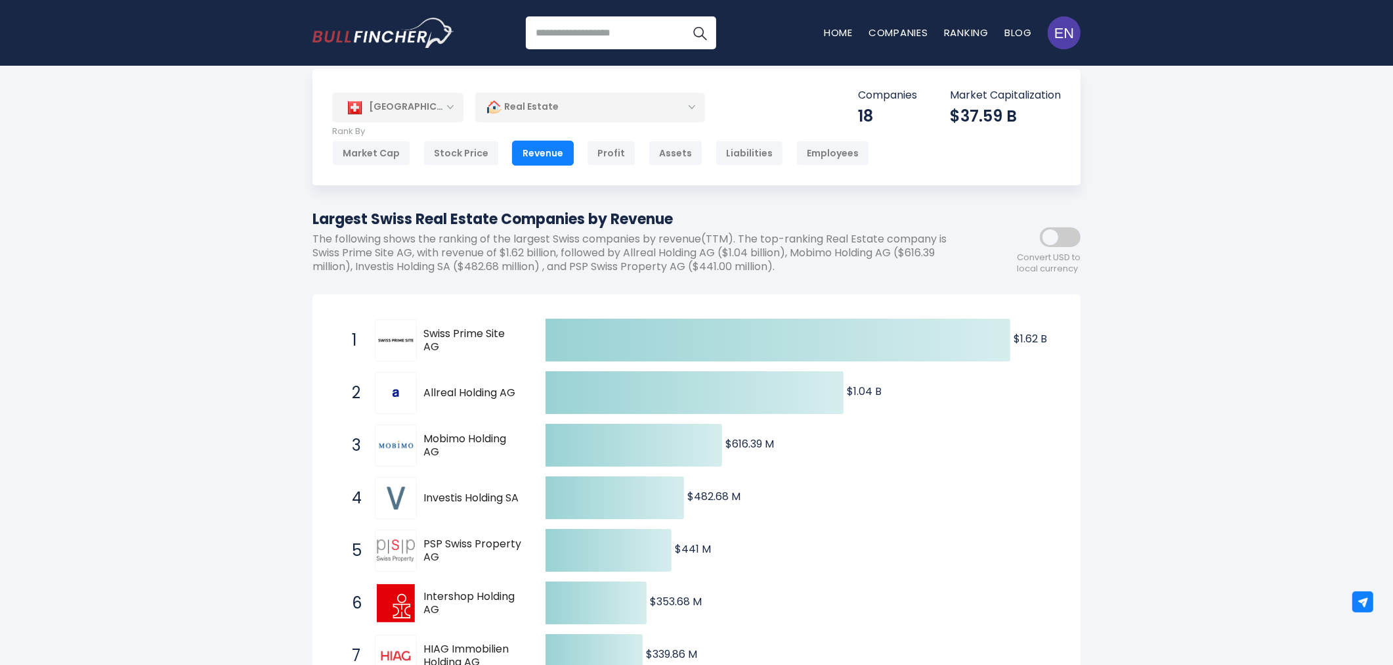
scroll to position [0, 0]
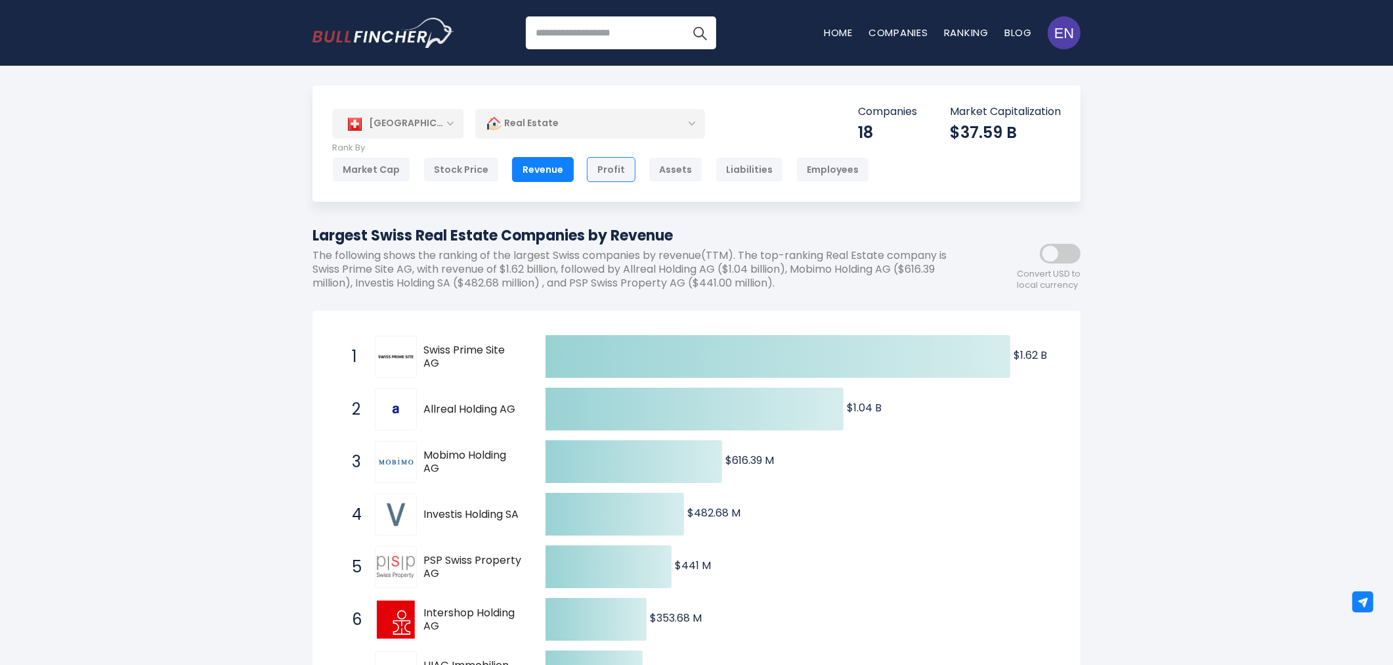
click at [607, 177] on div "Profit" at bounding box center [611, 169] width 49 height 25
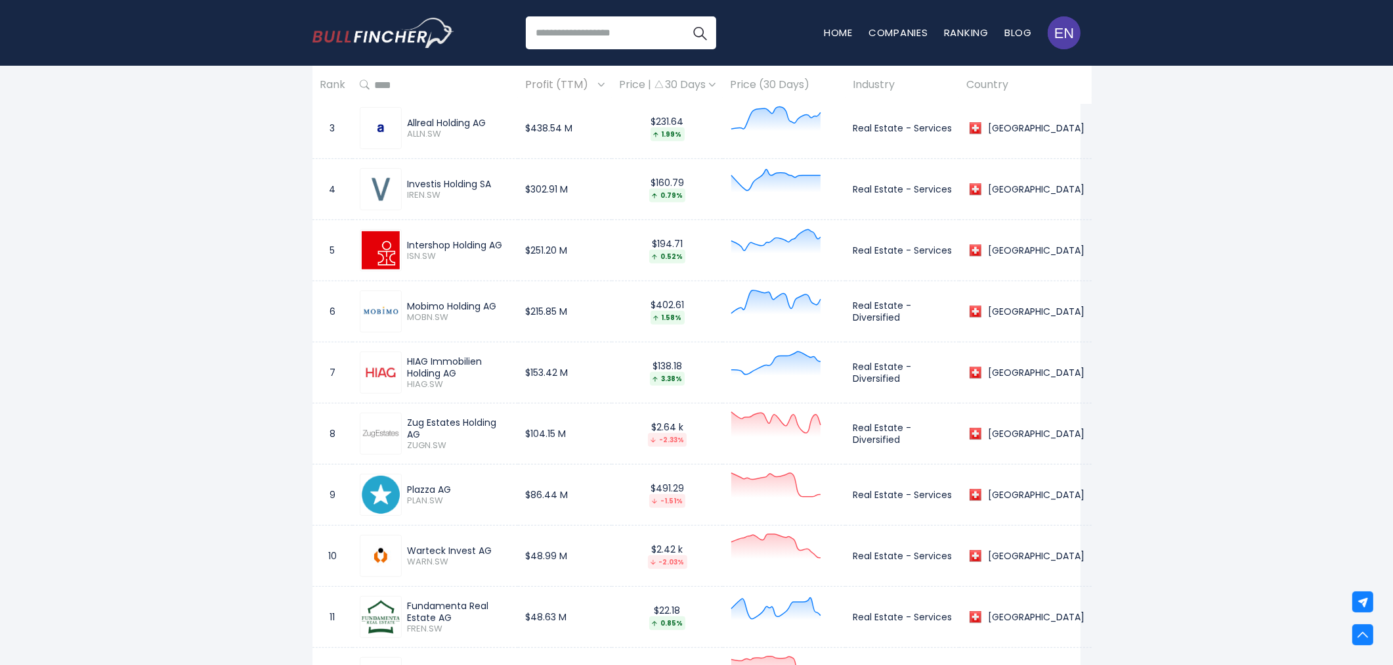
scroll to position [802, 0]
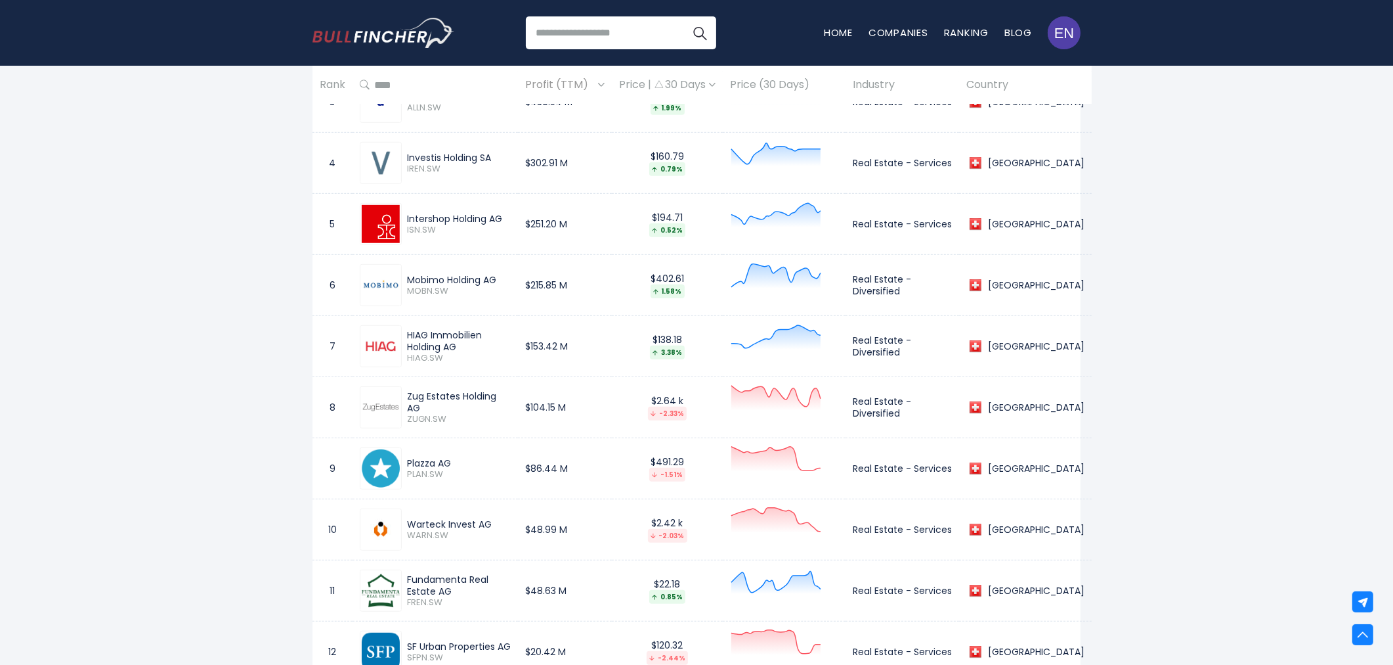
drag, startPoint x: 408, startPoint y: 464, endPoint x: 457, endPoint y: 462, distance: 48.7
click at [457, 462] on div "Plazza AG" at bounding box center [459, 463] width 104 height 12
copy div "Plazza AG"
drag, startPoint x: 854, startPoint y: 471, endPoint x: 959, endPoint y: 470, distance: 105.7
click at [959, 470] on td "Real Estate - Services" at bounding box center [903, 468] width 114 height 61
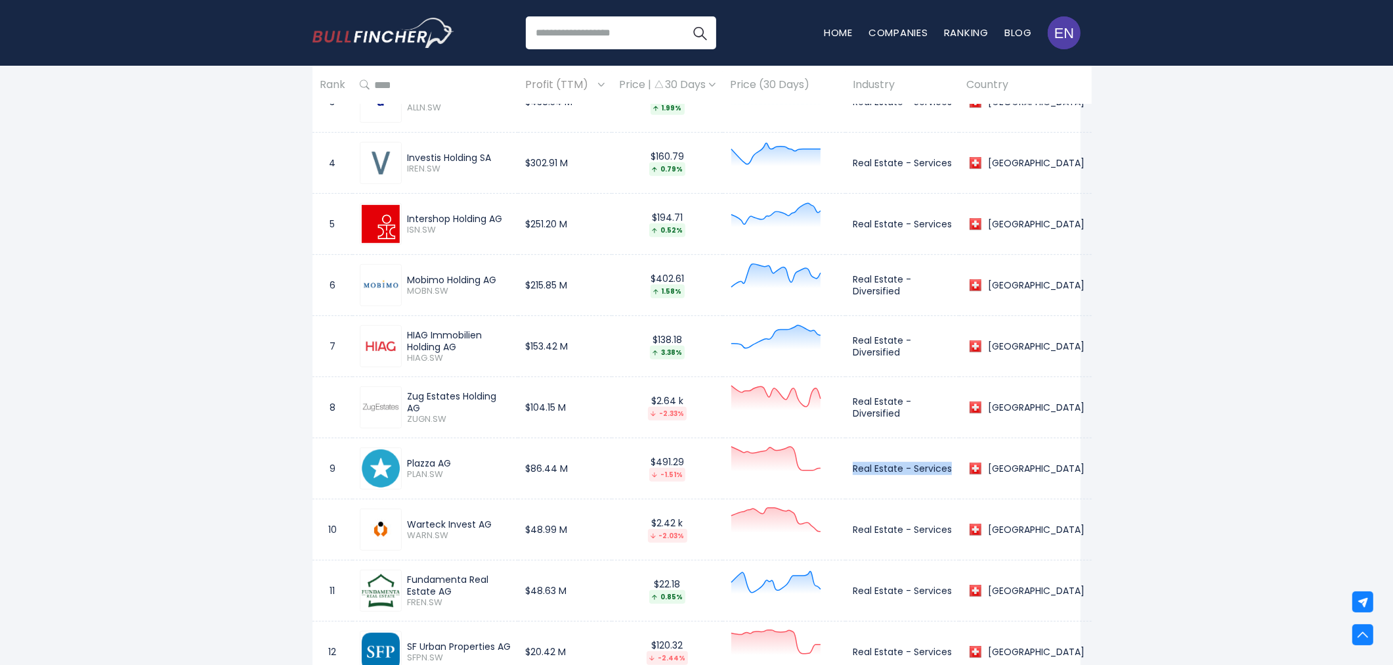
copy td "Real Estate - Services"
drag, startPoint x: 404, startPoint y: 524, endPoint x: 493, endPoint y: 523, distance: 88.6
click at [493, 523] on div "Warteck Invest AG WARN.SW" at bounding box center [456, 529] width 109 height 23
copy div "Warteck Invest AG"
click at [428, 545] on div "Warteck Invest AG WARN.SW" at bounding box center [435, 529] width 151 height 42
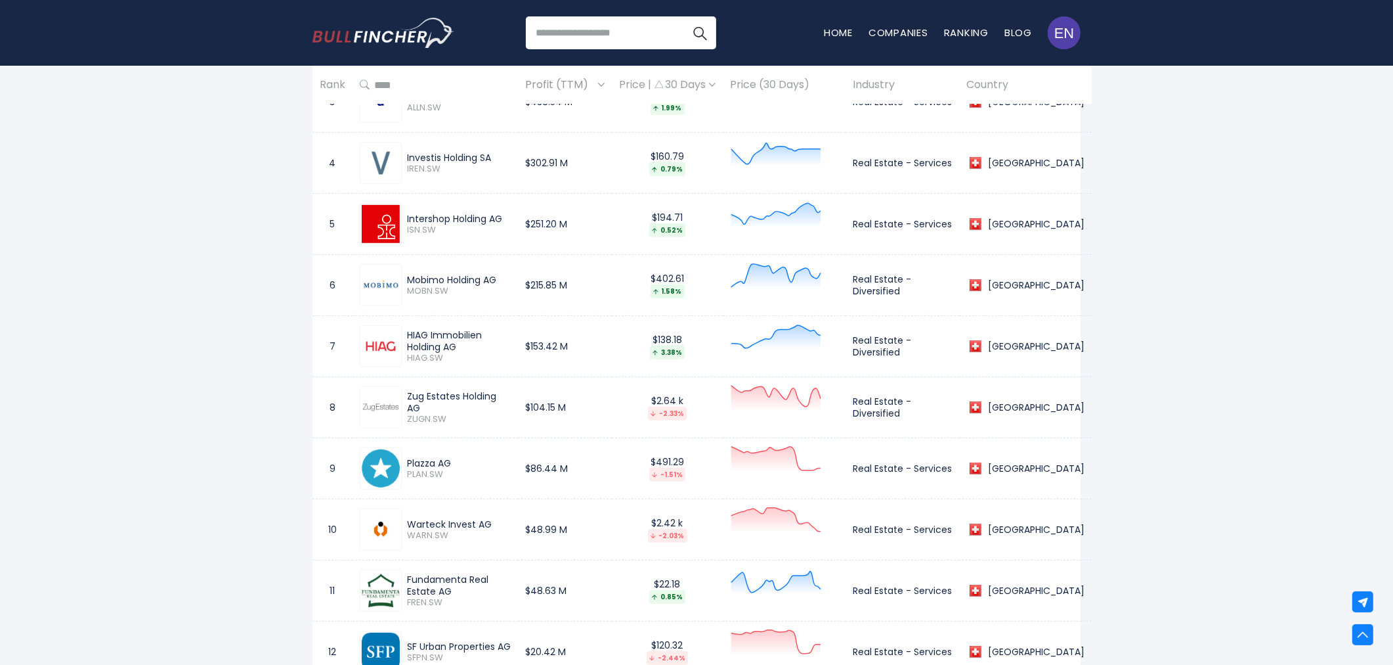
drag, startPoint x: 405, startPoint y: 524, endPoint x: 494, endPoint y: 521, distance: 89.4
click at [494, 521] on div "Warteck Invest AG WARN.SW" at bounding box center [456, 529] width 109 height 23
copy div "Warteck Invest AG"
drag, startPoint x: 856, startPoint y: 529, endPoint x: 954, endPoint y: 528, distance: 97.8
click at [954, 528] on td "Real Estate - Services" at bounding box center [903, 529] width 114 height 61
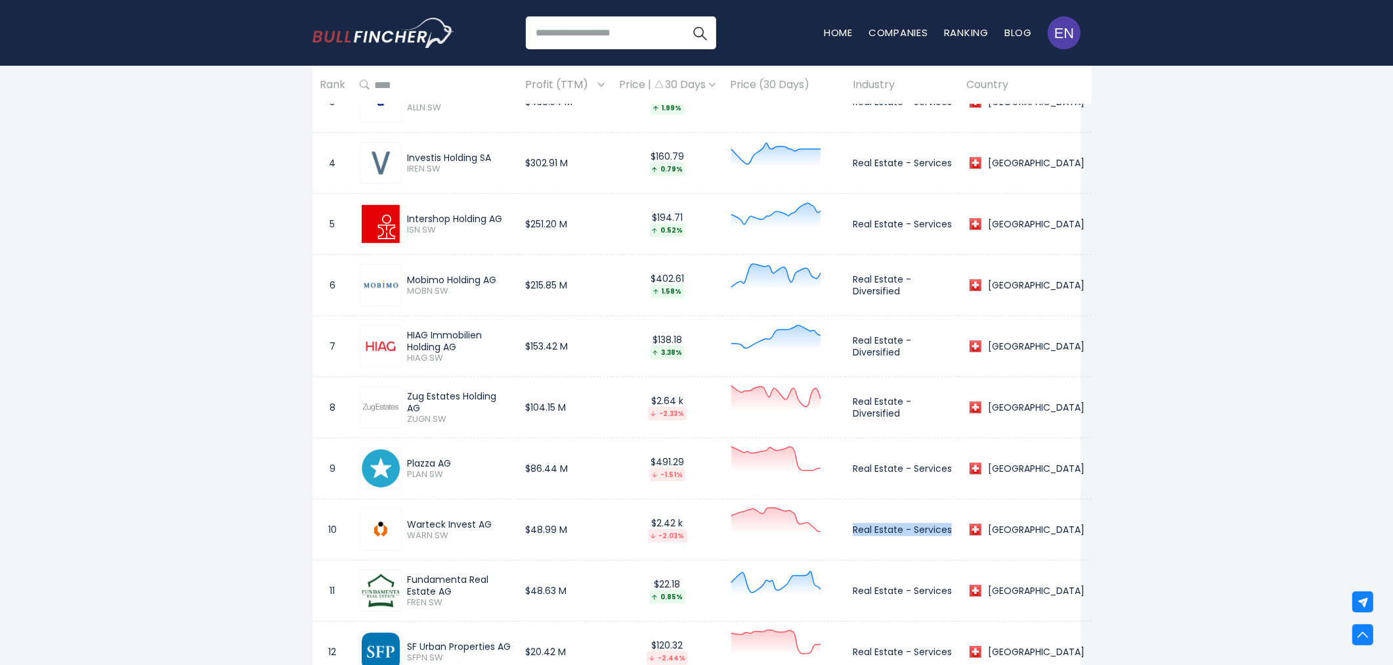
copy td "Real Estate - Services"
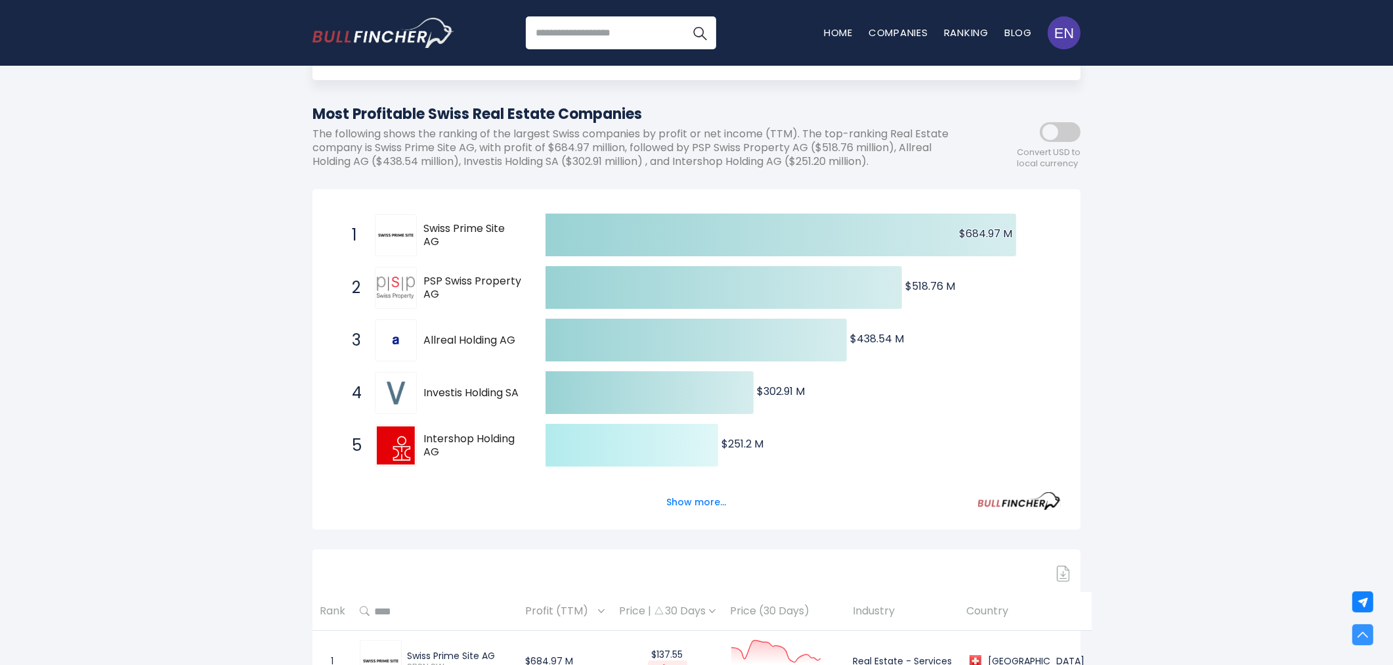
scroll to position [0, 0]
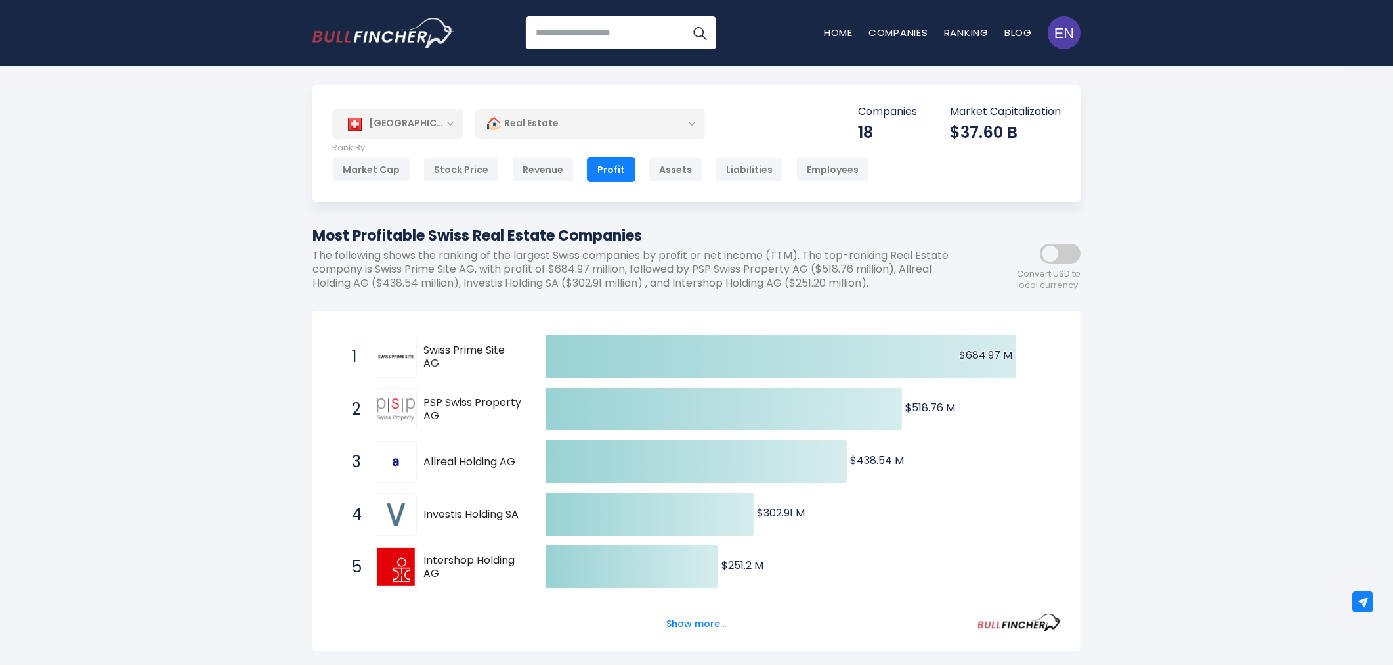
click at [639, 172] on div "Market Cap Stock Price Revenue Profit Assets Liabilities Employees" at bounding box center [600, 169] width 537 height 25
click at [662, 161] on div "Assets" at bounding box center [676, 169] width 54 height 25
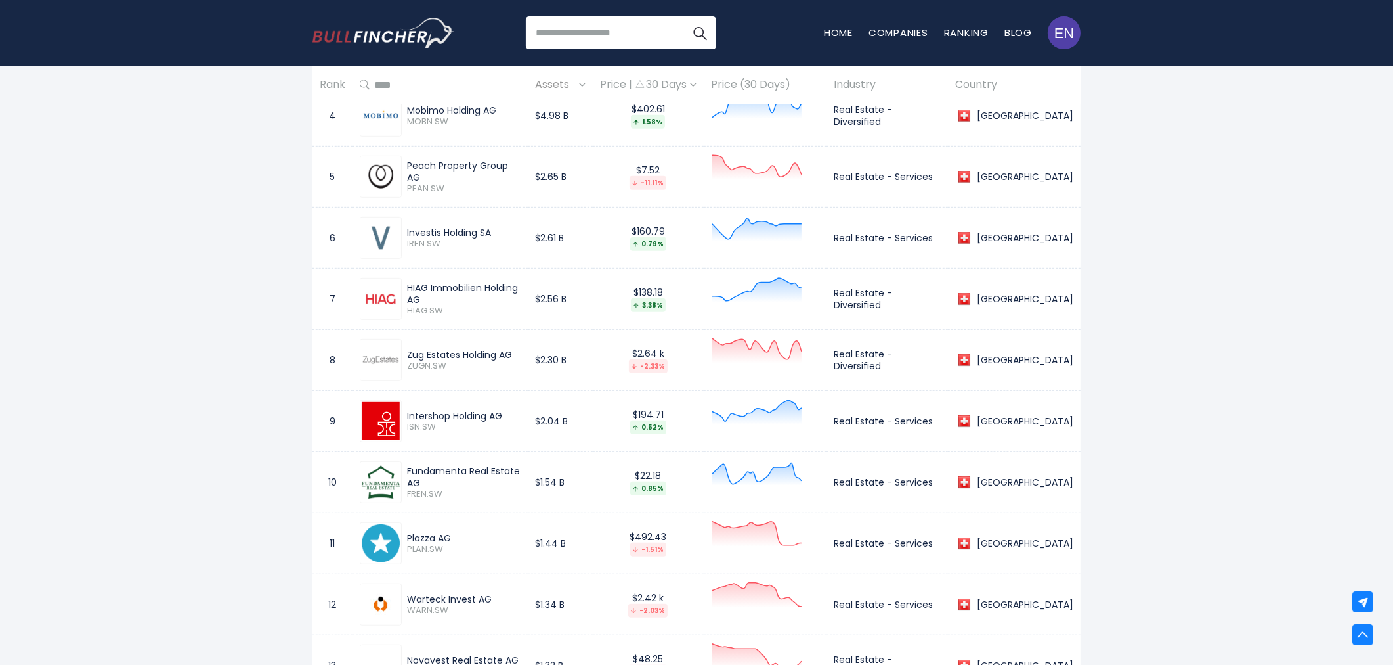
scroll to position [875, 0]
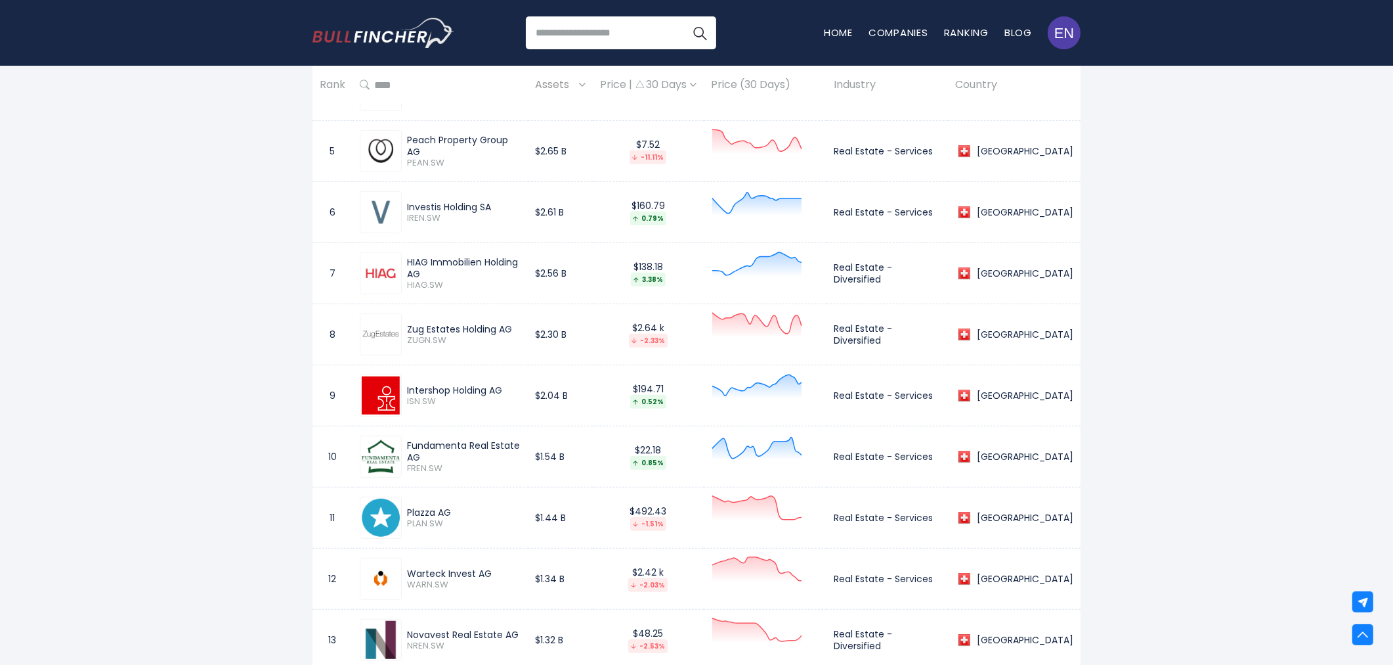
drag, startPoint x: 406, startPoint y: 447, endPoint x: 451, endPoint y: 458, distance: 46.8
click at [451, 458] on div "Fundamenta Real Estate AG FREN.SW" at bounding box center [461, 456] width 119 height 35
copy div "Fundamenta Real Estate AG"
drag, startPoint x: 827, startPoint y: 456, endPoint x: 932, endPoint y: 458, distance: 105.1
click at [932, 458] on td "Real Estate - Services" at bounding box center [887, 456] width 121 height 61
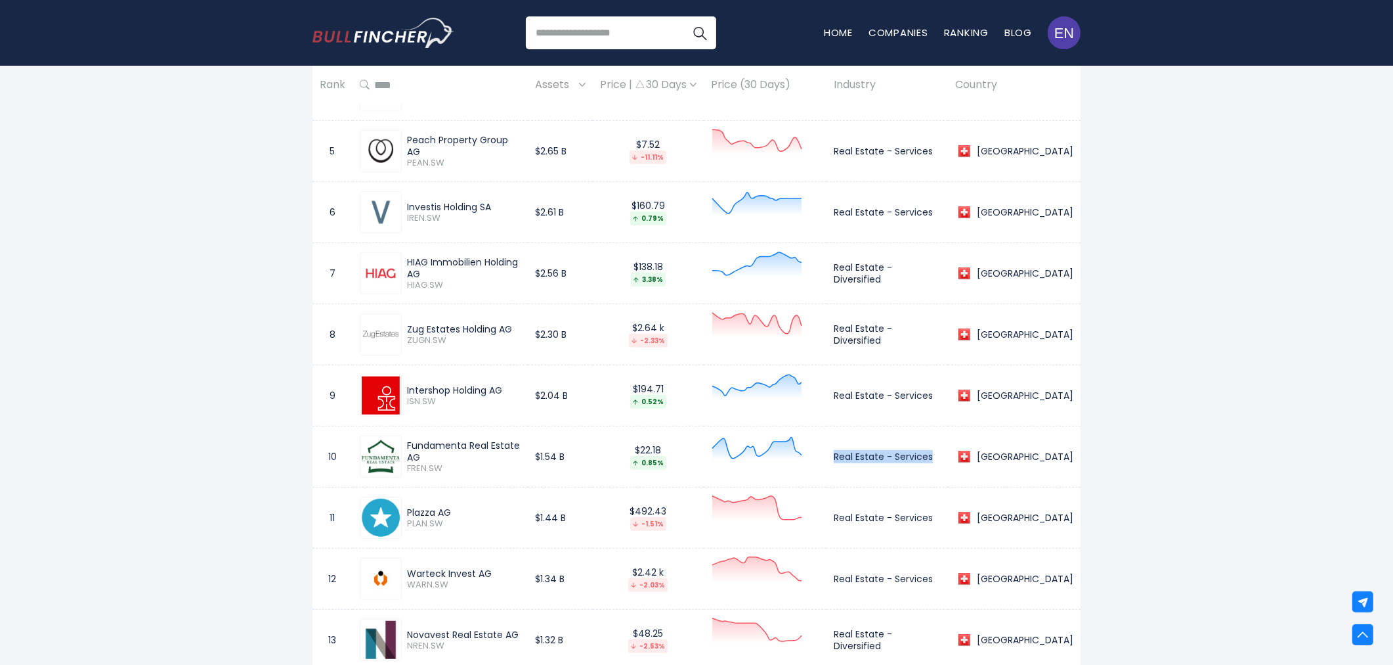
copy td "Real Estate - Services"
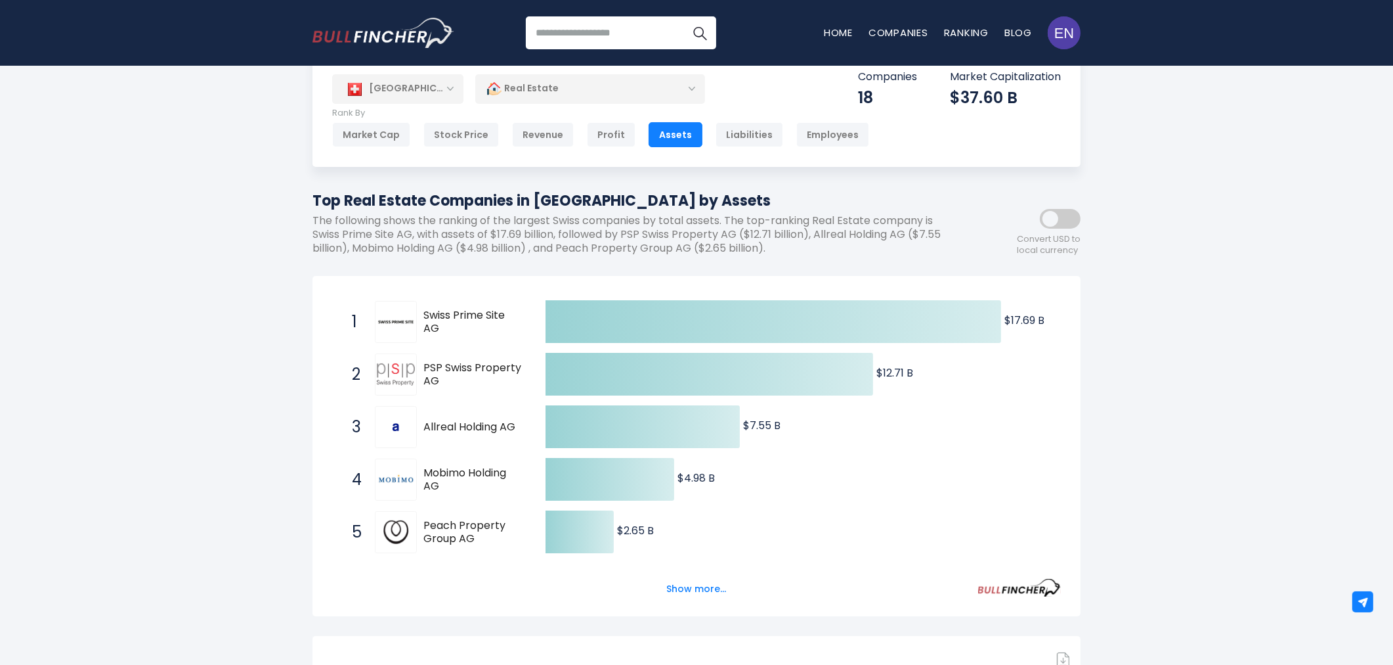
scroll to position [0, 0]
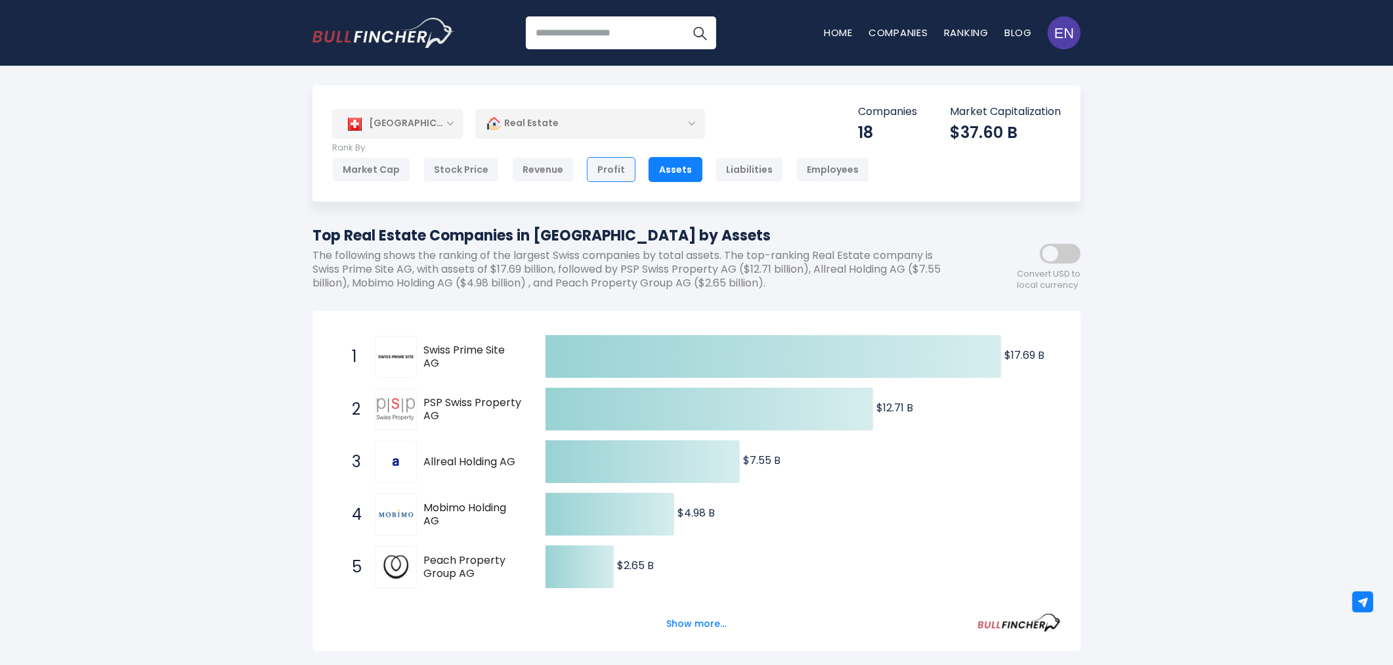
click at [590, 181] on div "Profit" at bounding box center [611, 169] width 49 height 25
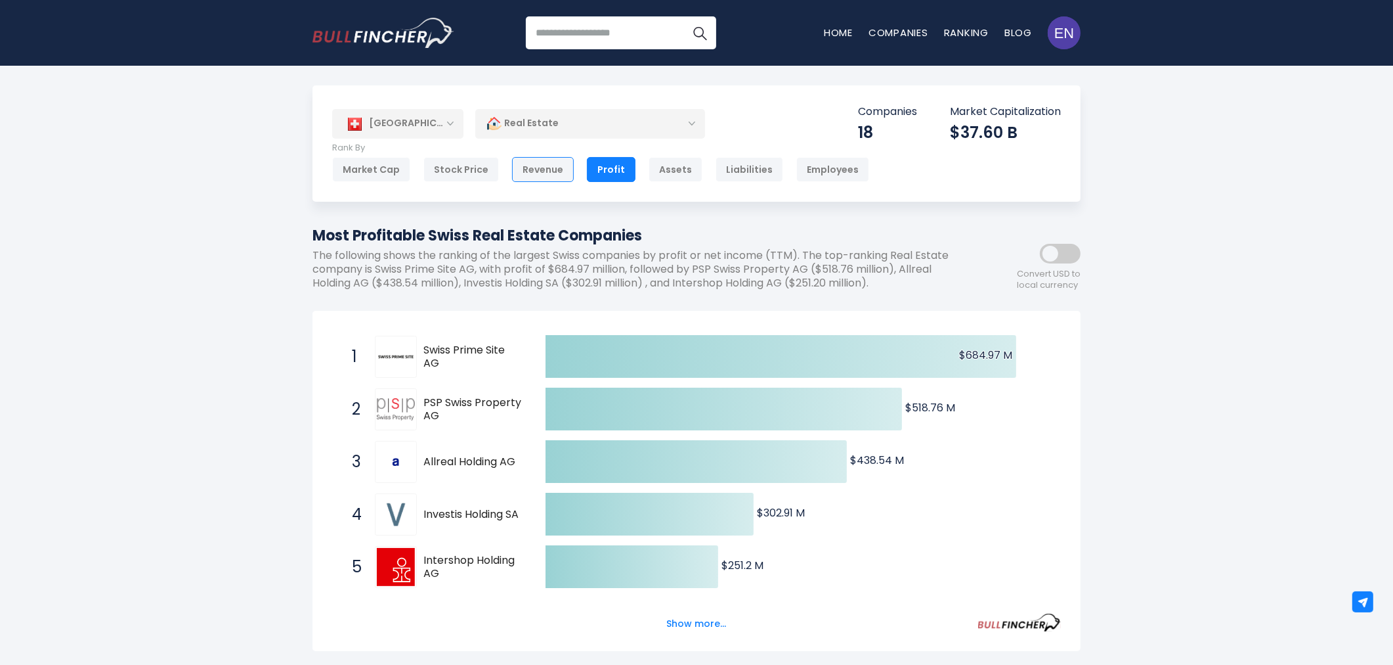
click at [536, 171] on div "Revenue" at bounding box center [543, 169] width 62 height 25
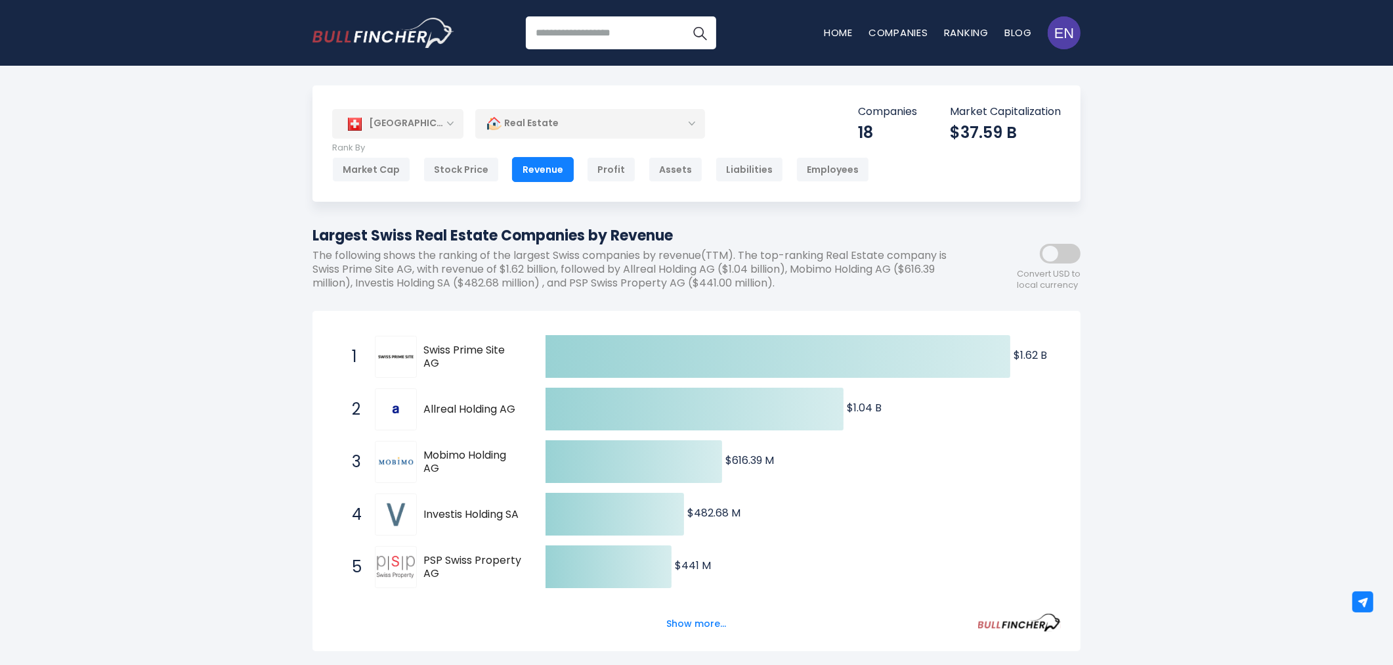
click at [427, 122] on div "[GEOGRAPHIC_DATA]" at bounding box center [397, 123] width 131 height 29
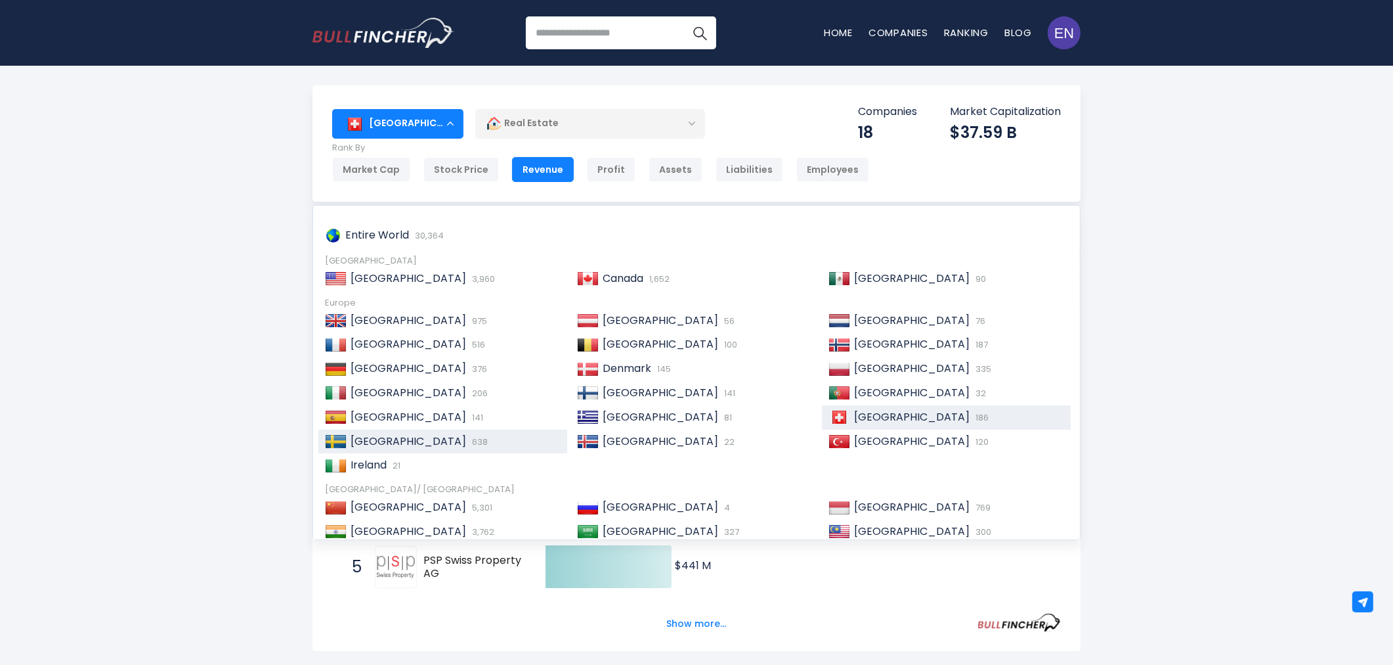
click at [461, 441] on div "Sweden 638" at bounding box center [454, 442] width 214 height 14
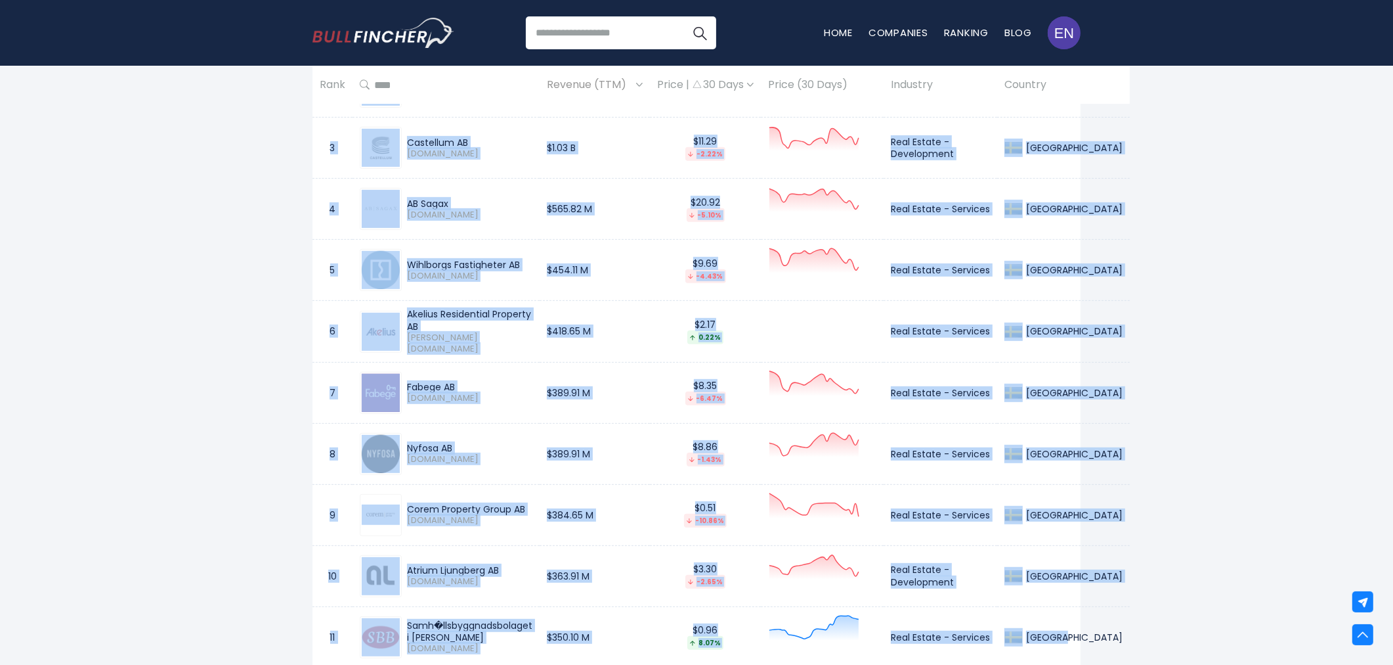
scroll to position [758, 0]
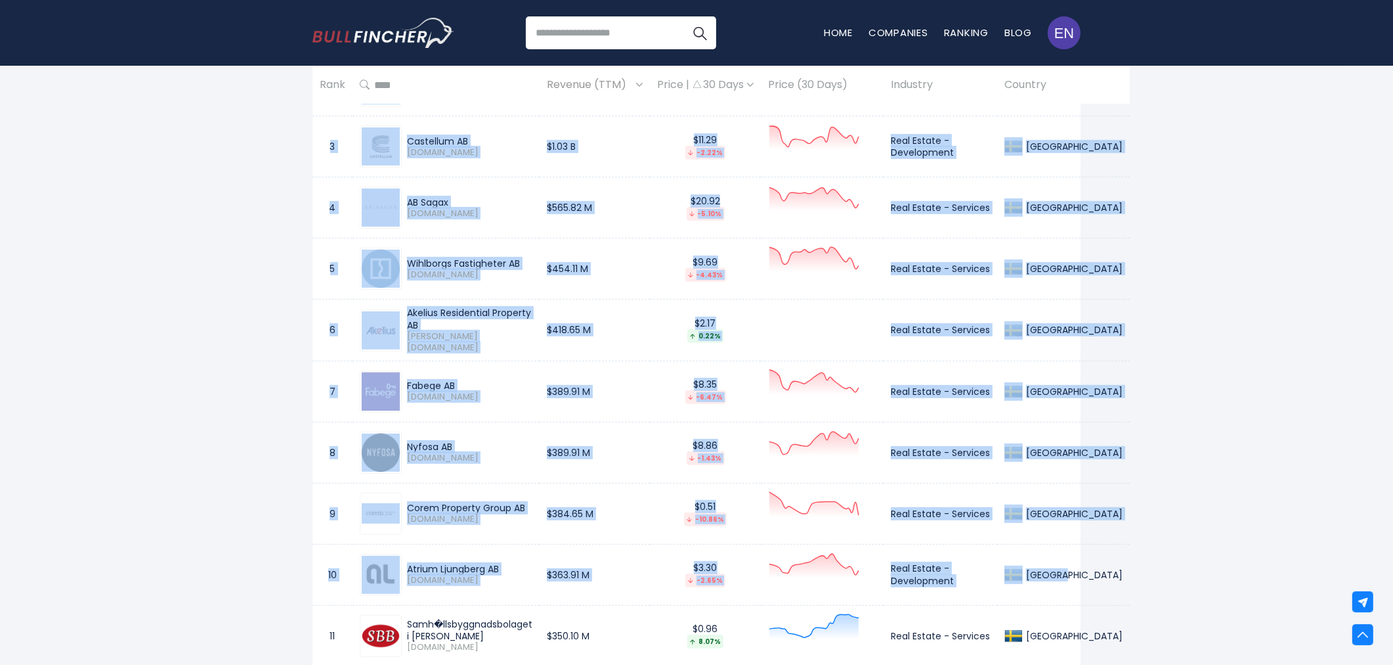
drag, startPoint x: 326, startPoint y: 135, endPoint x: 1069, endPoint y: 577, distance: 864.8
copy tbody "1 Heimstaden AB HEIM-PREF.ST $1.89 B $2.08 2.63% Real Estate - Services Sweden …"
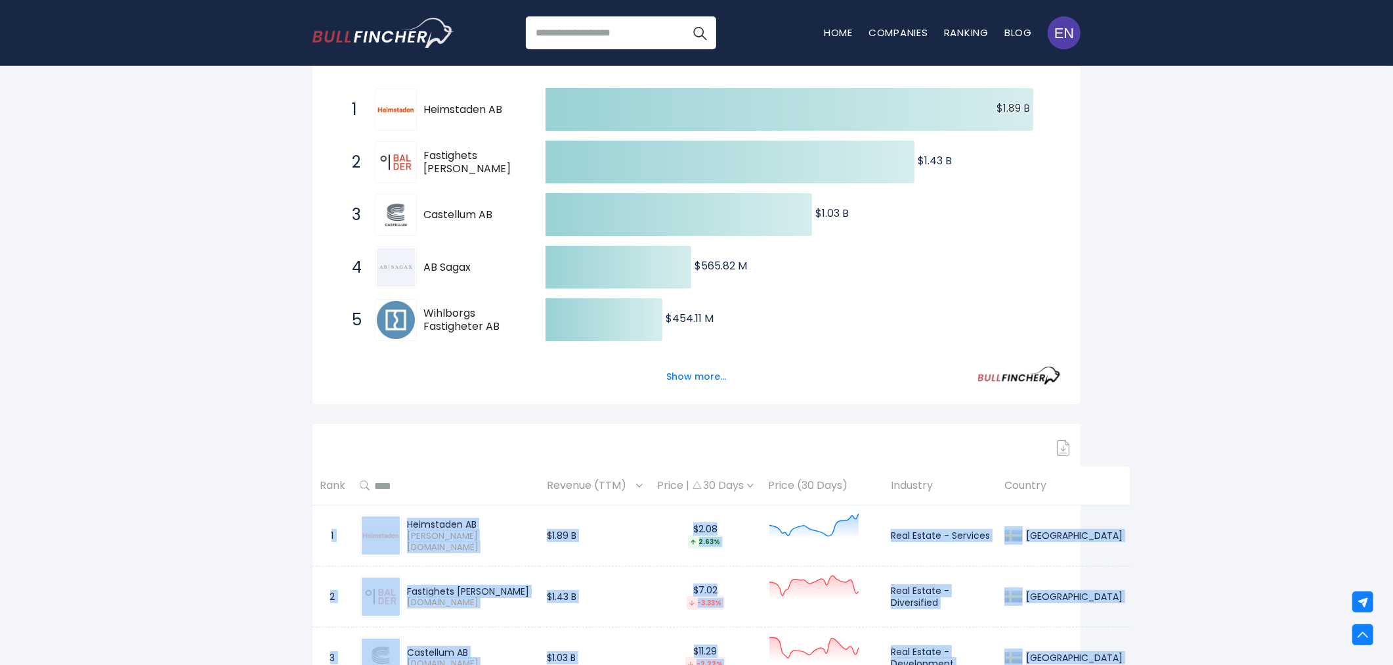
scroll to position [0, 0]
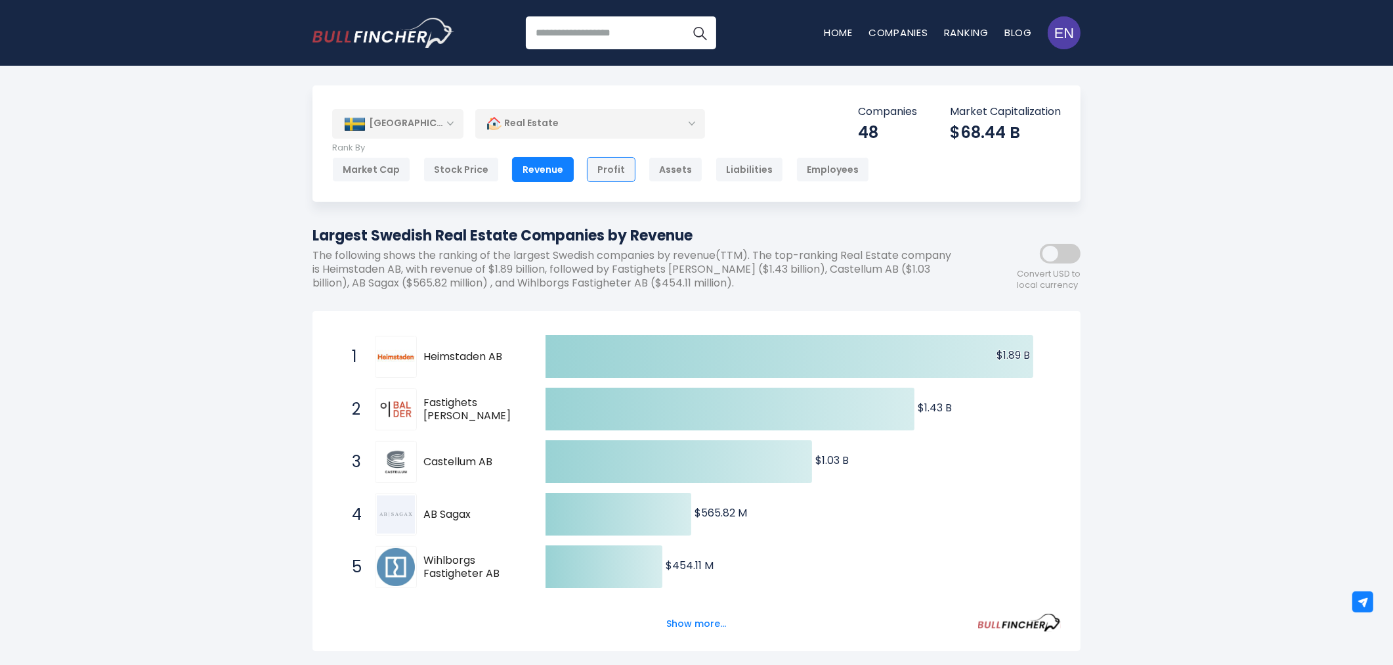
click at [589, 165] on div "Profit" at bounding box center [611, 169] width 49 height 25
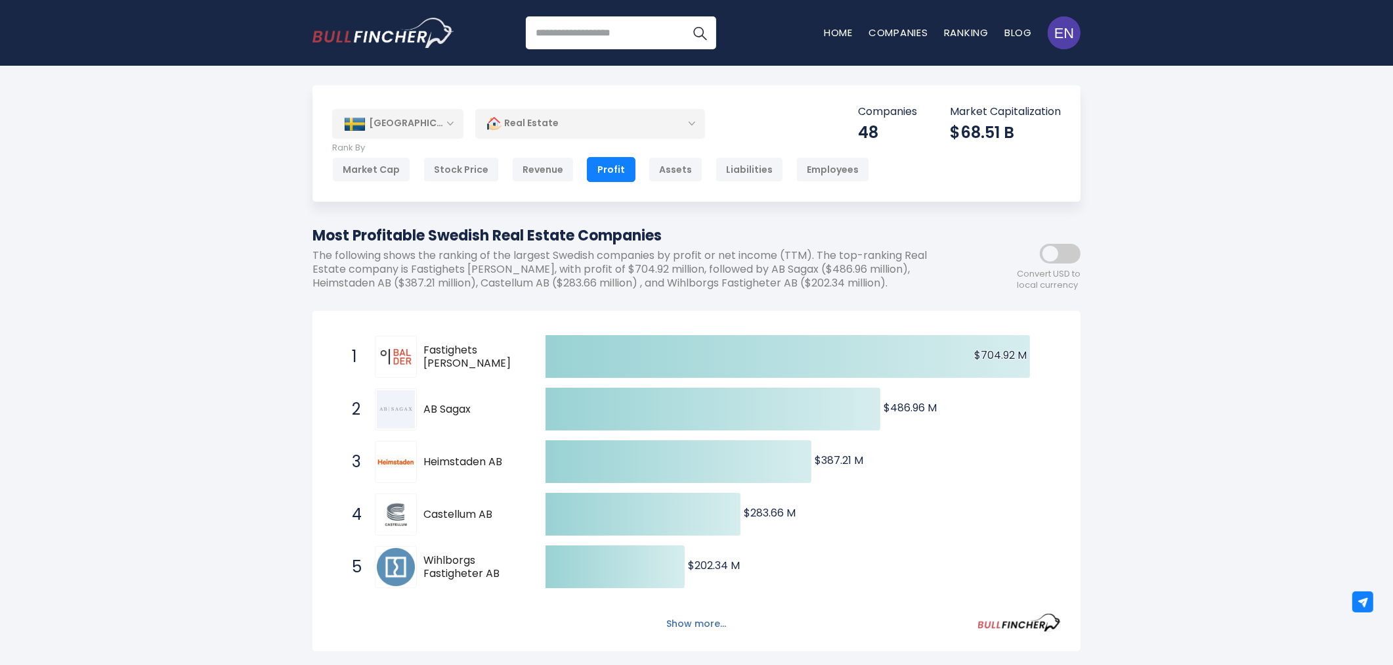
scroll to position [73, 0]
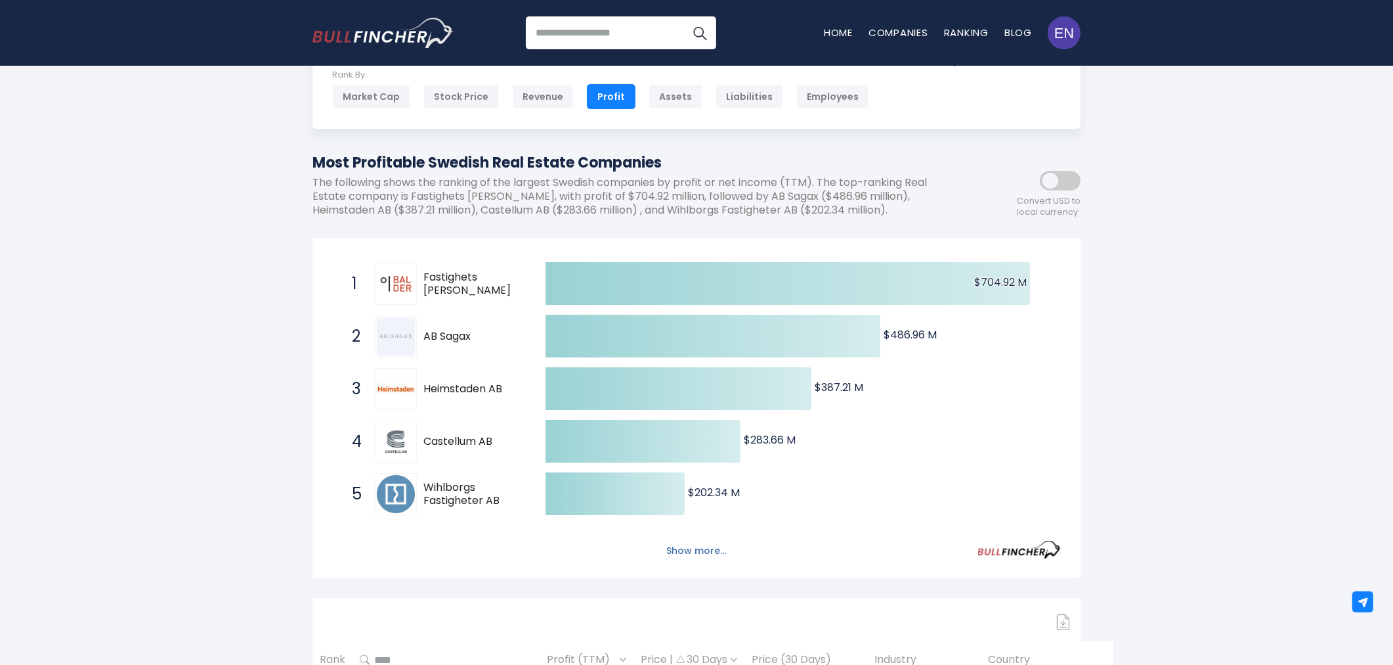
click at [667, 553] on button "Show more..." at bounding box center [697, 551] width 76 height 22
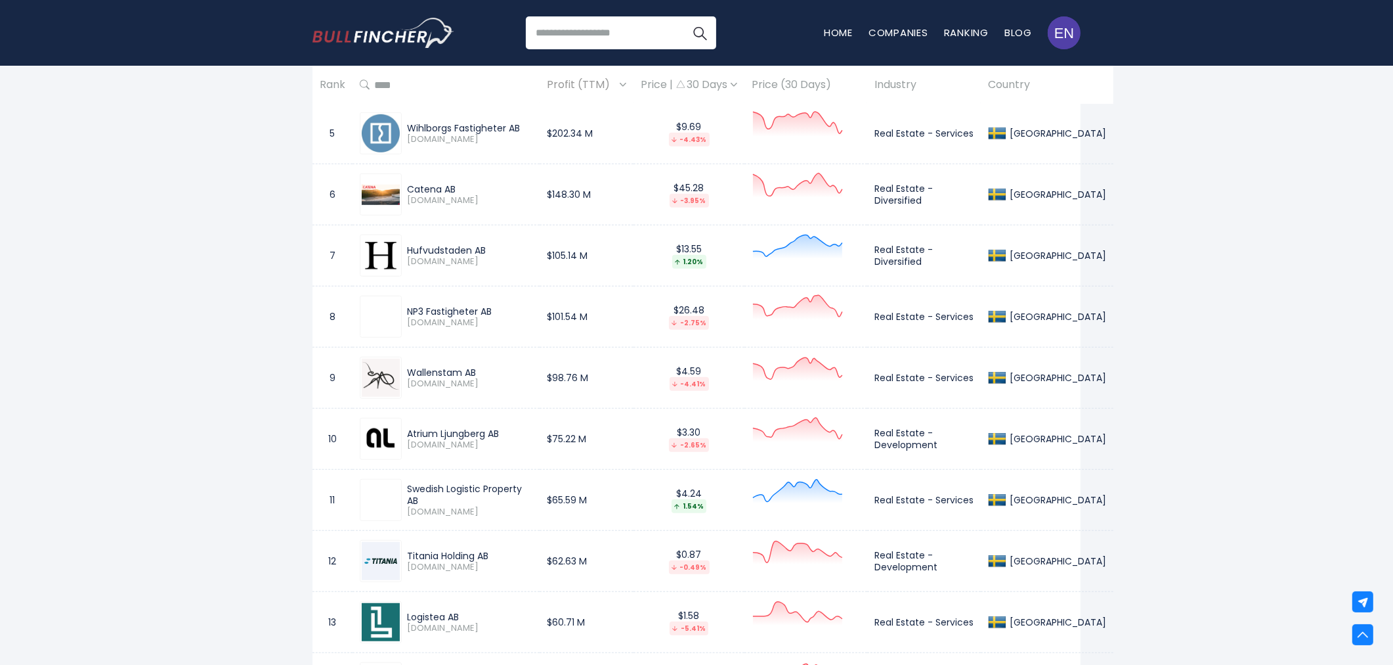
scroll to position [1167, 0]
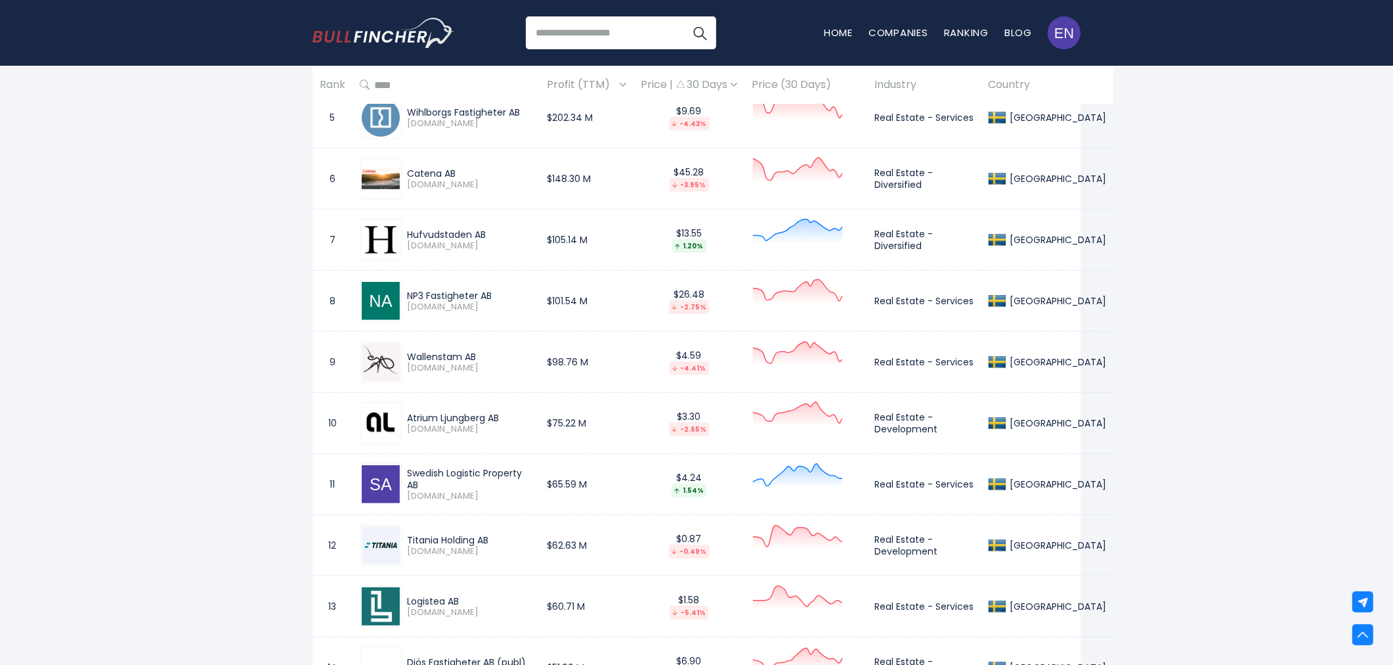
drag, startPoint x: 407, startPoint y: 175, endPoint x: 461, endPoint y: 171, distance: 54.0
click at [461, 171] on div "Catena AB" at bounding box center [469, 173] width 125 height 12
copy div "Catena AB"
drag, startPoint x: 873, startPoint y: 172, endPoint x: 921, endPoint y: 180, distance: 48.6
click at [921, 180] on td "Real Estate - Diversified" at bounding box center [924, 178] width 114 height 61
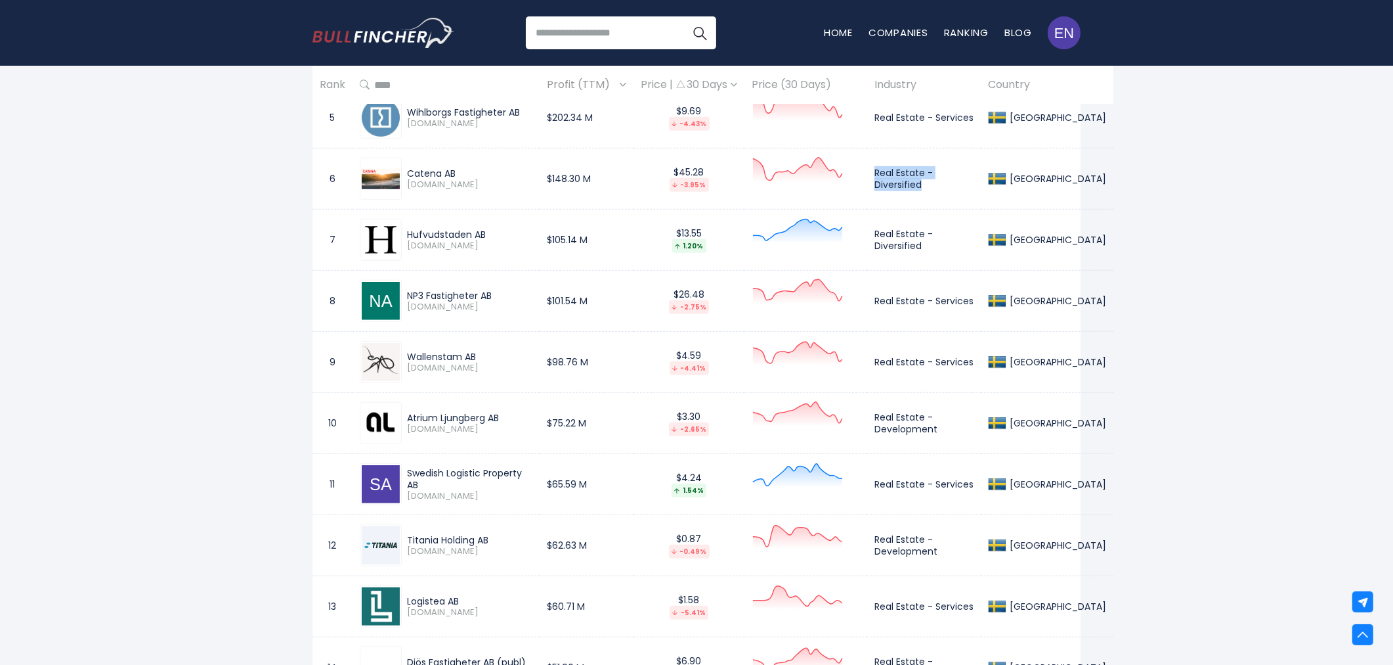
copy td "Real Estate - Diversified"
drag, startPoint x: 407, startPoint y: 233, endPoint x: 484, endPoint y: 230, distance: 76.9
click at [484, 230] on div "Hufvudstaden AB" at bounding box center [469, 235] width 125 height 12
copy div "Hufvudstaden AB"
drag, startPoint x: 408, startPoint y: 296, endPoint x: 491, endPoint y: 295, distance: 82.7
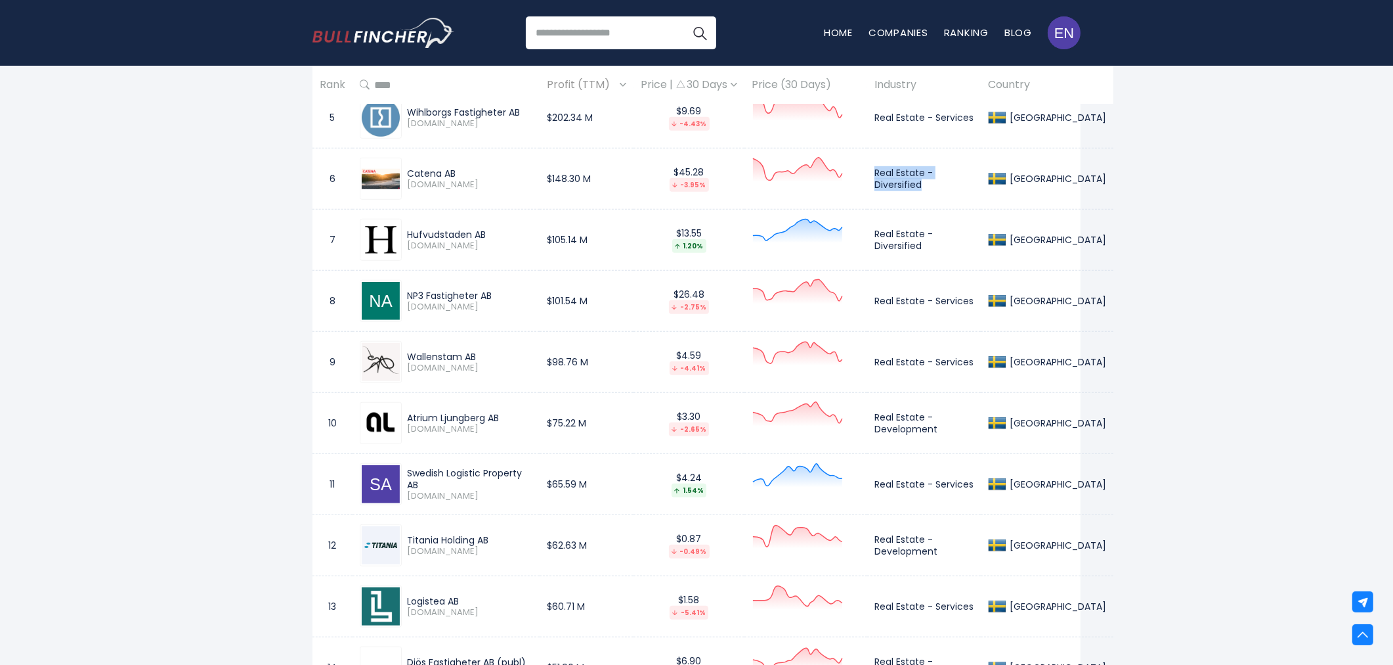
click at [491, 295] on div "NP3 Fastigheter AB" at bounding box center [469, 296] width 125 height 12
copy div "NP3 Fastigheter AB"
drag, startPoint x: 874, startPoint y: 298, endPoint x: 921, endPoint y: 307, distance: 47.4
click at [921, 307] on td "Real Estate - Services" at bounding box center [924, 301] width 114 height 61
copy td "Real Estate - Services"
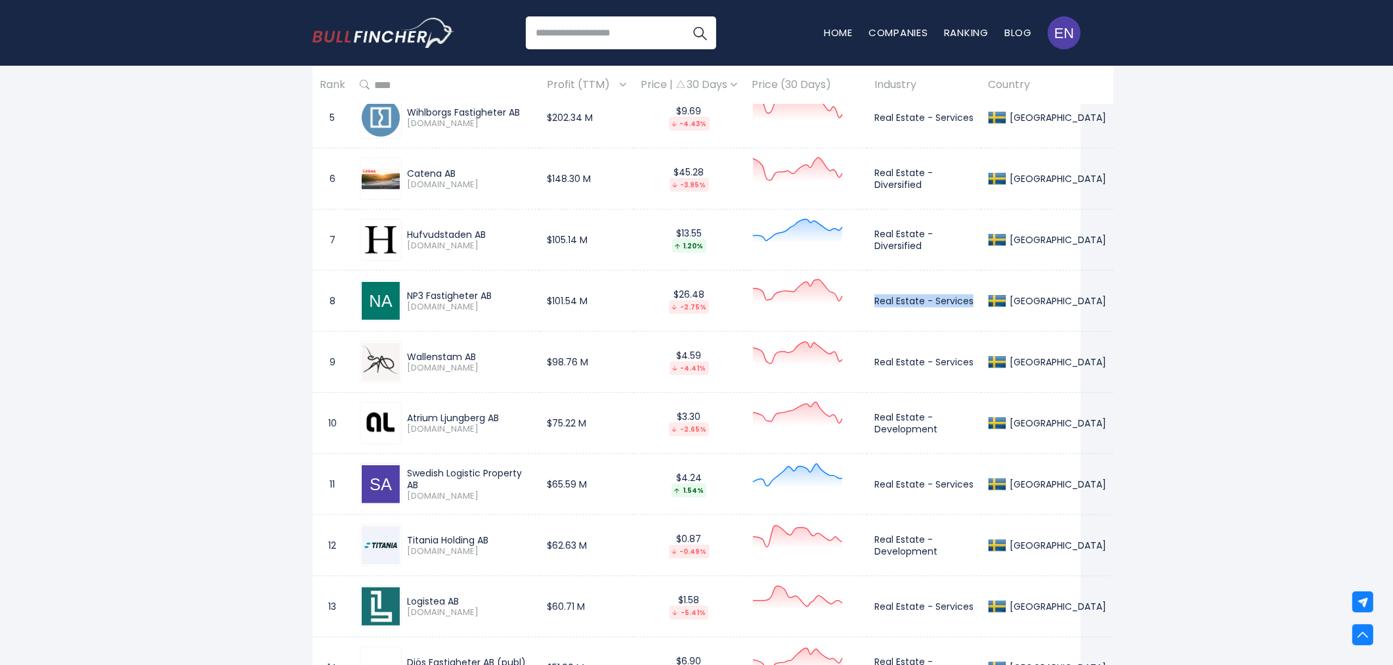
drag, startPoint x: 408, startPoint y: 355, endPoint x: 475, endPoint y: 355, distance: 67.0
click at [475, 355] on div "Wallenstam AB" at bounding box center [469, 357] width 125 height 12
copy div "Wallenstam AB"
drag, startPoint x: 872, startPoint y: 356, endPoint x: 913, endPoint y: 373, distance: 44.1
click at [913, 373] on td "Real Estate - Services" at bounding box center [924, 362] width 114 height 61
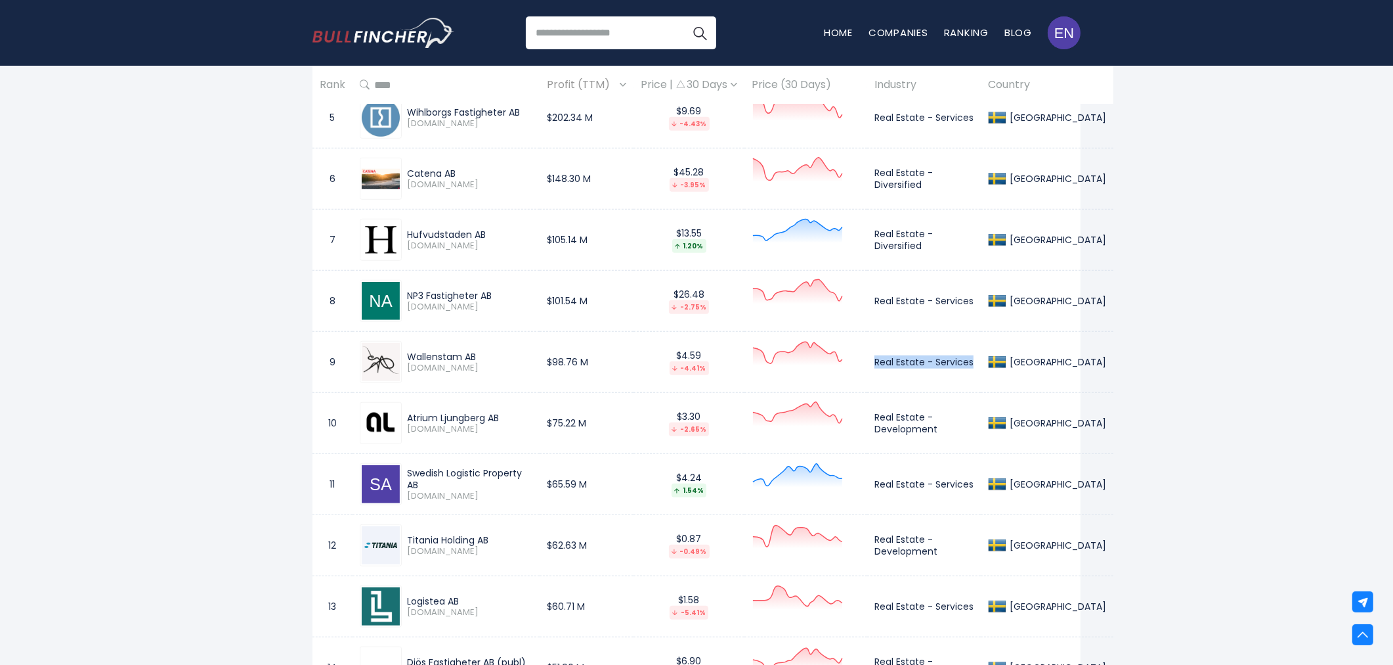
copy td "Real Estate - Services"
drag, startPoint x: 408, startPoint y: 416, endPoint x: 502, endPoint y: 417, distance: 93.9
click at [502, 417] on div "Atrium Ljungberg AB" at bounding box center [469, 418] width 125 height 12
copy div "Atrium Ljungberg AB"
drag, startPoint x: 875, startPoint y: 415, endPoint x: 954, endPoint y: 430, distance: 80.9
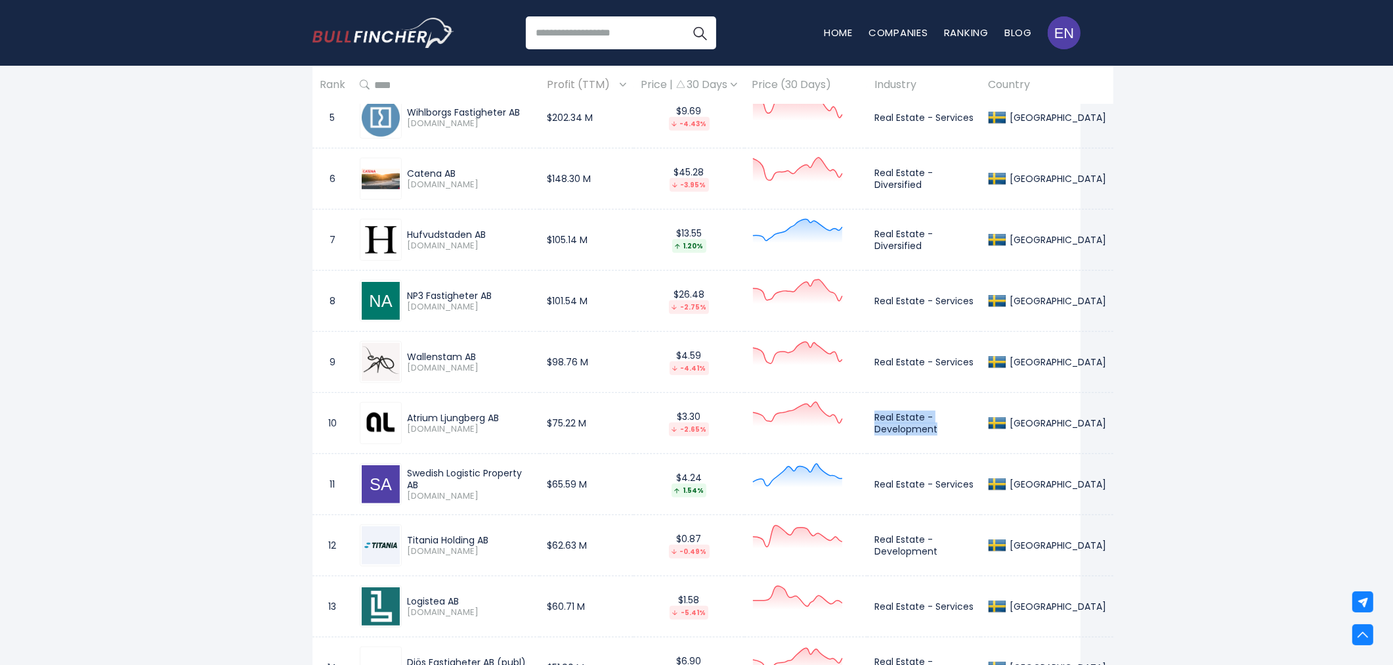
click at [954, 430] on td "Real Estate - Development" at bounding box center [924, 423] width 114 height 61
copy td "Real Estate - Development"
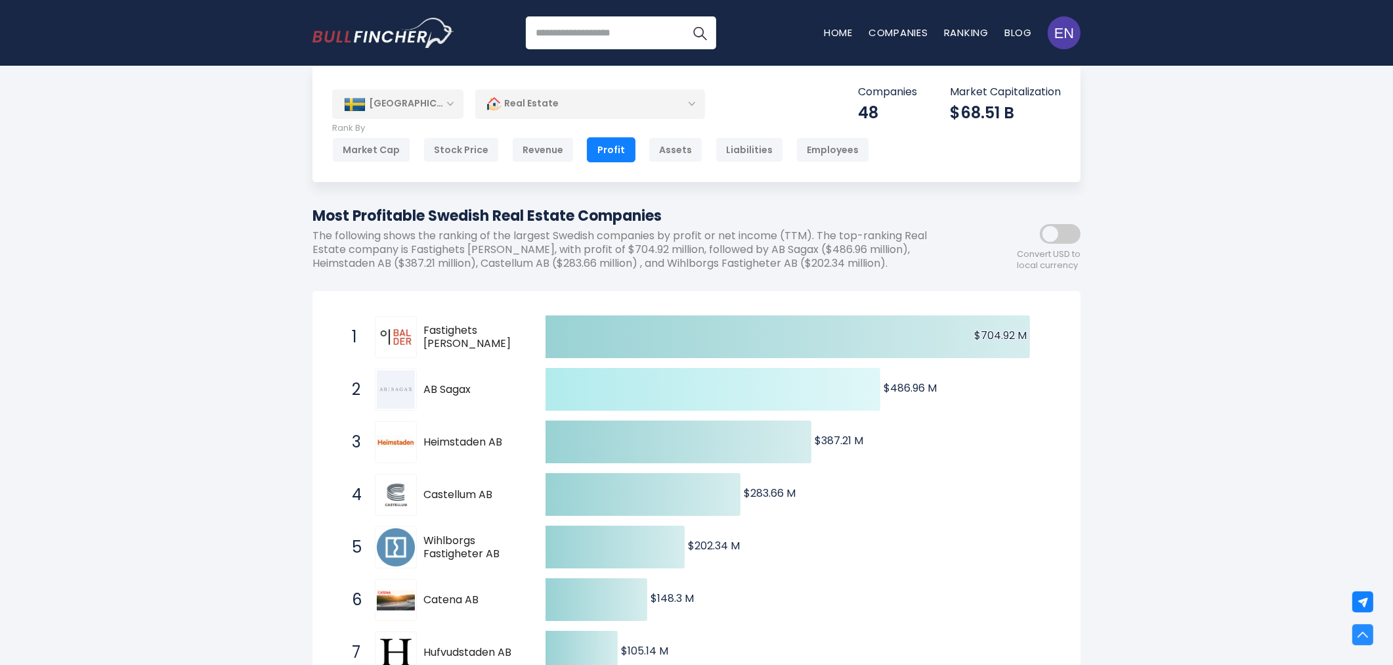
scroll to position [0, 0]
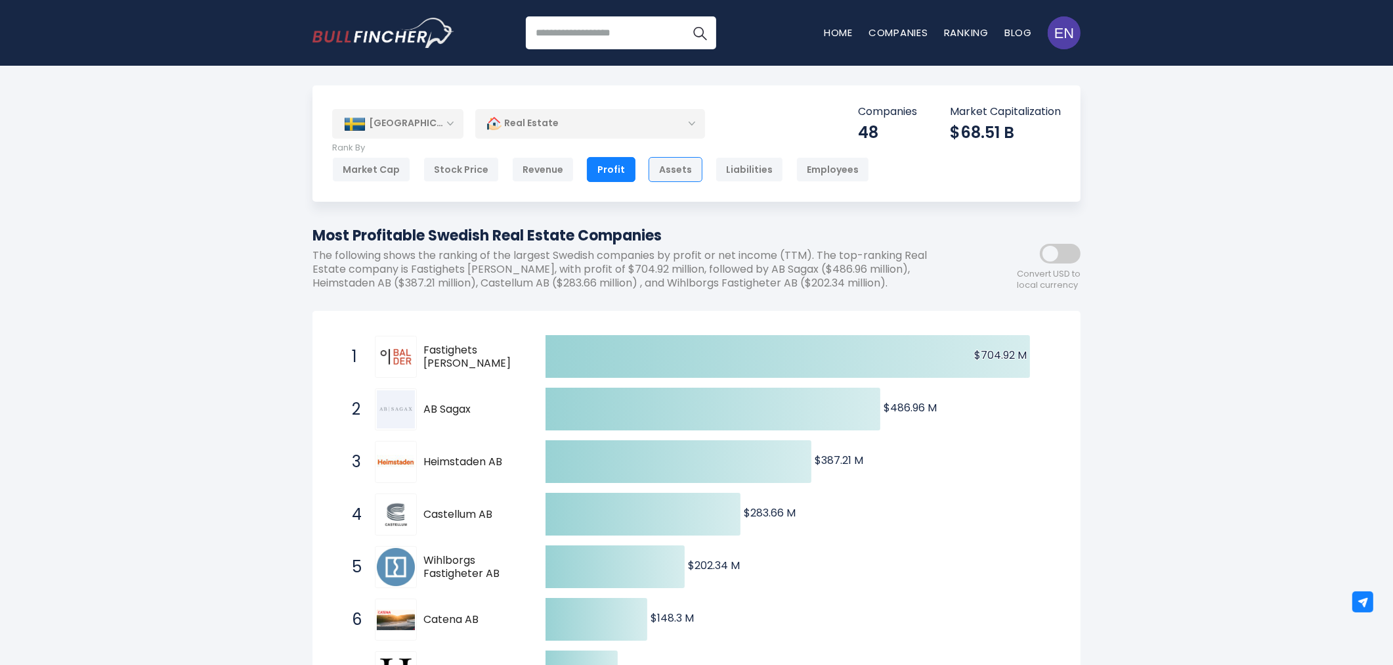
click at [654, 165] on div "Assets" at bounding box center [676, 169] width 54 height 25
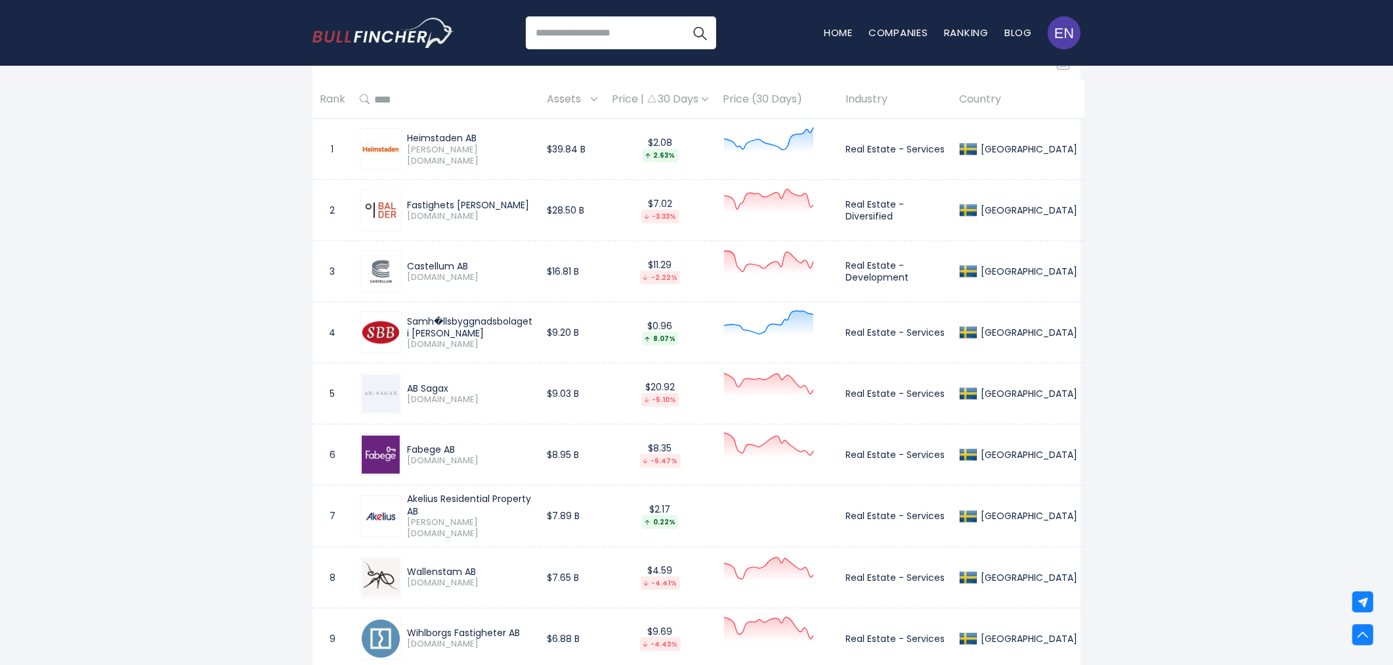
scroll to position [657, 0]
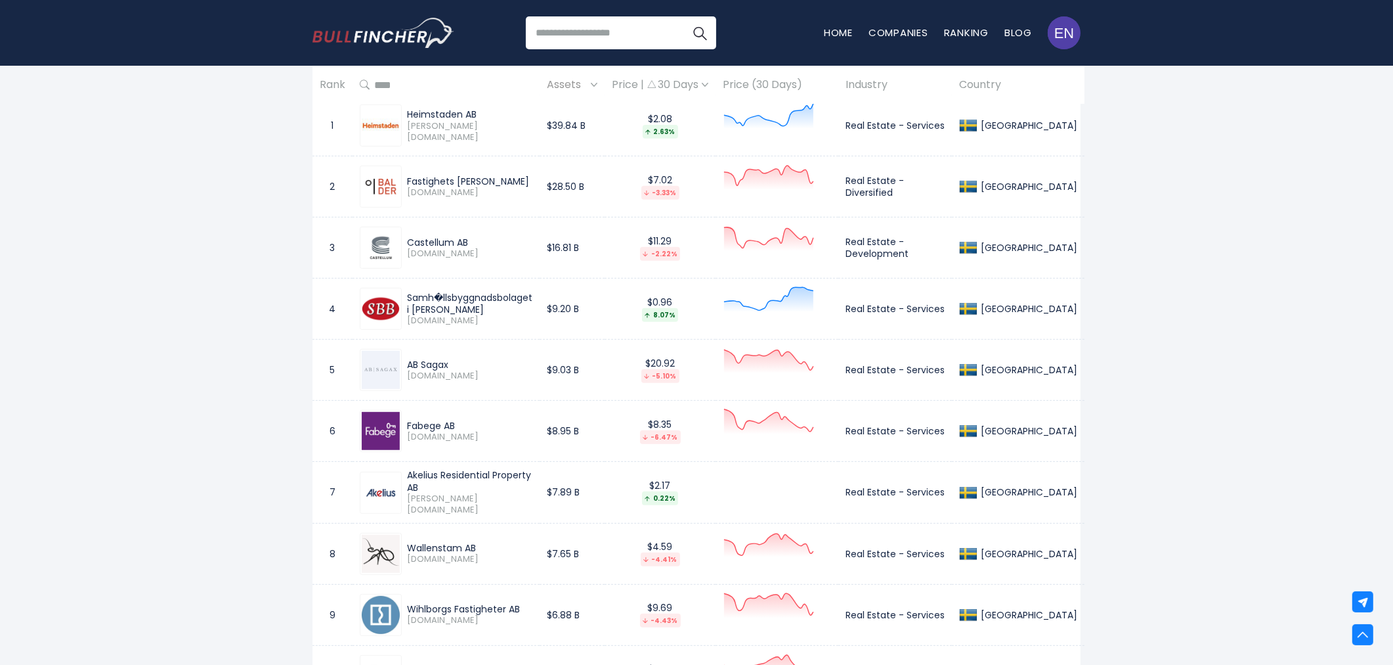
drag, startPoint x: 407, startPoint y: 298, endPoint x: 463, endPoint y: 309, distance: 56.9
click at [463, 309] on div "Samh�llsbyggnadsbolaget i [PERSON_NAME]" at bounding box center [469, 304] width 125 height 24
copy div "Samh�llsbyggnadsbolaget i [PERSON_NAME]"
drag, startPoint x: 858, startPoint y: 310, endPoint x: 957, endPoint y: 309, distance: 99.2
click at [952, 309] on td "Real Estate - Services" at bounding box center [896, 308] width 114 height 61
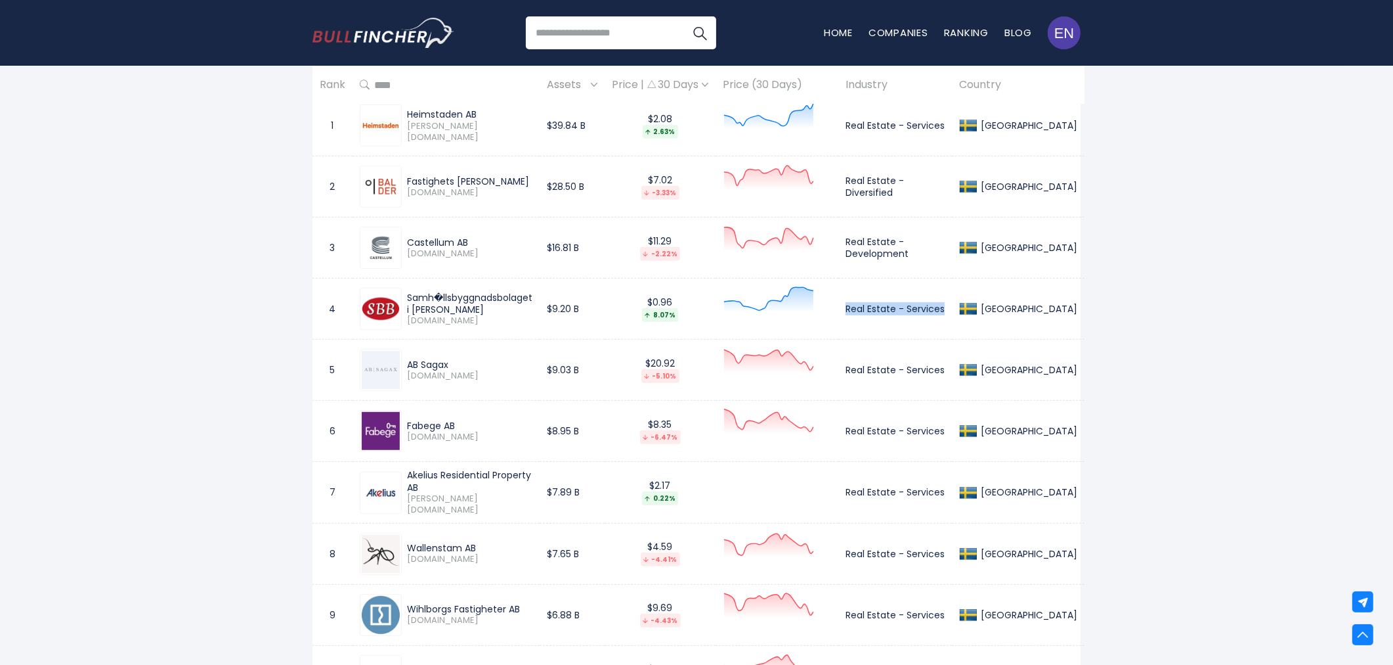
copy td "Real Estate - Services"
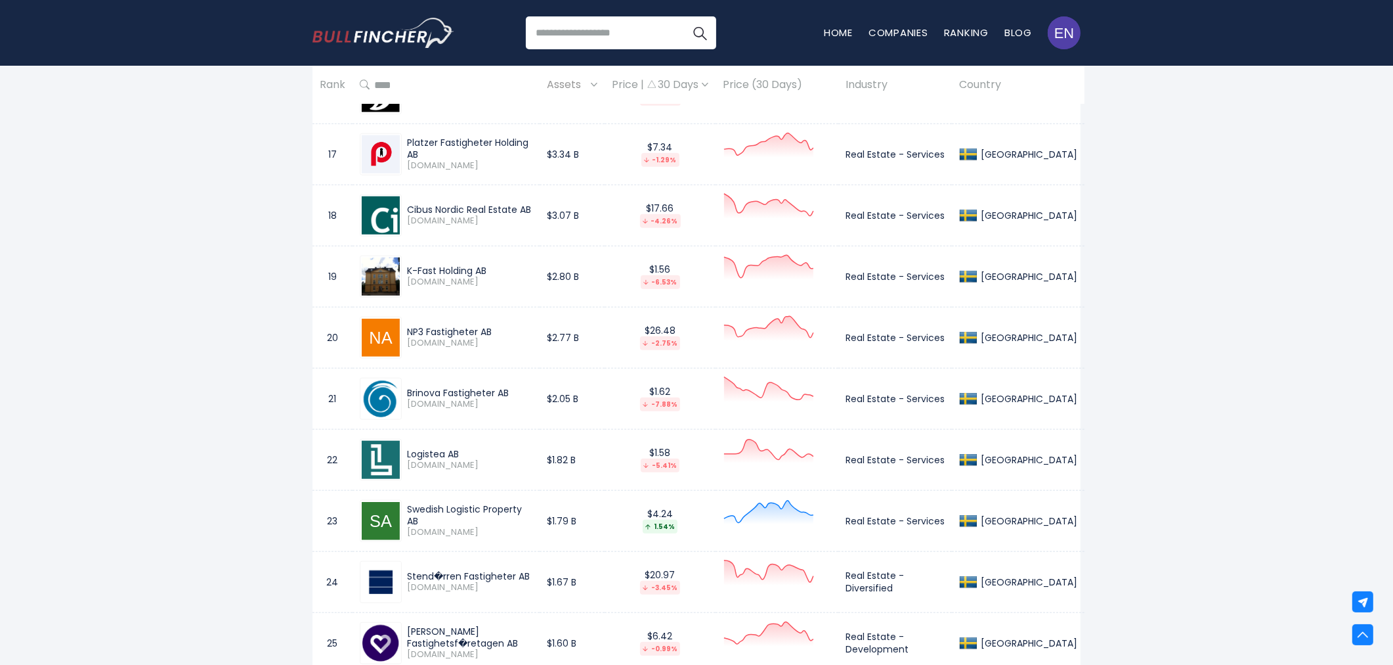
scroll to position [0, 0]
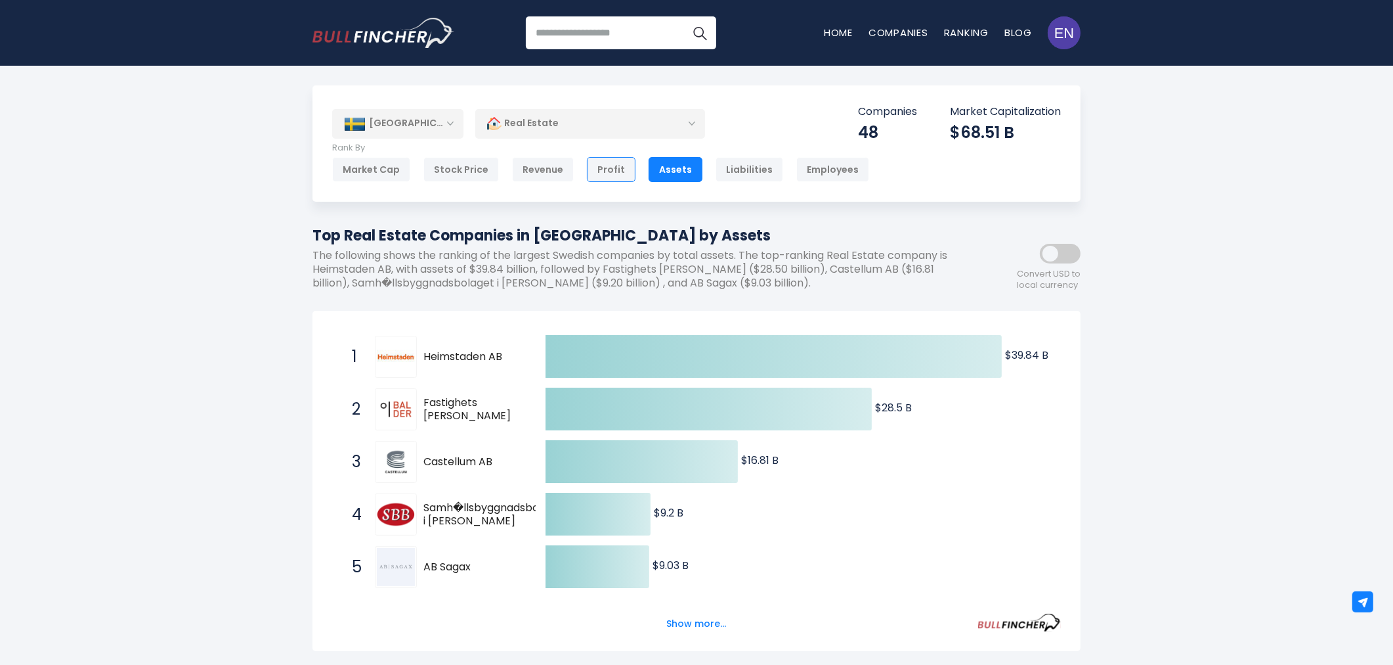
click at [611, 175] on div "Profit" at bounding box center [611, 169] width 49 height 25
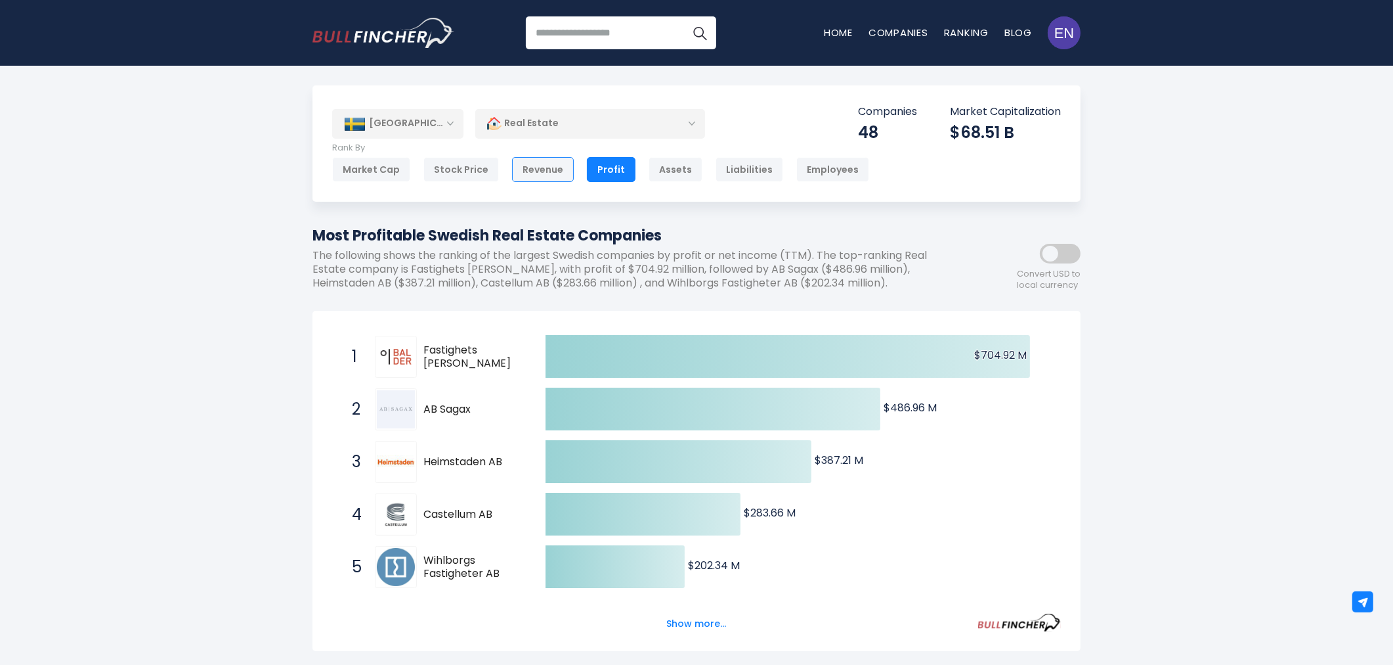
click at [517, 171] on div "Revenue" at bounding box center [543, 169] width 62 height 25
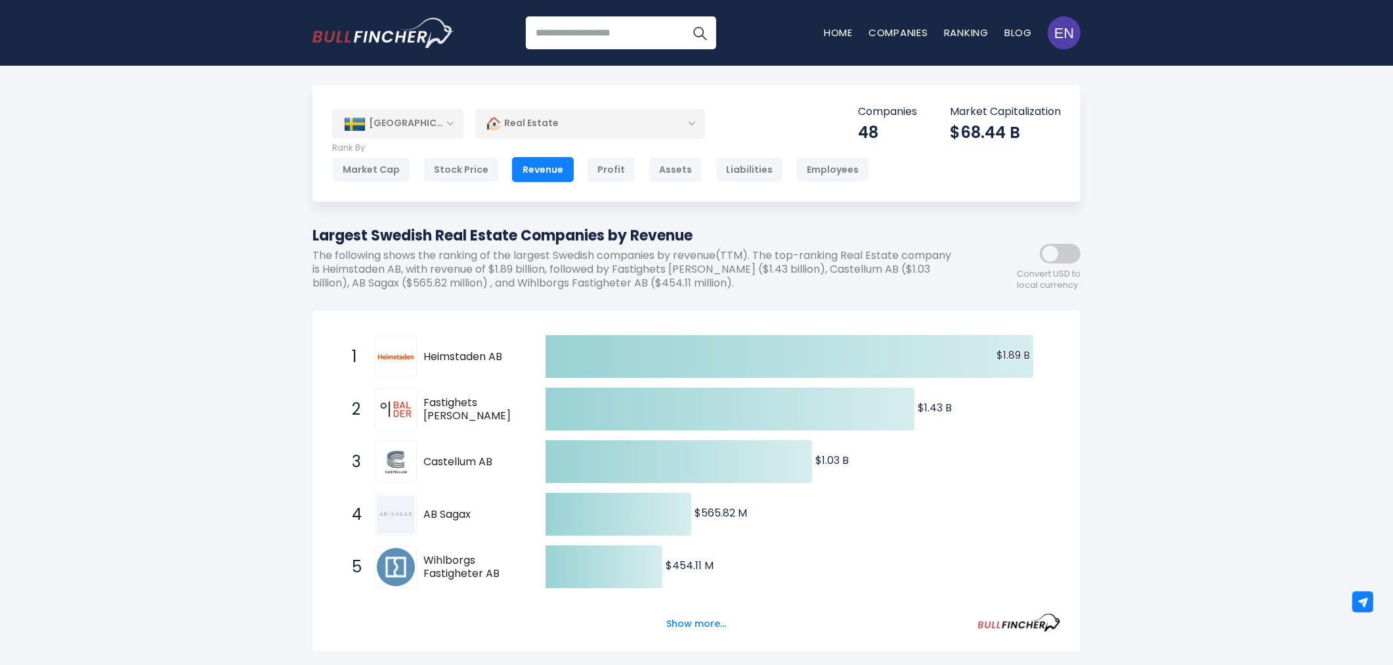
click at [443, 123] on div "[GEOGRAPHIC_DATA]" at bounding box center [397, 123] width 131 height 29
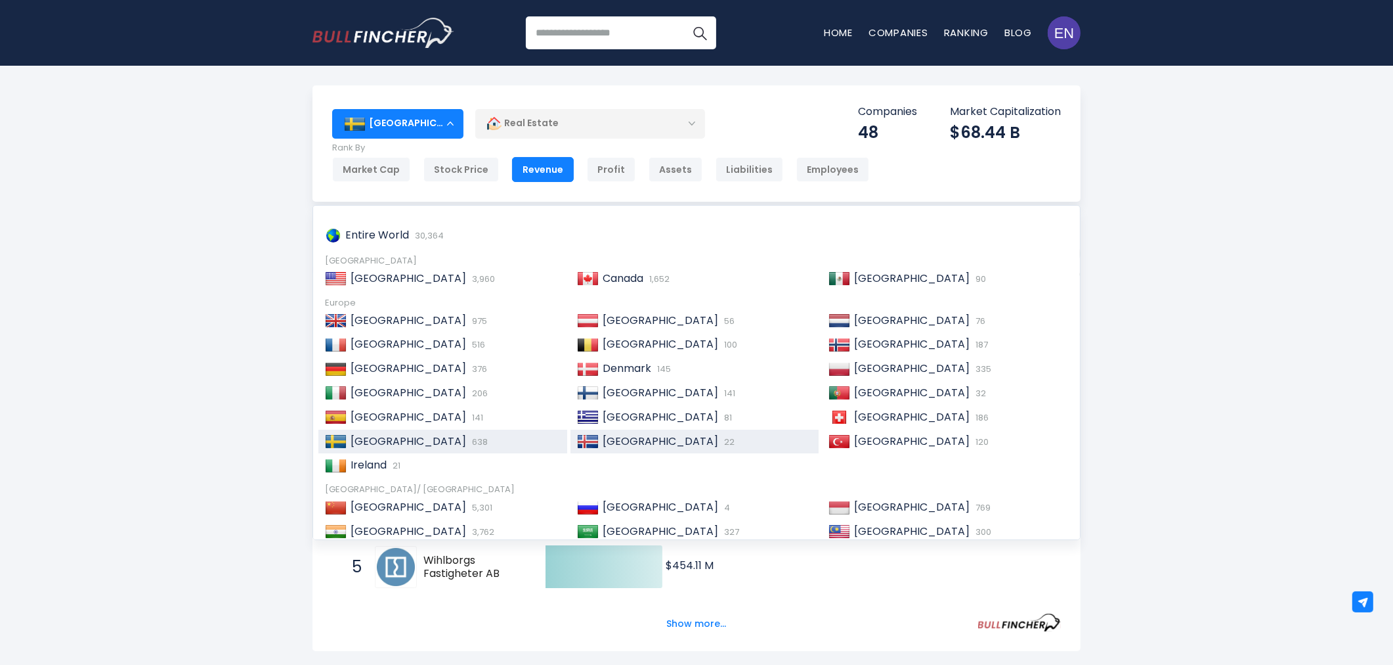
click at [661, 450] on div "Iceland 22" at bounding box center [695, 441] width 249 height 24
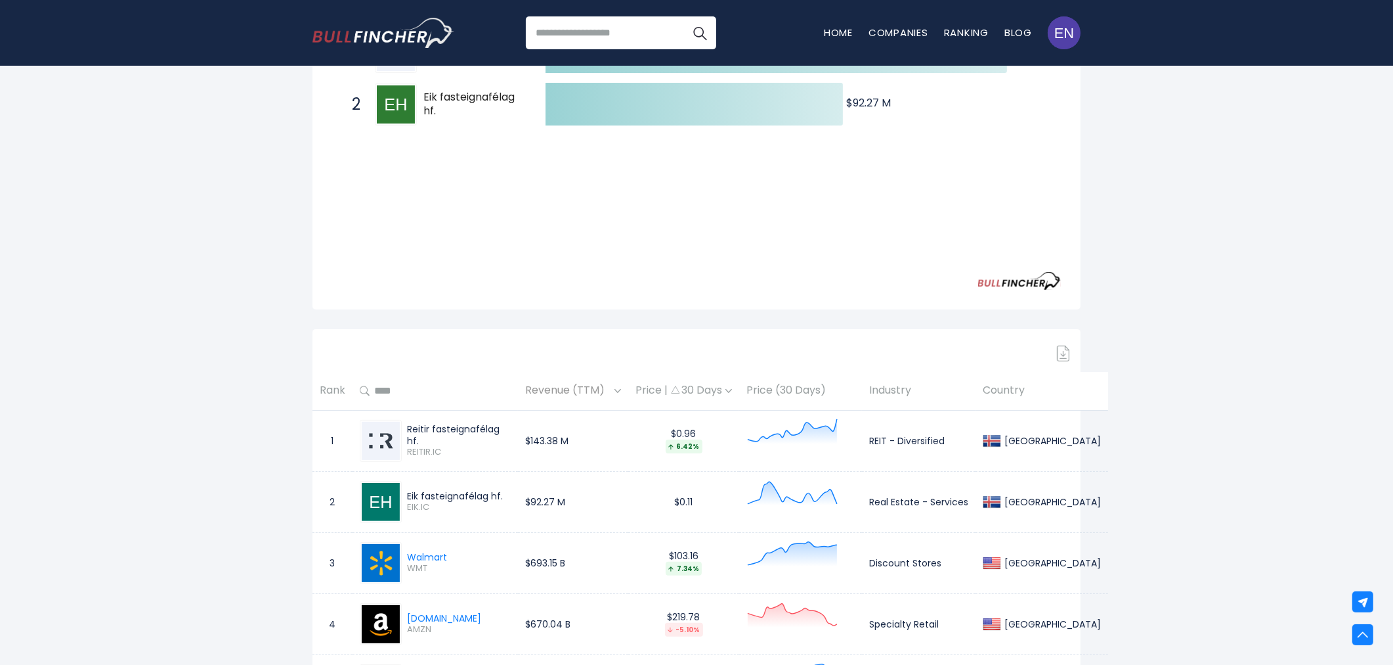
scroll to position [364, 0]
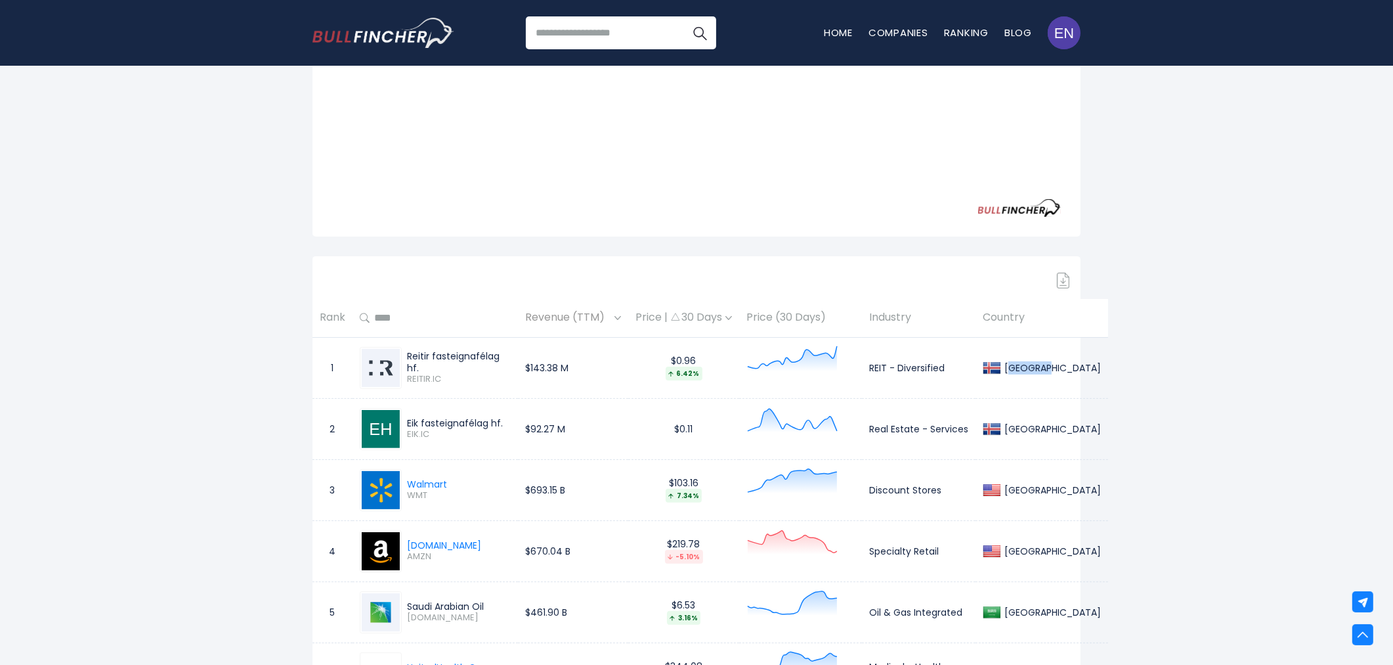
drag, startPoint x: 1000, startPoint y: 366, endPoint x: 1036, endPoint y: 366, distance: 36.1
click at [1036, 366] on div "[GEOGRAPHIC_DATA]" at bounding box center [1042, 368] width 118 height 18
copy div "[GEOGRAPHIC_DATA]"
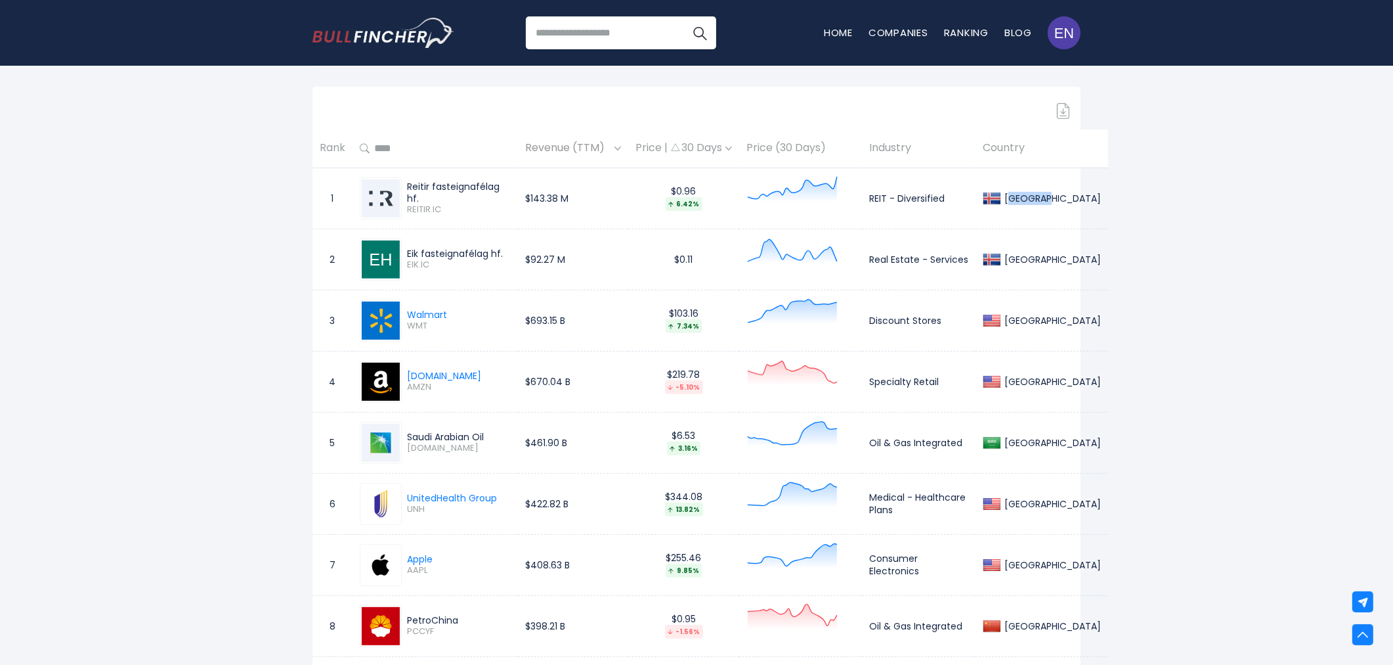
scroll to position [510, 0]
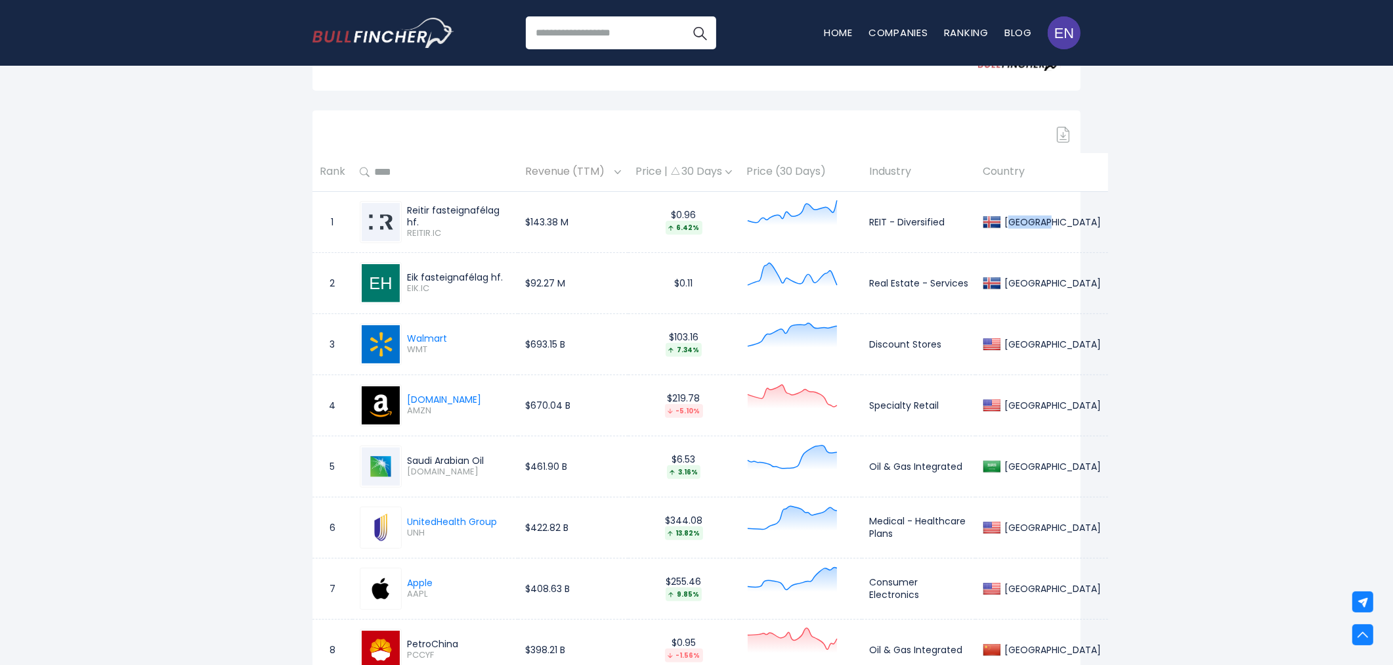
drag, startPoint x: 407, startPoint y: 207, endPoint x: 424, endPoint y: 217, distance: 19.1
click at [424, 217] on div "Reitir fasteignafélag hf." at bounding box center [459, 216] width 104 height 24
copy div "Reitir fasteignafélag hf."
drag, startPoint x: 408, startPoint y: 268, endPoint x: 428, endPoint y: 279, distance: 23.2
click at [428, 279] on div "Eik fasteignafélag hf." at bounding box center [459, 277] width 104 height 12
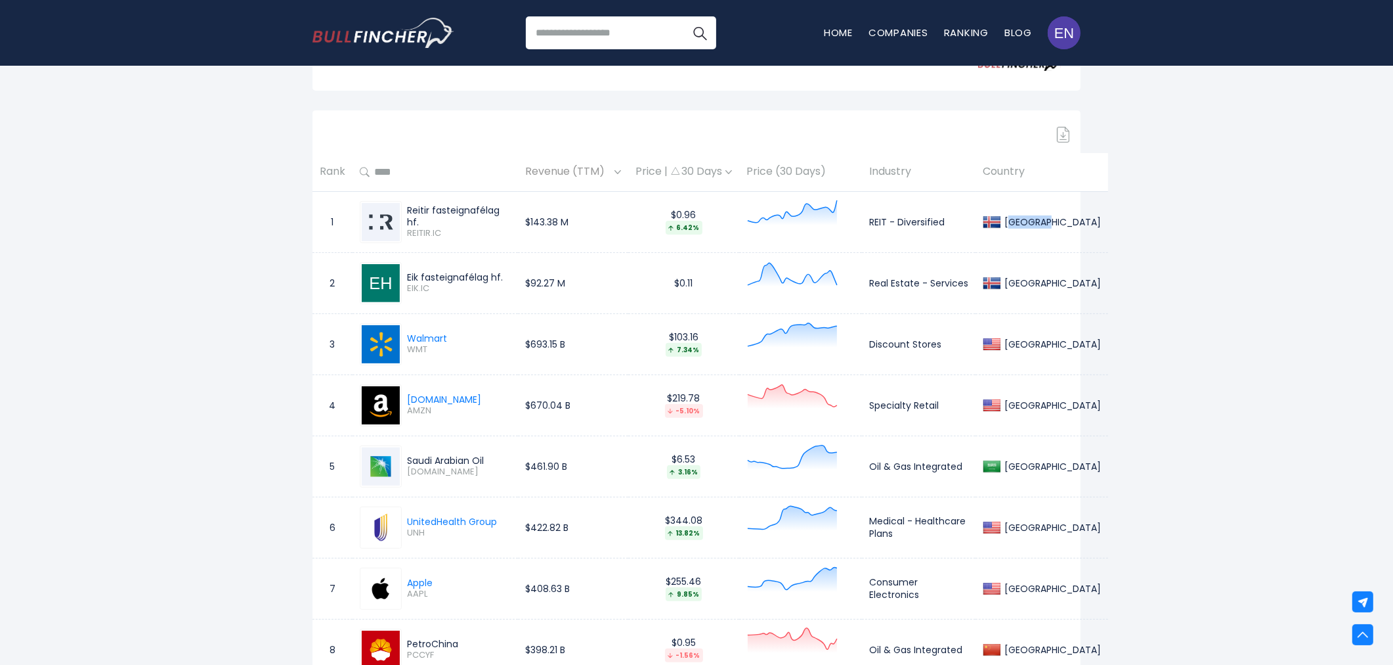
copy div "Eik fasteignafélag hf."
drag, startPoint x: 855, startPoint y: 219, endPoint x: 938, endPoint y: 219, distance: 82.7
click at [938, 219] on td "REIT - Diversified" at bounding box center [919, 221] width 114 height 61
copy td "REIT - Diversified"
drag, startPoint x: 857, startPoint y: 281, endPoint x: 957, endPoint y: 284, distance: 100.5
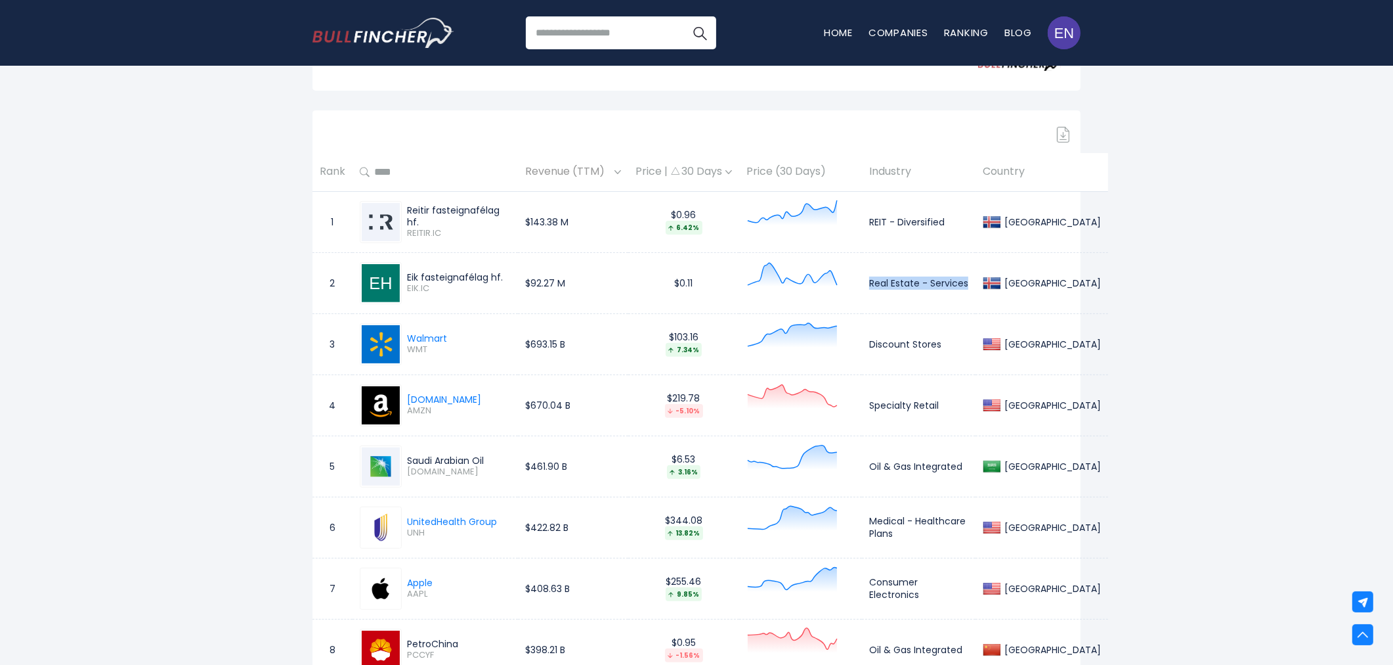
click at [957, 284] on td "Real Estate - Services" at bounding box center [919, 282] width 114 height 61
copy td "Real Estate - Services"
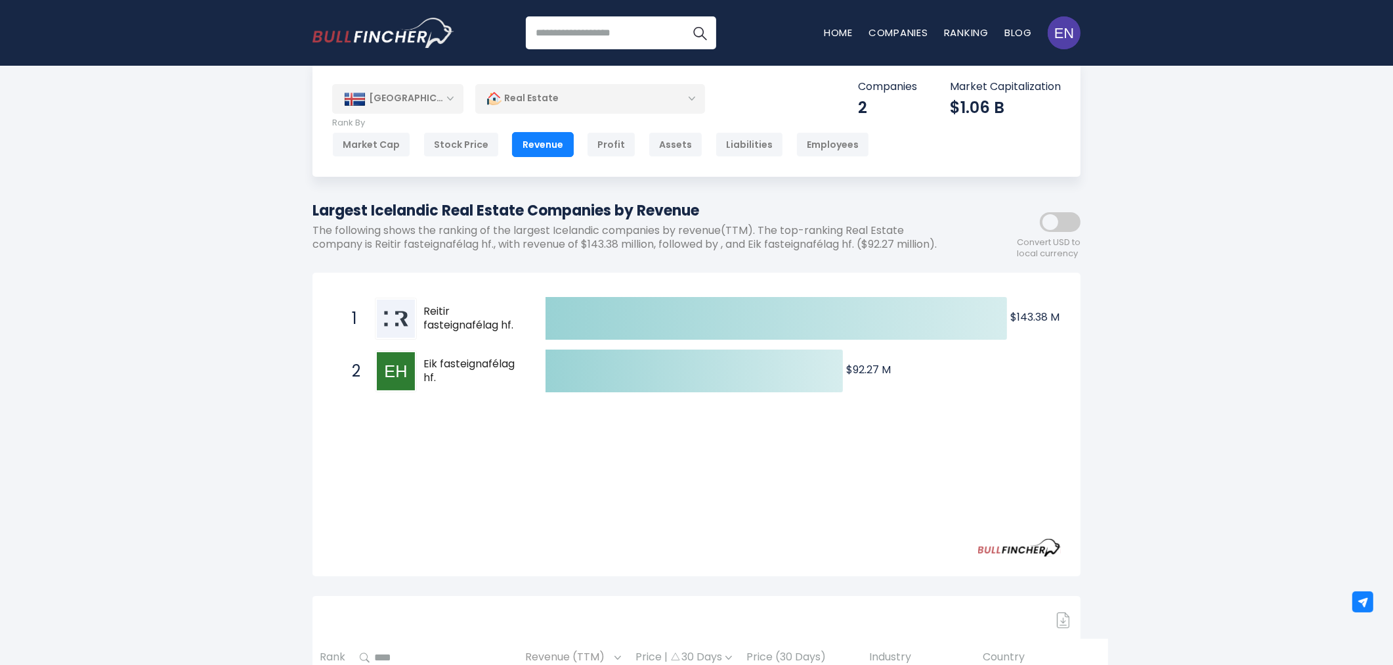
scroll to position [0, 0]
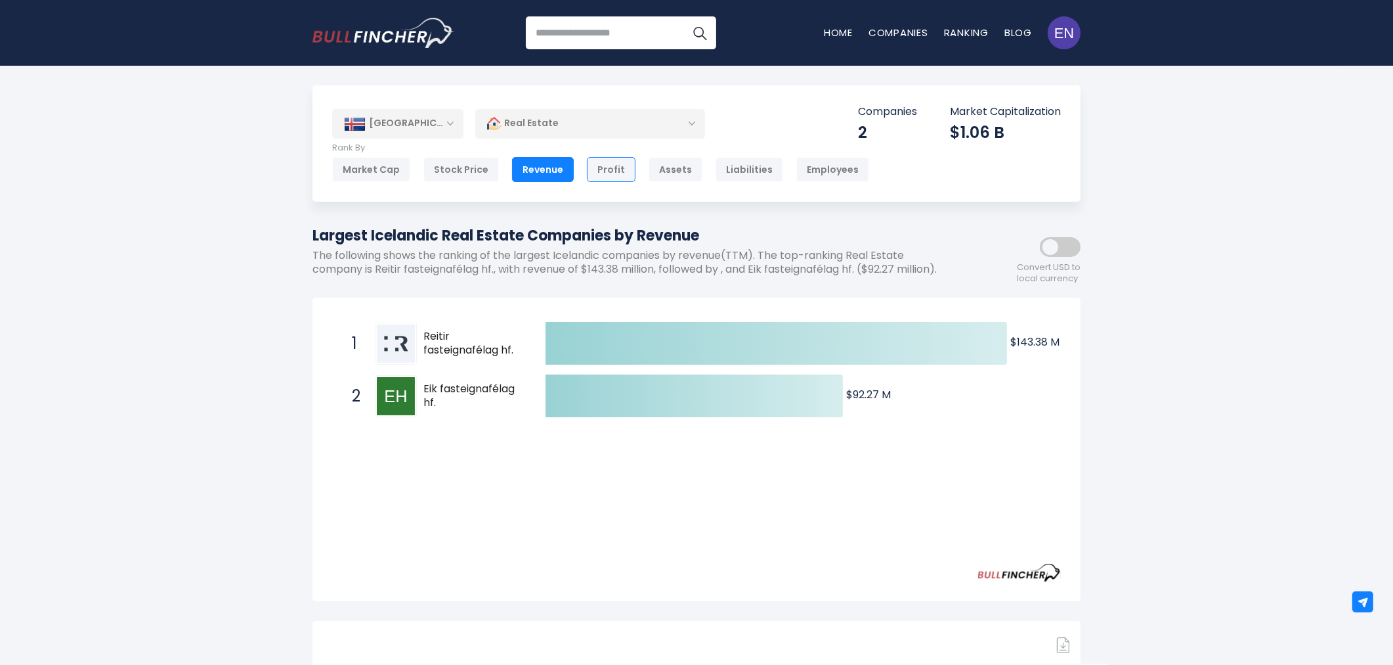
click at [620, 176] on div "Profit" at bounding box center [611, 169] width 49 height 25
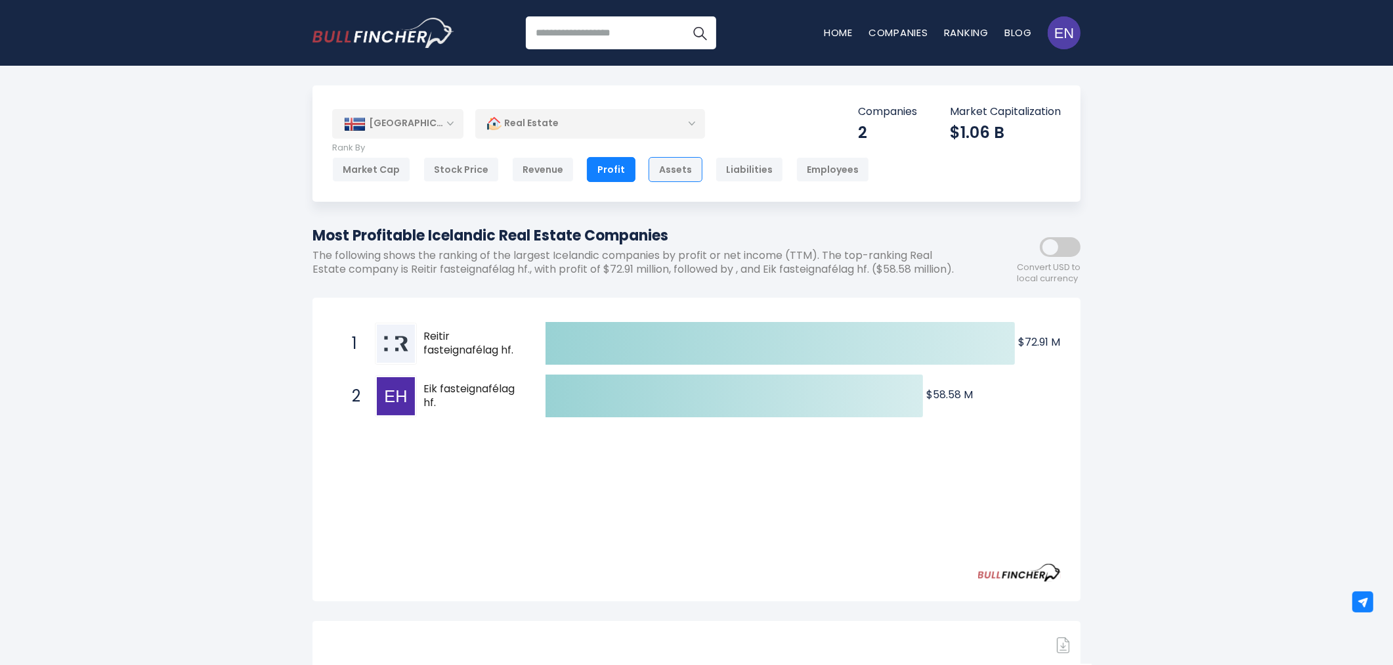
click at [649, 176] on div "Assets" at bounding box center [676, 169] width 54 height 25
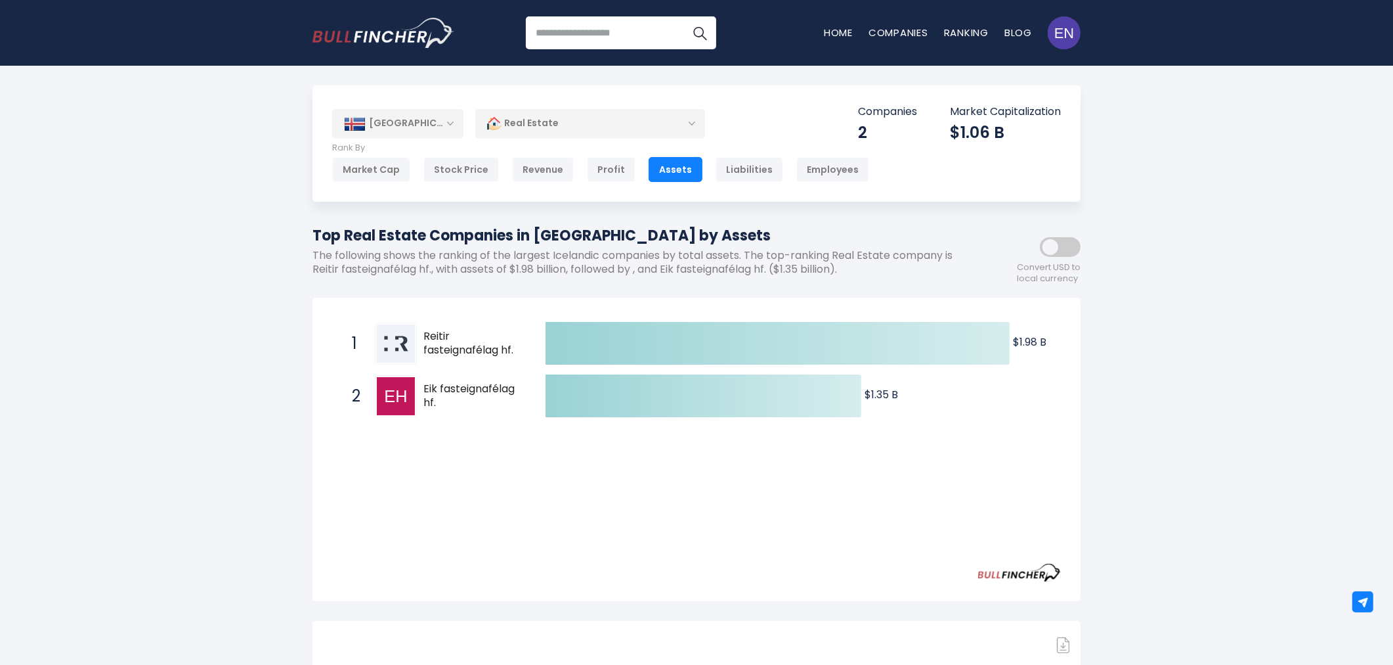
click at [823, 448] on div "Created with Highcharts 12.1.2 $1.98 B ​ $1.98 B $1.35 B ​ $1.35 B 1 Reitir fas…" at bounding box center [696, 450] width 729 height 267
click at [382, 121] on div "[GEOGRAPHIC_DATA]" at bounding box center [397, 123] width 131 height 29
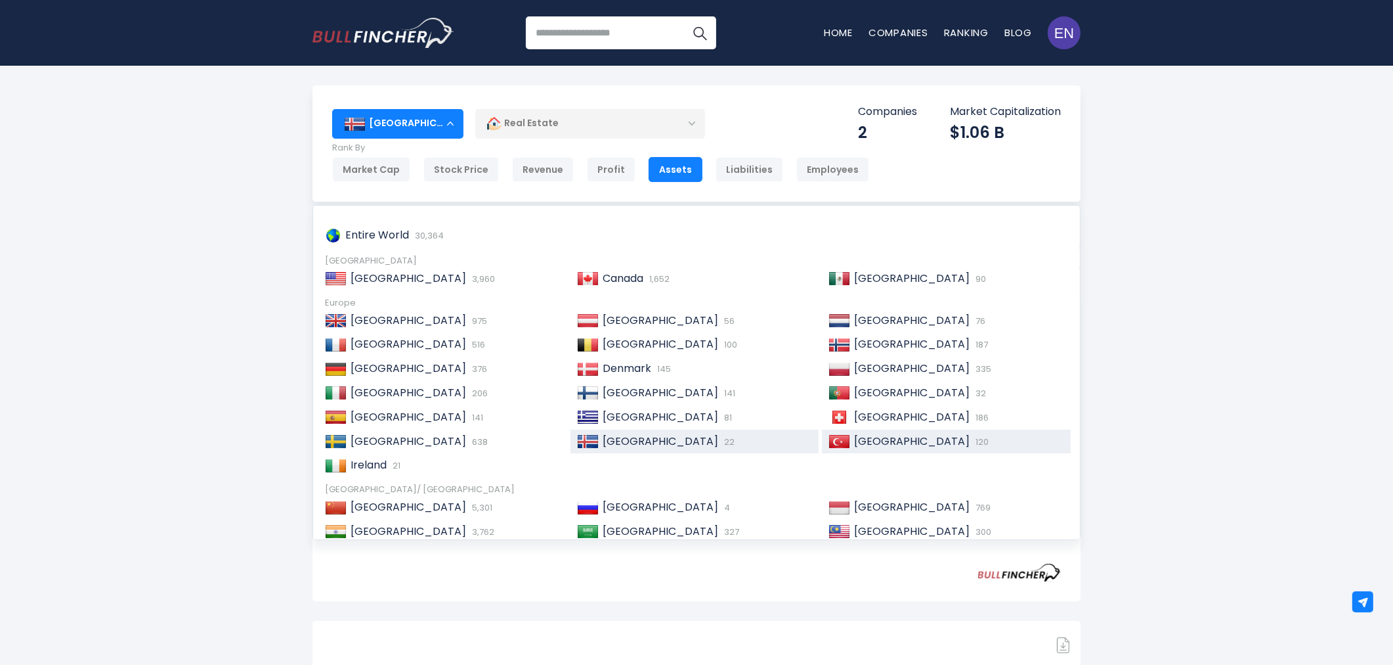
click at [903, 440] on div "Turkey 120" at bounding box center [957, 442] width 214 height 14
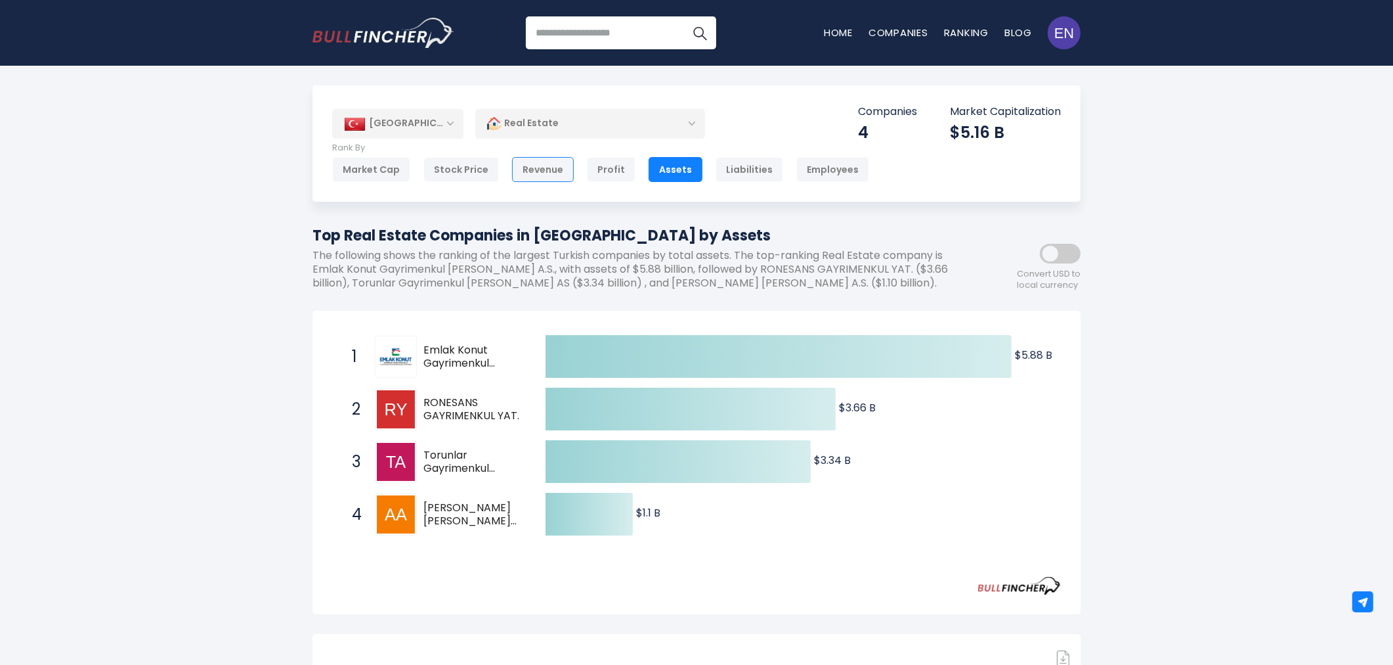
click at [529, 173] on div "Revenue" at bounding box center [543, 169] width 62 height 25
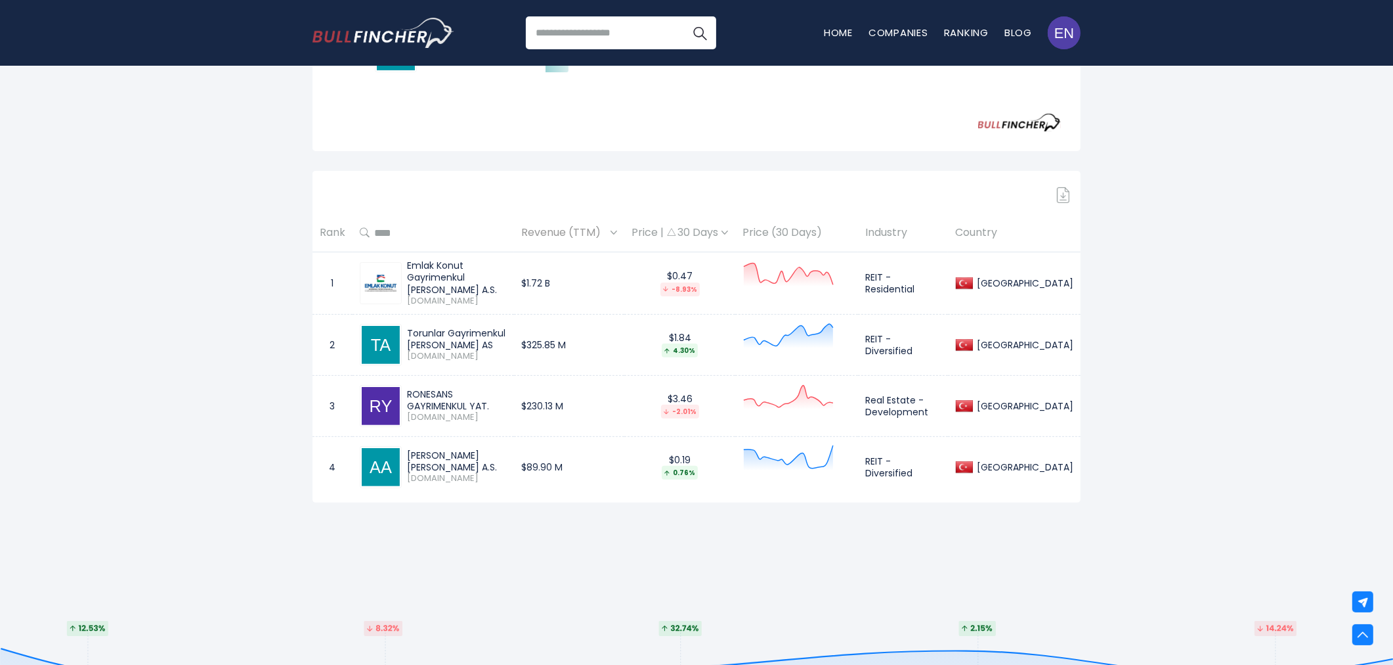
scroll to position [510, 0]
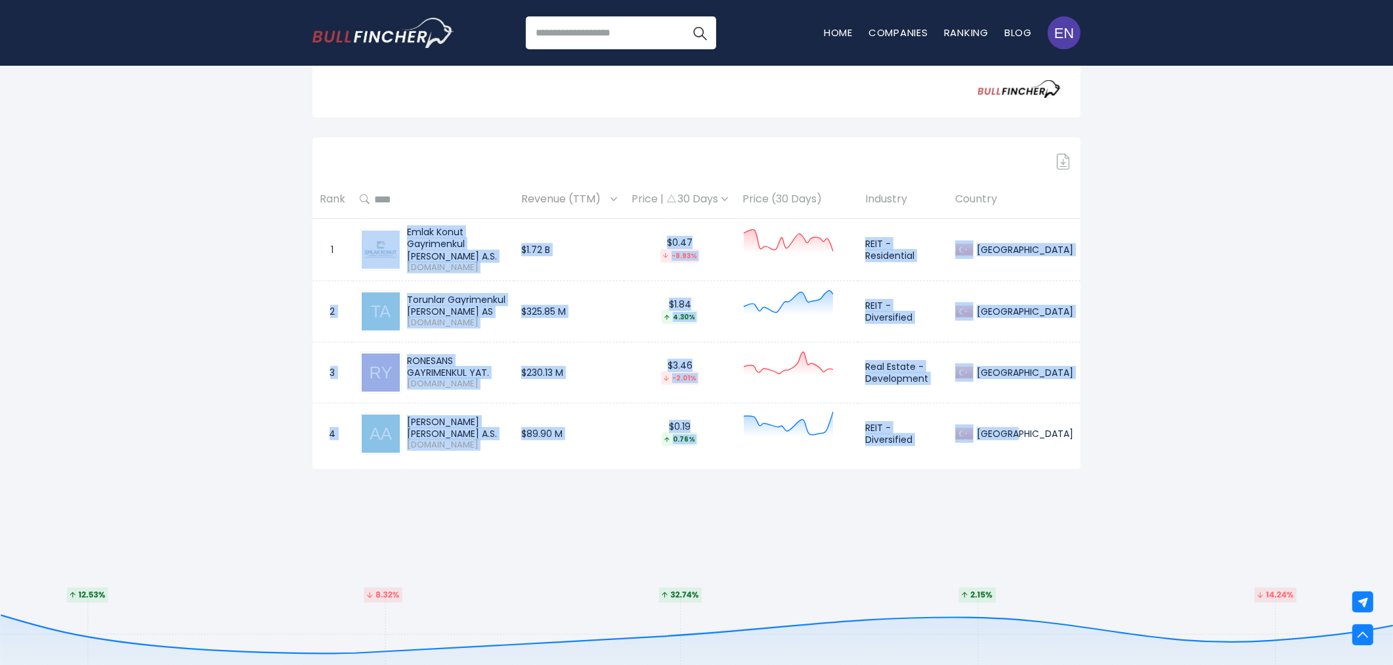
drag, startPoint x: 333, startPoint y: 246, endPoint x: 1078, endPoint y: 441, distance: 769.6
click at [1078, 441] on tbody "1 Emlak Konut Gayrimenkul [PERSON_NAME] A.S. [DOMAIN_NAME] $1.72 B $0.47 -8.93%…" at bounding box center [697, 341] width 768 height 245
copy tbody "Emlak Konut Gayrimenkul [PERSON_NAME] A.S. [DOMAIN_NAME] $1.72 B $0.47 -8.93% R…"
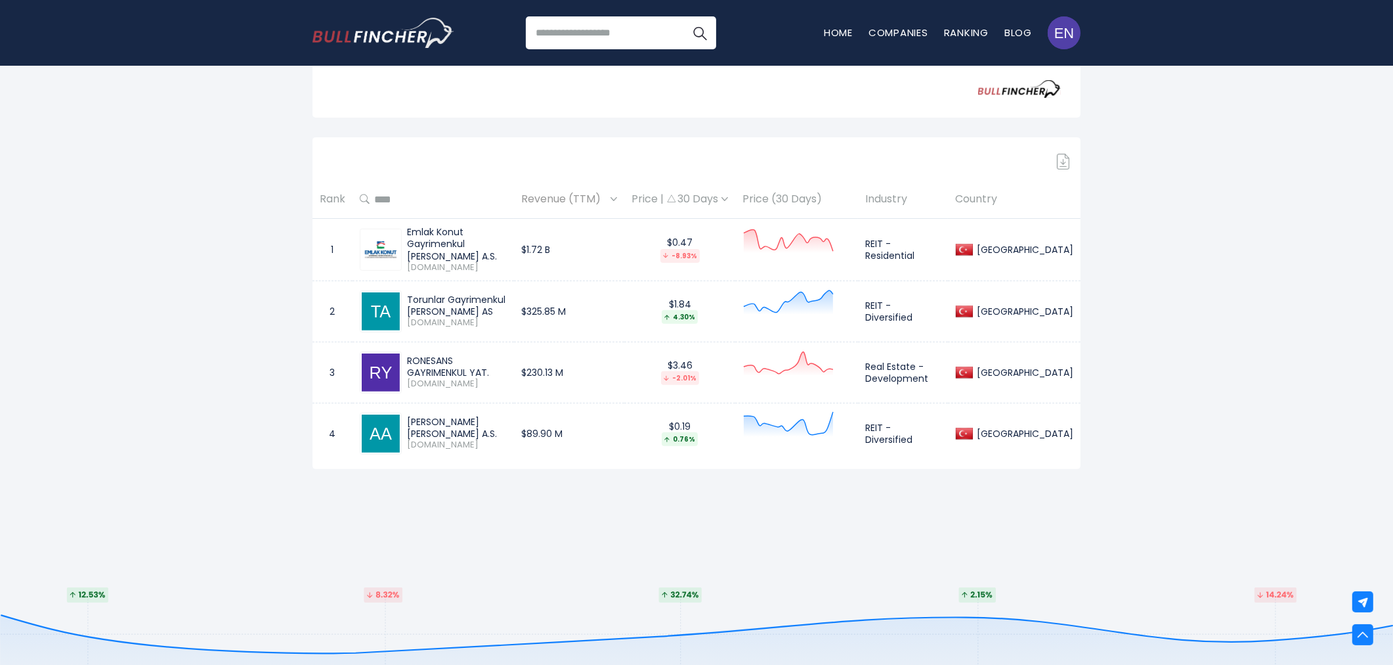
click at [324, 246] on td "1" at bounding box center [333, 250] width 40 height 62
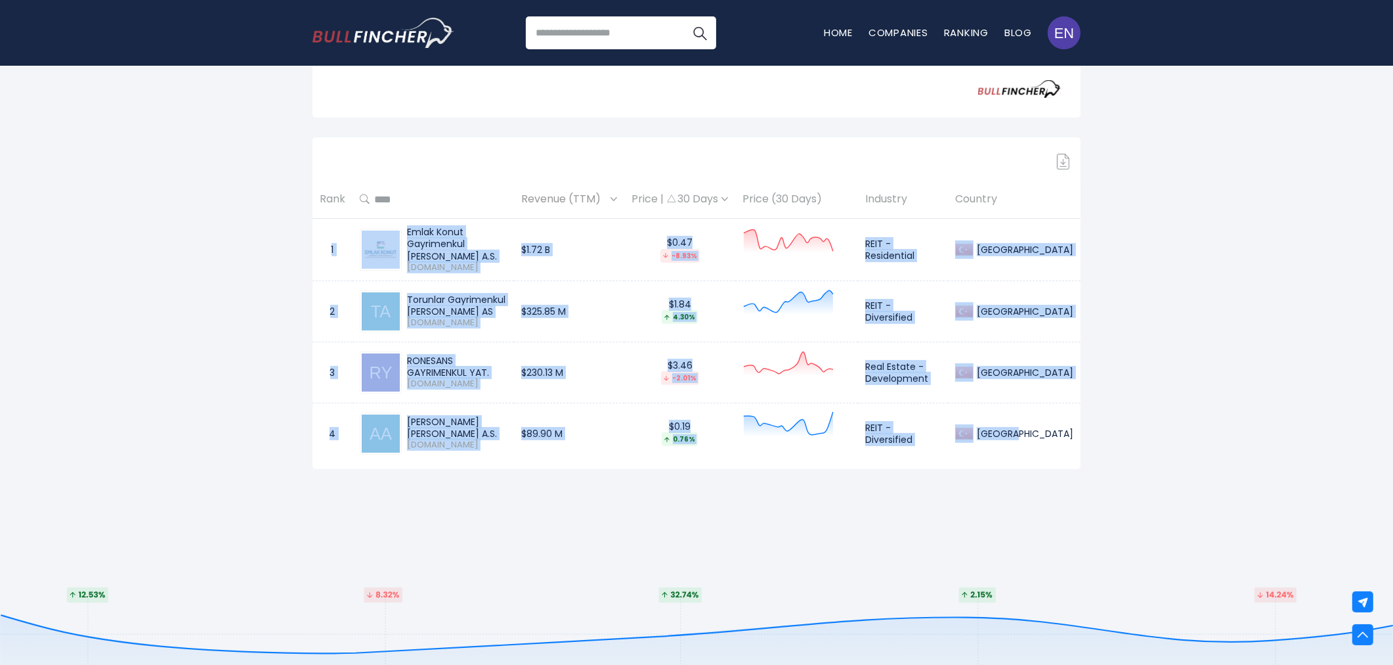
drag, startPoint x: 324, startPoint y: 248, endPoint x: 1074, endPoint y: 431, distance: 771.9
click at [1074, 431] on tbody "1 Emlak Konut Gayrimenkul [PERSON_NAME] A.S. [DOMAIN_NAME] $1.72 B $0.47 -8.93%…" at bounding box center [697, 341] width 768 height 245
copy tbody "1 Emlak Konut Gayrimenkul [PERSON_NAME] A.S. [DOMAIN_NAME] $1.72 B $0.47 -8.93%…"
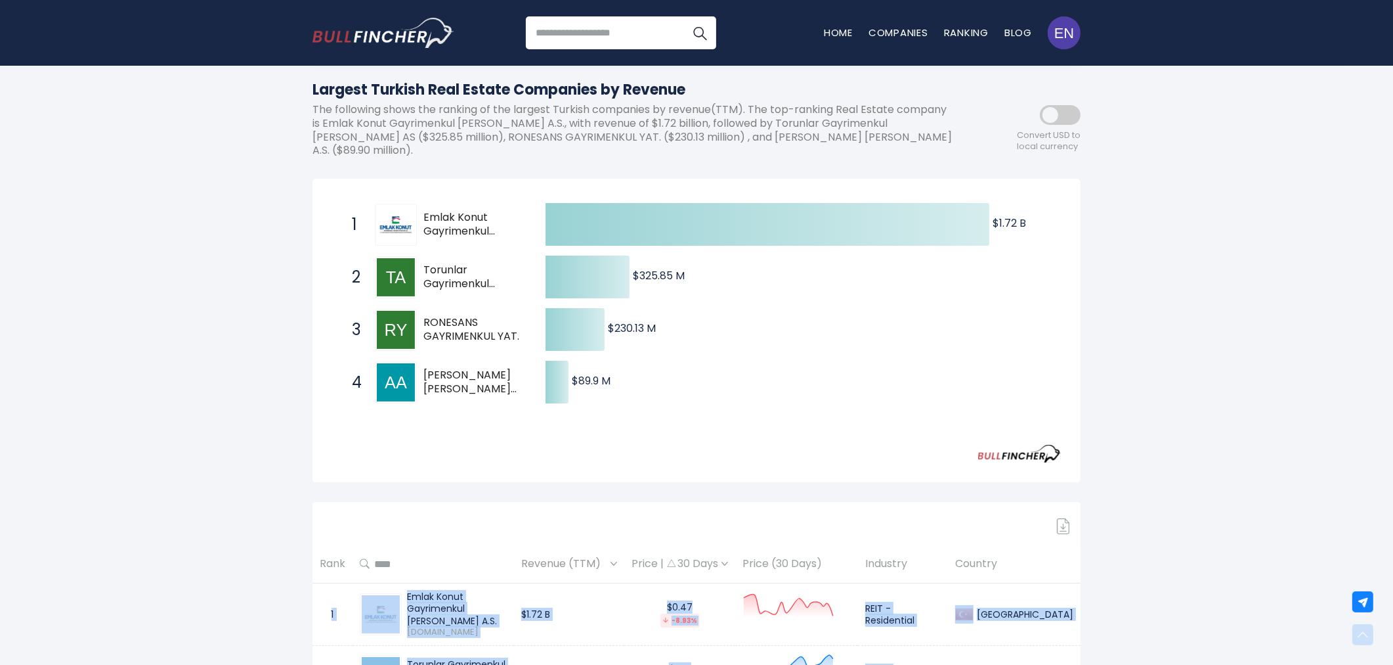
scroll to position [0, 0]
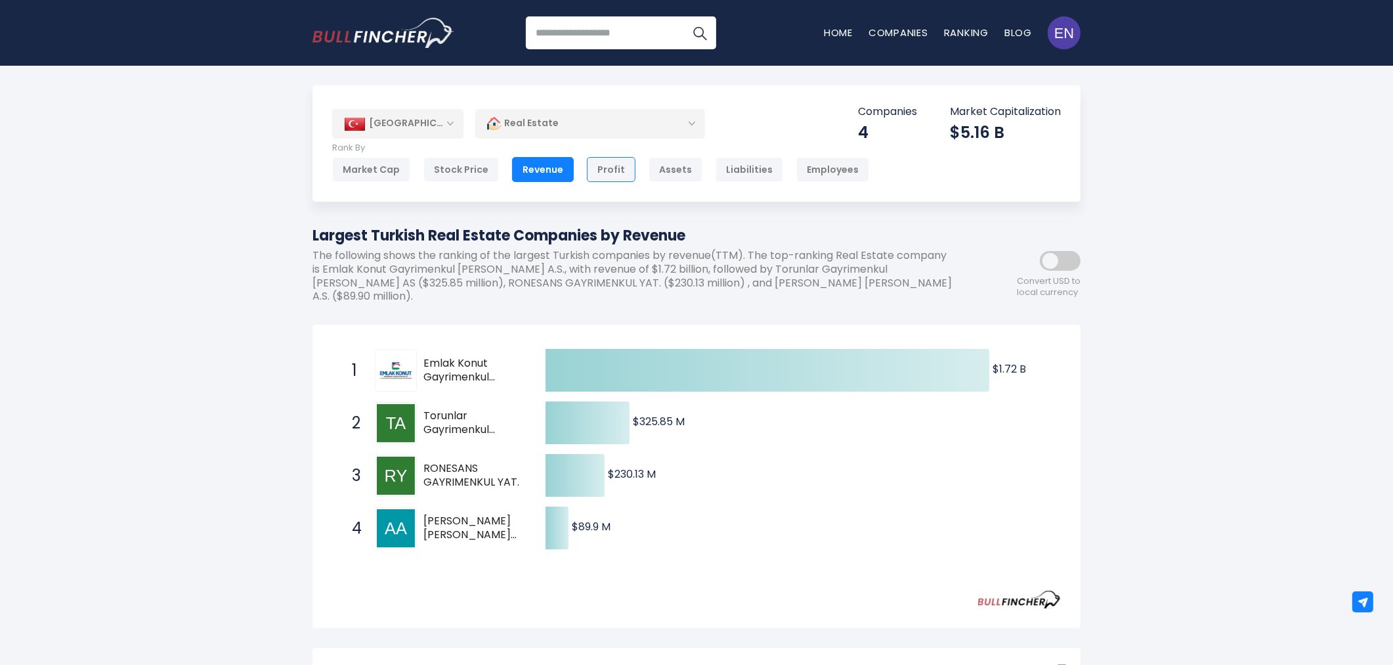
click at [607, 177] on div "Profit" at bounding box center [611, 169] width 49 height 25
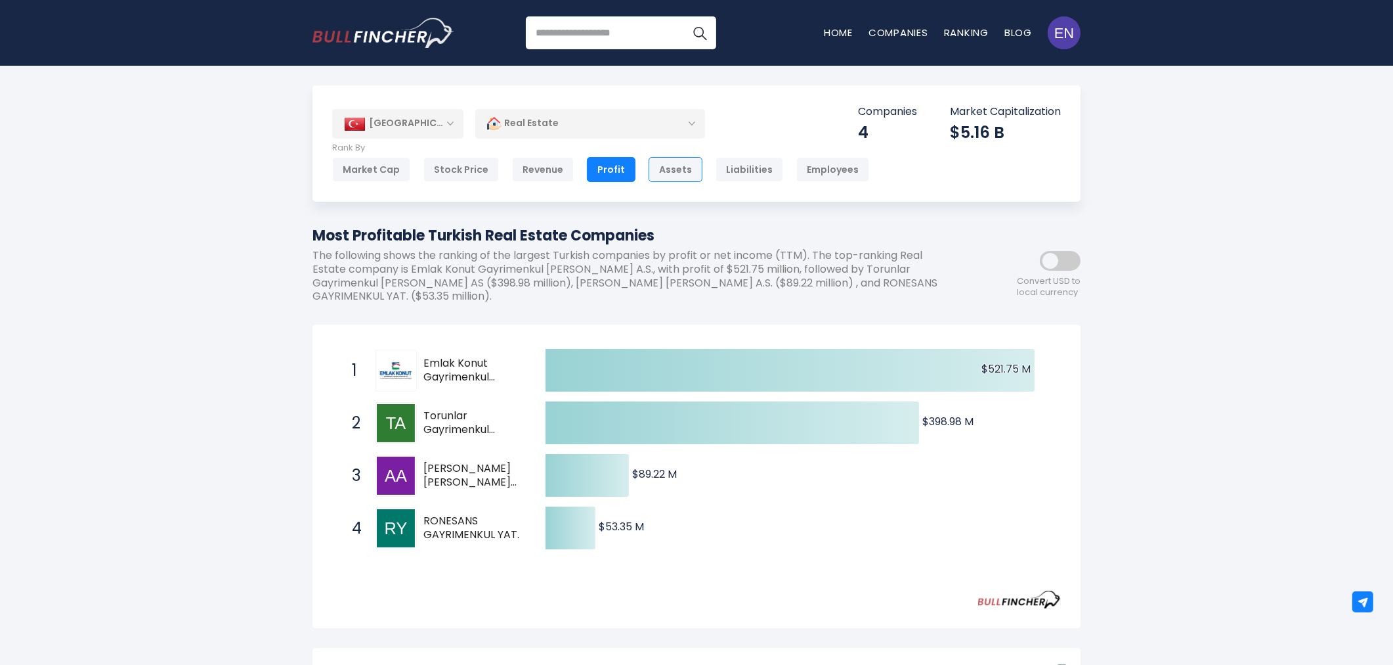
click at [680, 171] on div "Assets" at bounding box center [676, 169] width 54 height 25
